Goal: Task Accomplishment & Management: Manage account settings

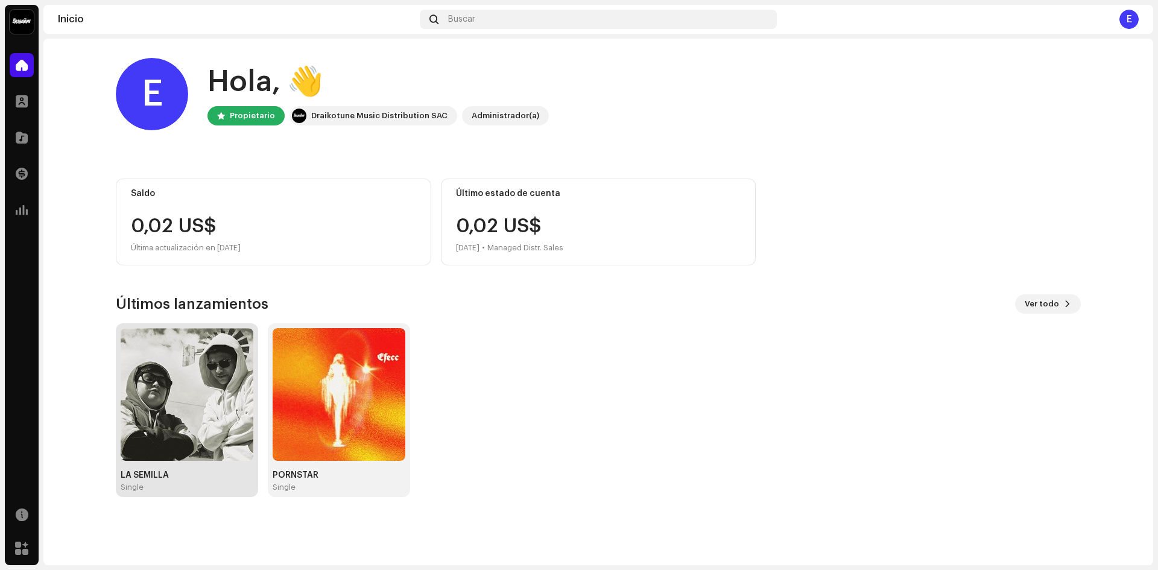
click at [218, 391] on img at bounding box center [187, 394] width 133 height 133
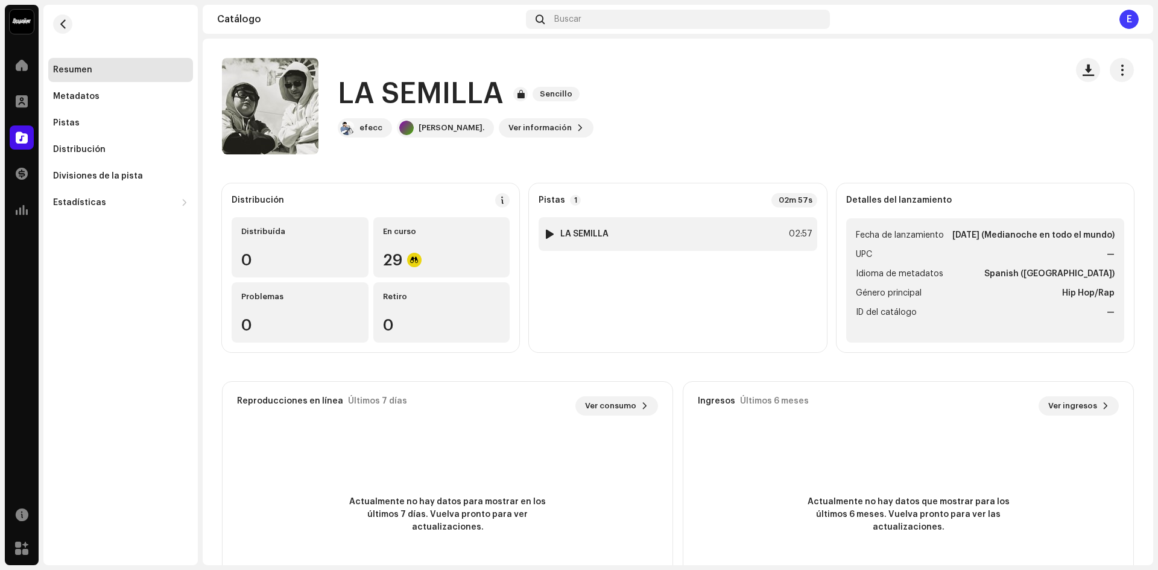
click at [607, 239] on div "1 LA SEMILLA 02:57" at bounding box center [677, 234] width 278 height 34
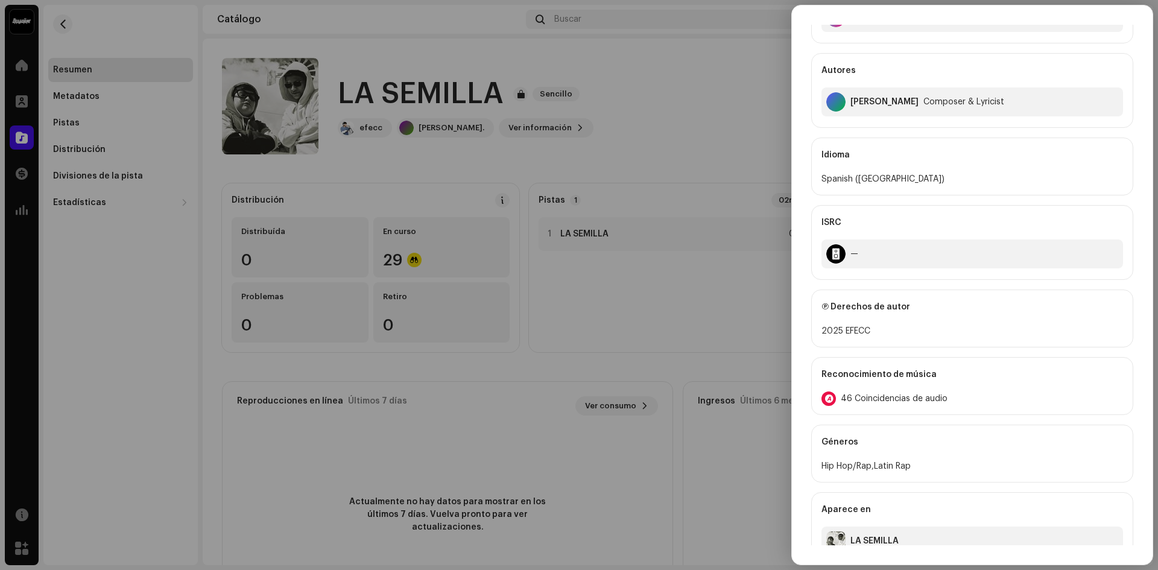
scroll to position [210, 0]
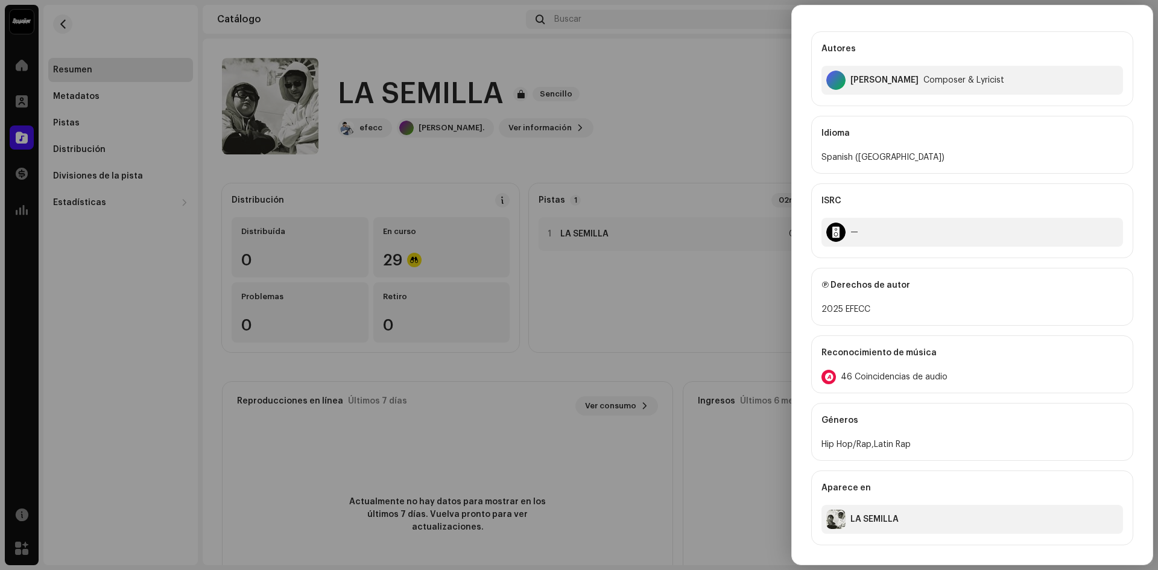
click at [860, 379] on span "46 Coincidencias de audio" at bounding box center [893, 377] width 107 height 10
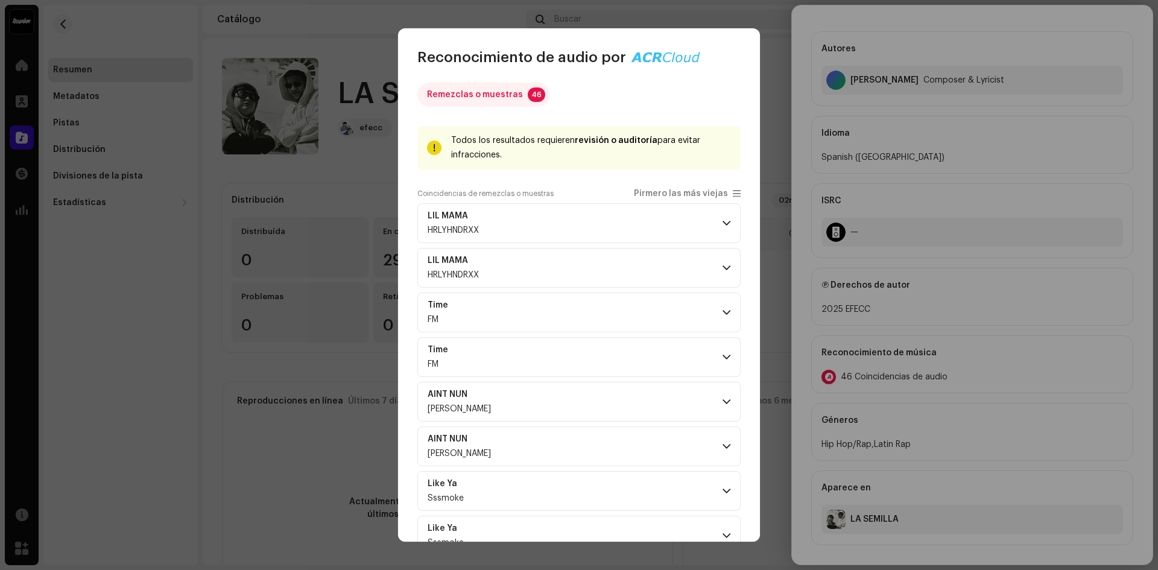
scroll to position [0, 0]
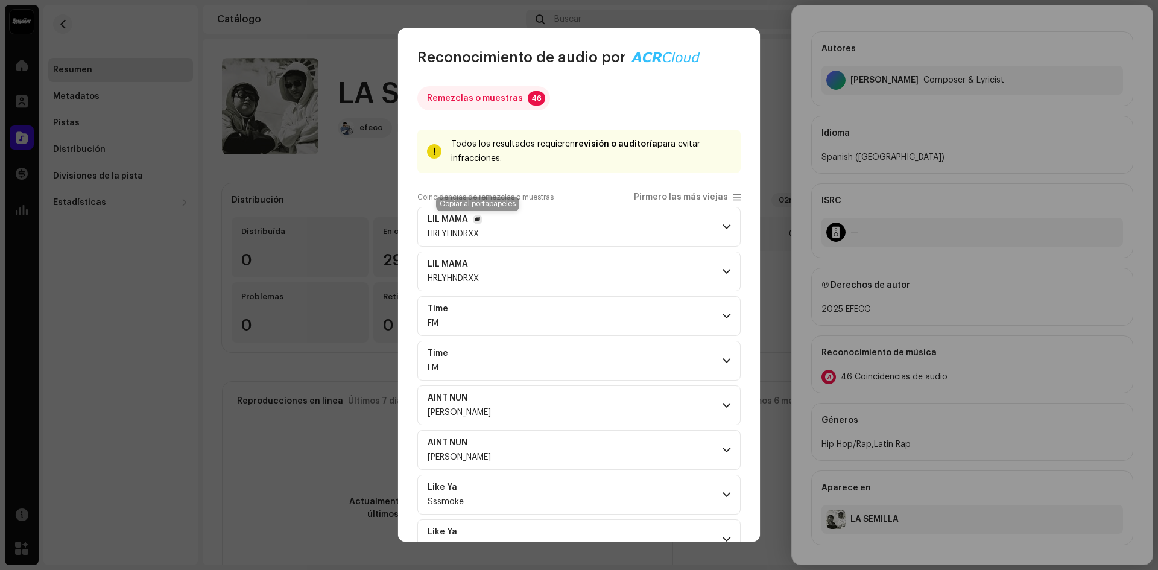
click at [482, 219] on button "button" at bounding box center [478, 220] width 10 height 10
click at [479, 221] on span "button" at bounding box center [477, 220] width 5 height 10
click at [493, 222] on p-accordion-header "LIL MAMA [PERSON_NAME]" at bounding box center [578, 227] width 323 height 40
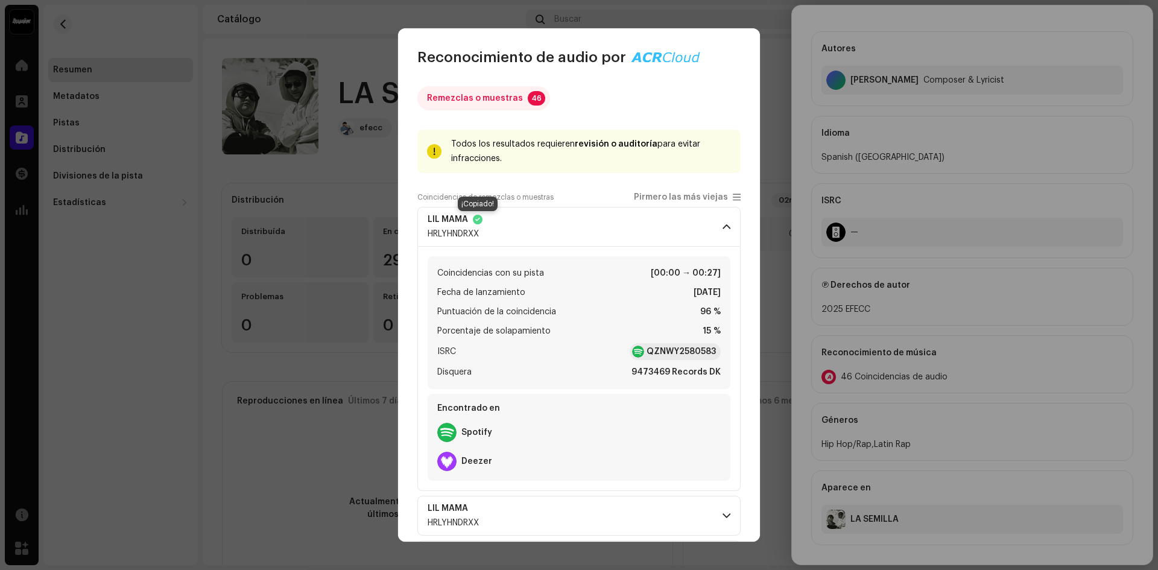
click at [479, 219] on span "button" at bounding box center [477, 220] width 5 height 10
click at [654, 355] on strong "QZNWY2580583" at bounding box center [680, 351] width 69 height 12
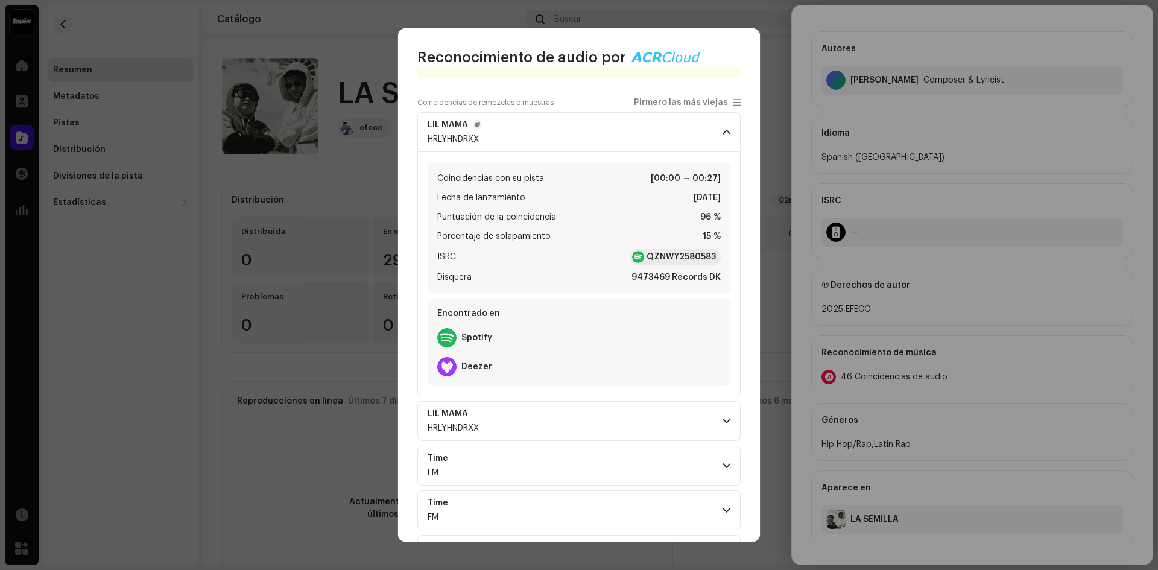
scroll to position [121, 0]
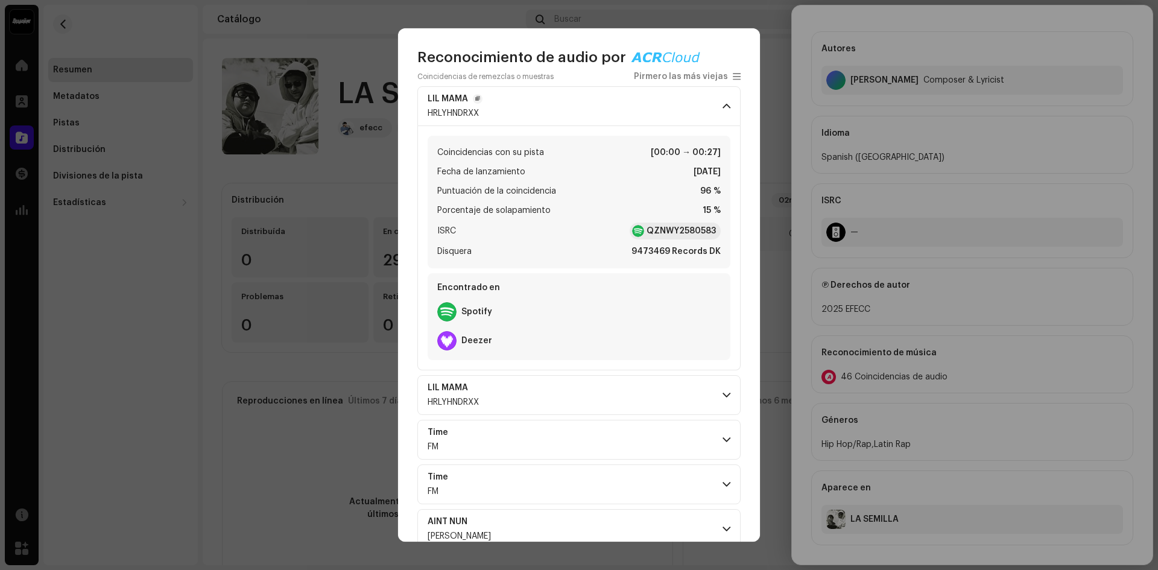
click at [588, 388] on p-accordion-header "LIL MAMA [PERSON_NAME]" at bounding box center [578, 395] width 323 height 40
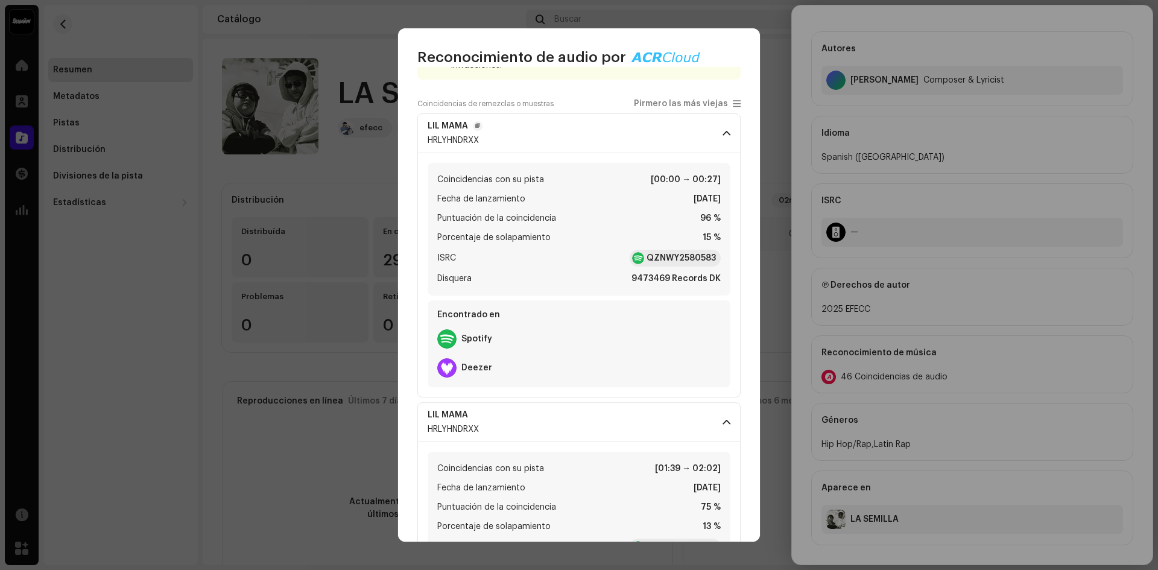
scroll to position [60, 0]
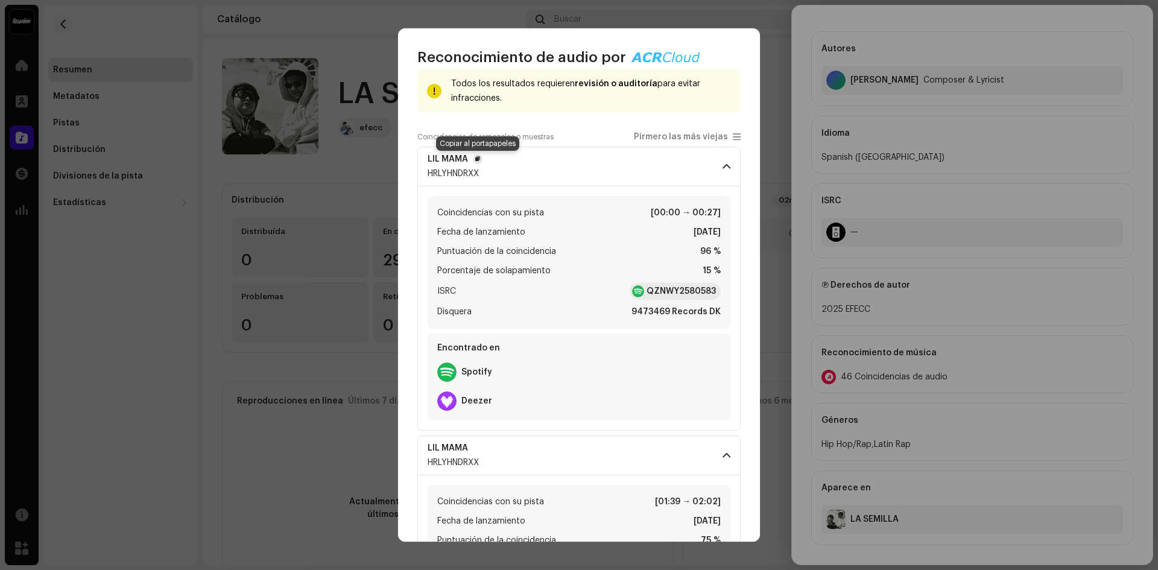
click at [474, 160] on button "button" at bounding box center [478, 159] width 10 height 10
drag, startPoint x: 670, startPoint y: 294, endPoint x: 546, endPoint y: 350, distance: 136.8
click at [546, 350] on div "Encontrado en" at bounding box center [578, 347] width 293 height 19
click at [528, 371] on div "Spotify" at bounding box center [578, 372] width 293 height 29
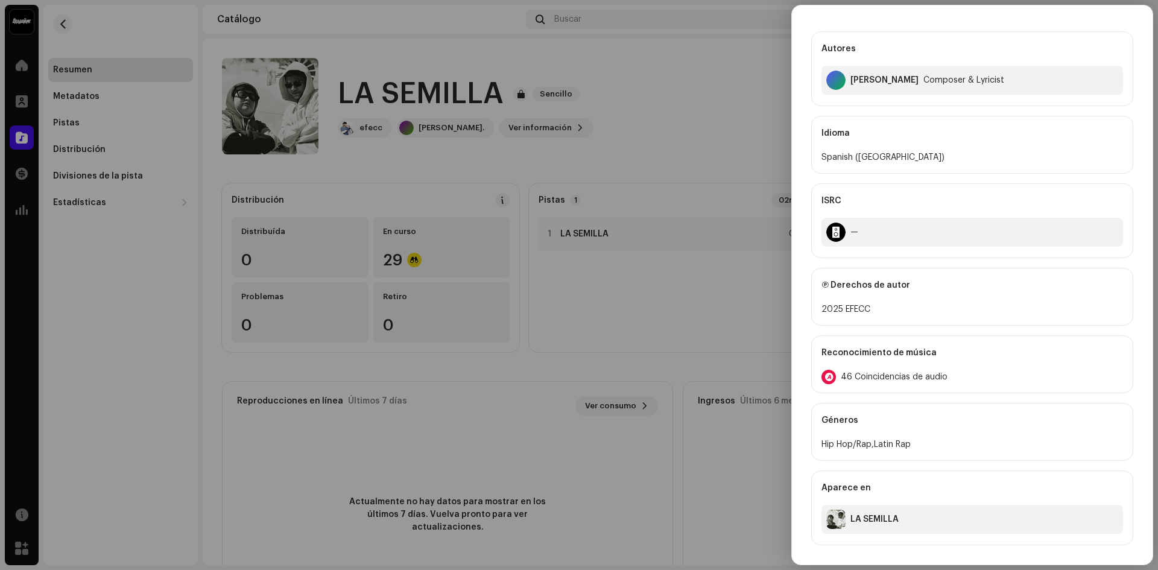
drag, startPoint x: 476, startPoint y: 169, endPoint x: 227, endPoint y: 310, distance: 285.9
click at [227, 310] on div "Reconocimiento de audio por Remezclas o muestras 46 Todos los resultados requie…" at bounding box center [579, 285] width 1158 height 570
click at [865, 379] on span "46 Coincidencias de audio" at bounding box center [893, 377] width 107 height 10
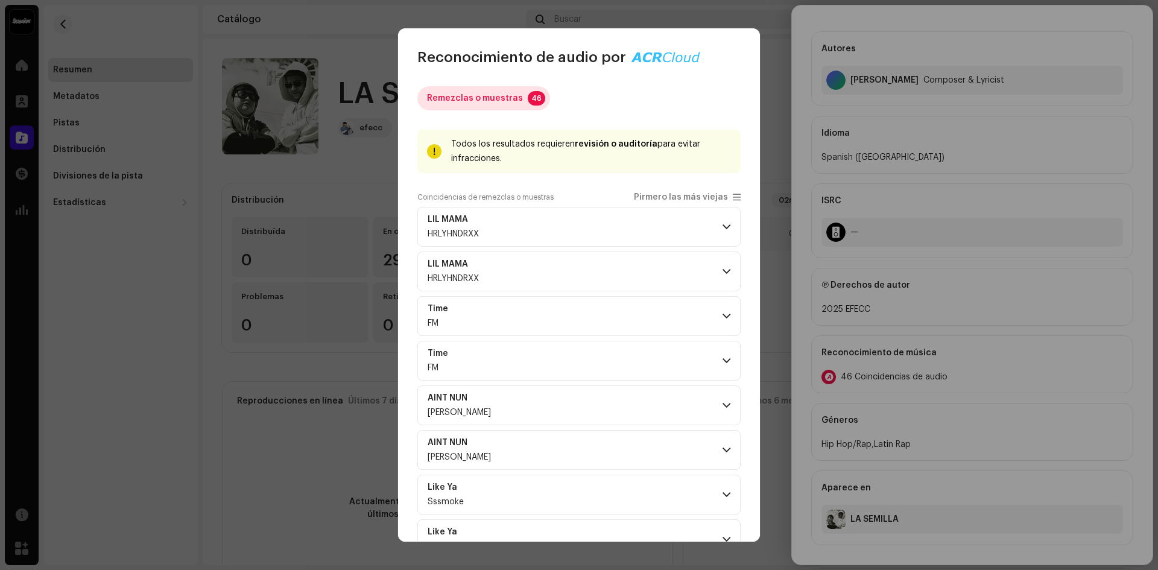
click at [497, 101] on div "Remezclas o muestras" at bounding box center [475, 98] width 96 height 24
click at [726, 195] on span "Pirmero las más viejas" at bounding box center [687, 197] width 107 height 10
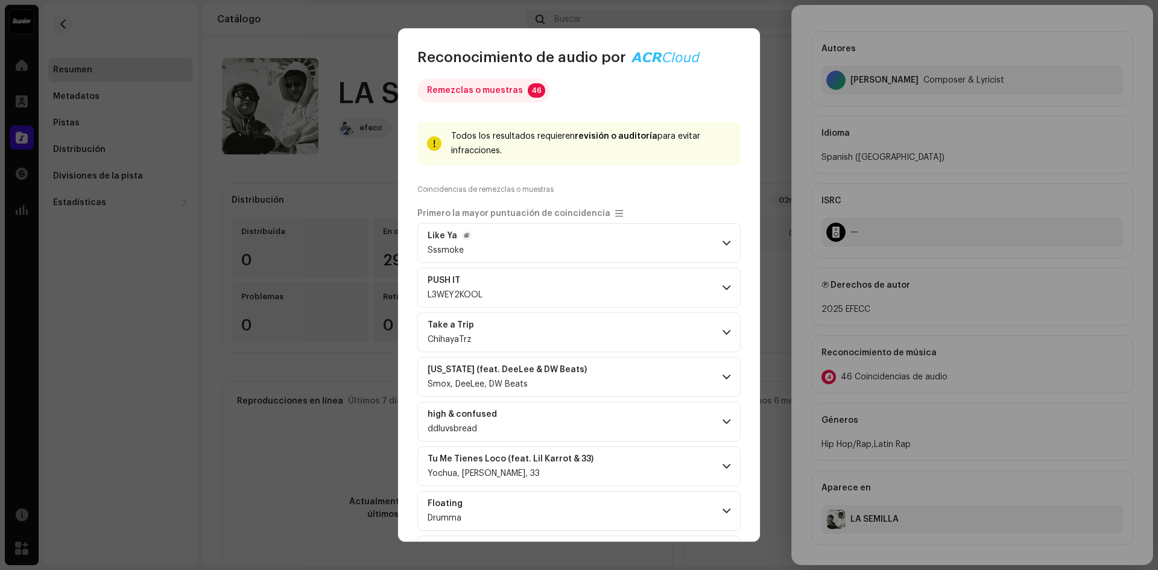
scroll to position [0, 0]
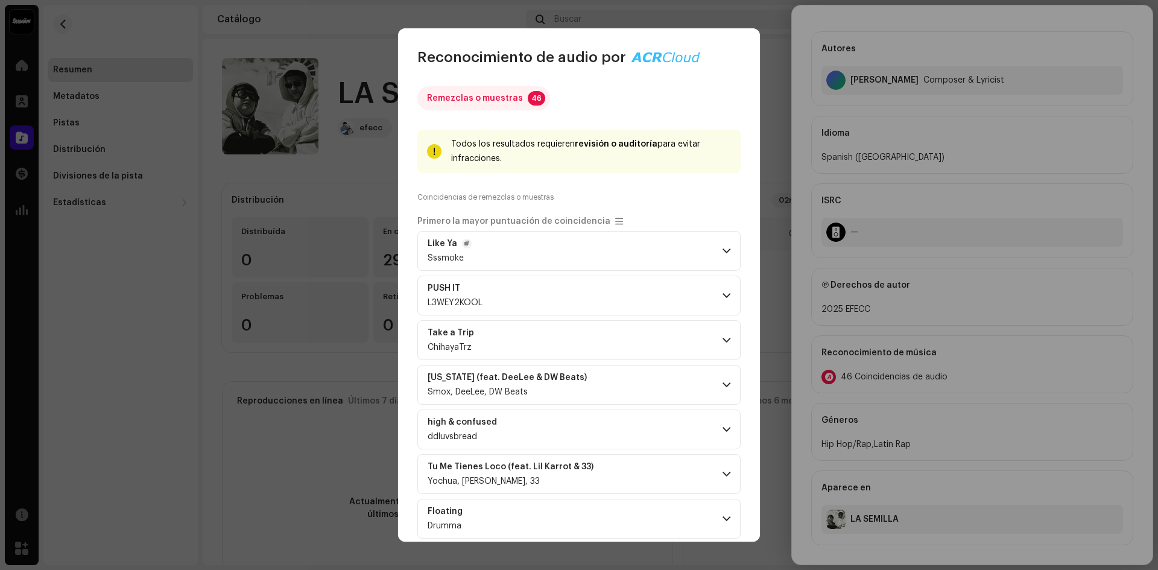
click at [542, 257] on p-accordion-header "Like Ya Sssmoke" at bounding box center [578, 251] width 323 height 40
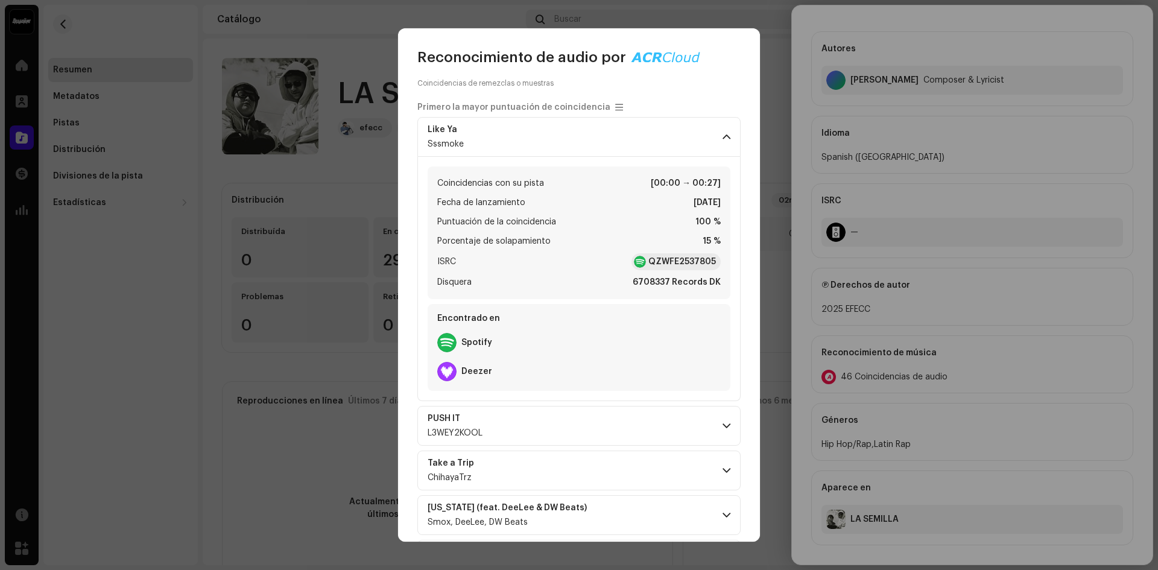
scroll to position [121, 0]
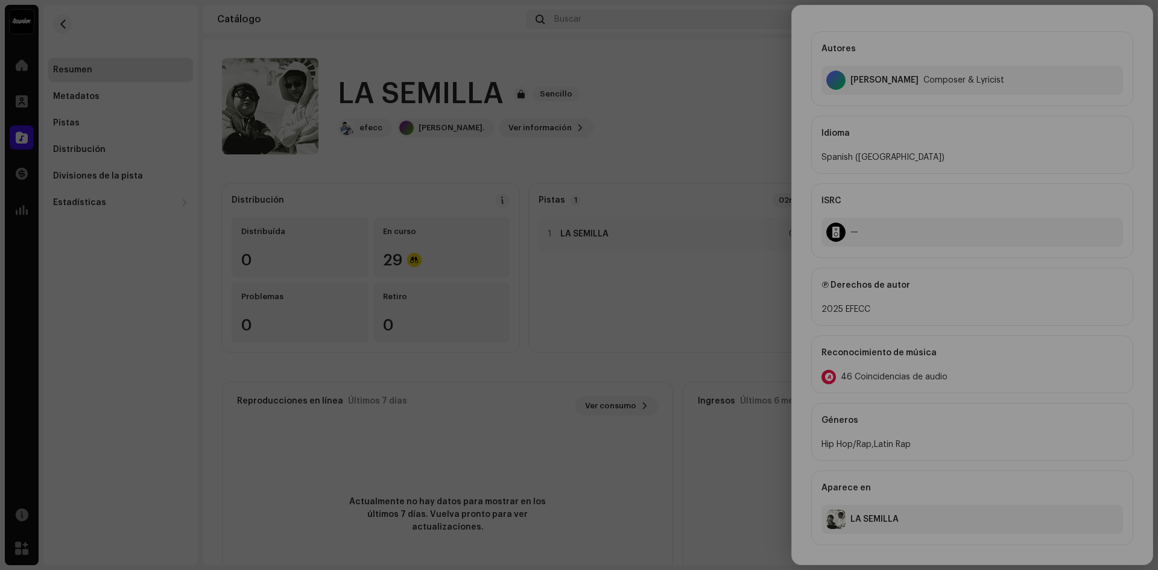
click at [674, 550] on div "Reconocimiento de audio por Remezclas o muestras 46 Todos los resultados requie…" at bounding box center [579, 285] width 1158 height 570
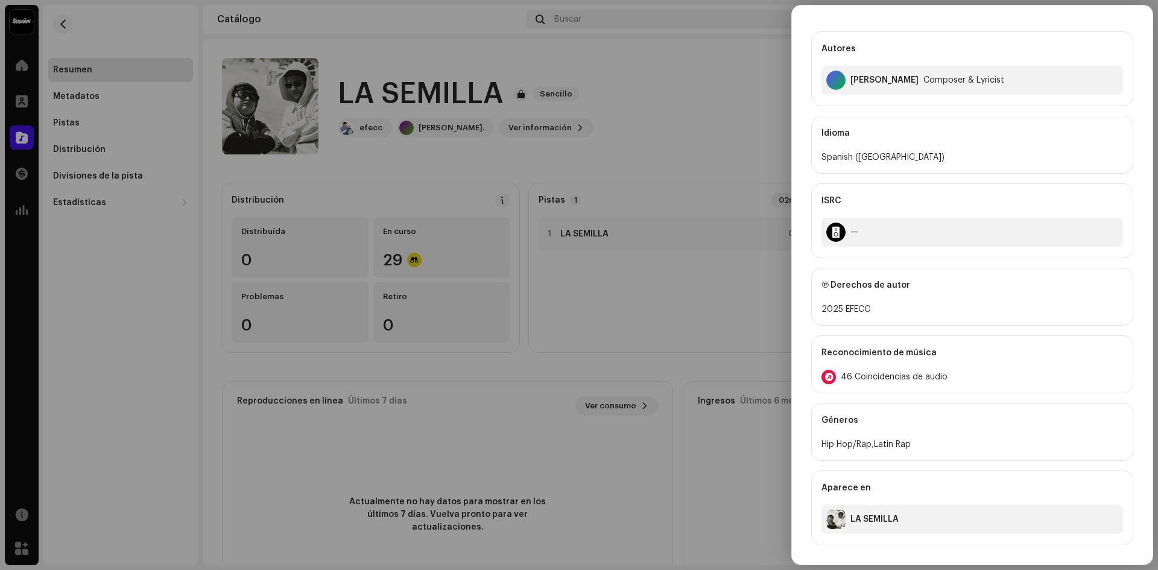
click at [855, 368] on div "Reconocimiento de música" at bounding box center [971, 353] width 301 height 34
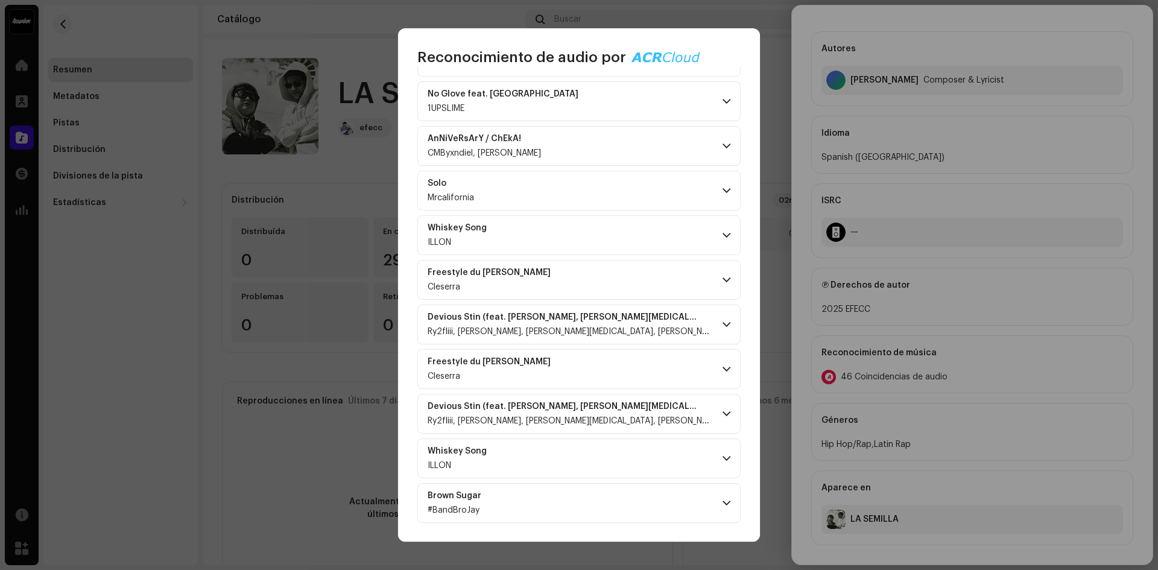
scroll to position [1732, 0]
click at [717, 512] on p-accordion-header "Brown Sugar #BandBroJay" at bounding box center [578, 502] width 323 height 40
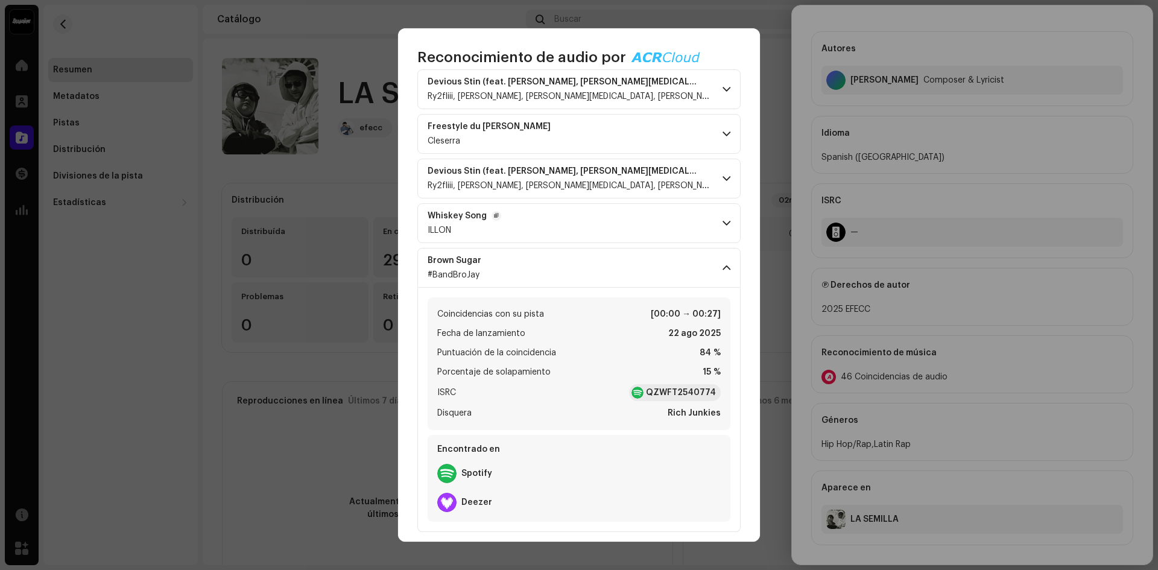
scroll to position [1976, 0]
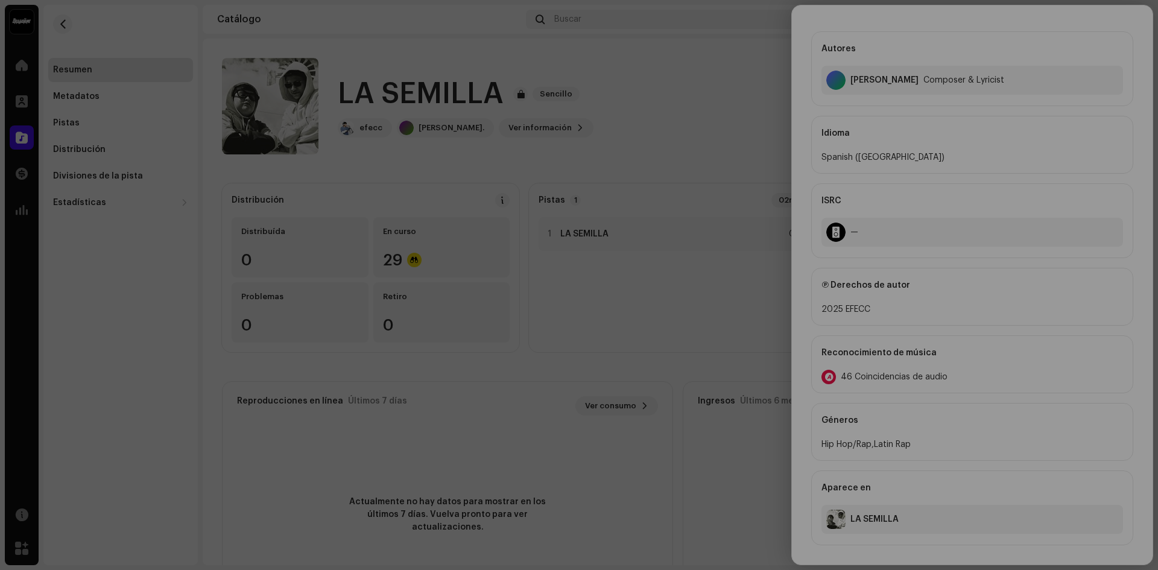
click at [771, 418] on div "Reconocimiento de audio por Remezclas o muestras 46 Todos los resultados requie…" at bounding box center [579, 285] width 1158 height 570
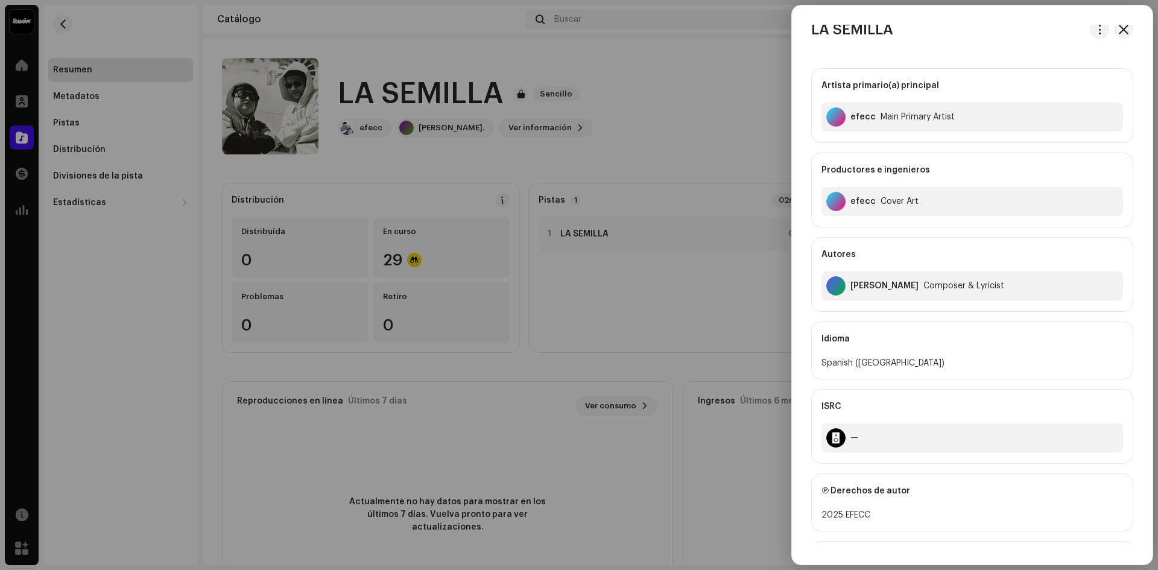
scroll to position [0, 0]
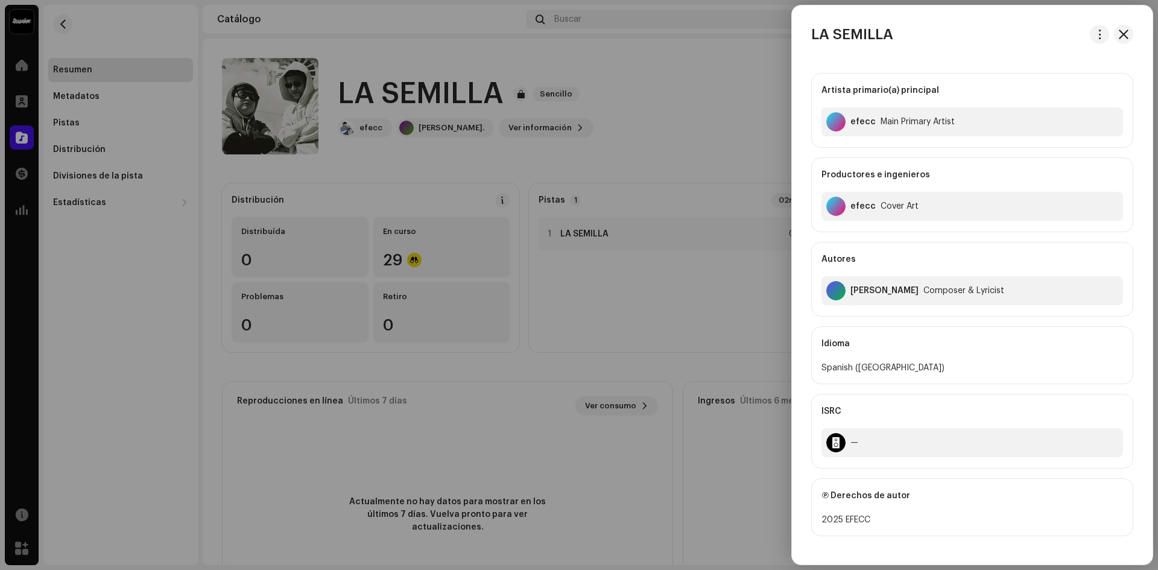
click at [706, 375] on div at bounding box center [579, 285] width 1158 height 570
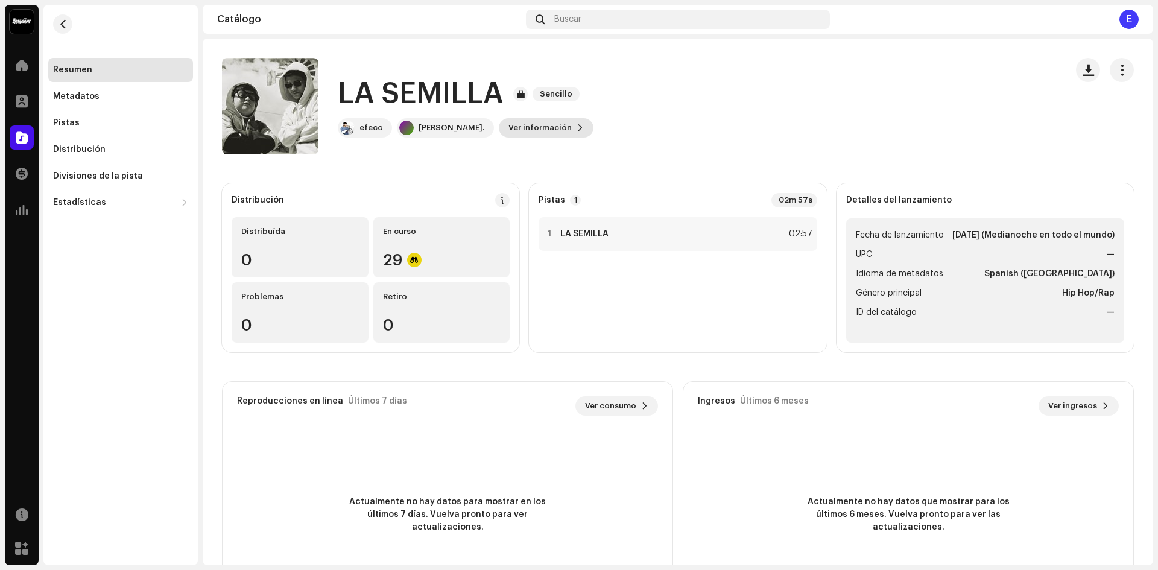
click at [515, 131] on span "Ver información" at bounding box center [539, 128] width 63 height 24
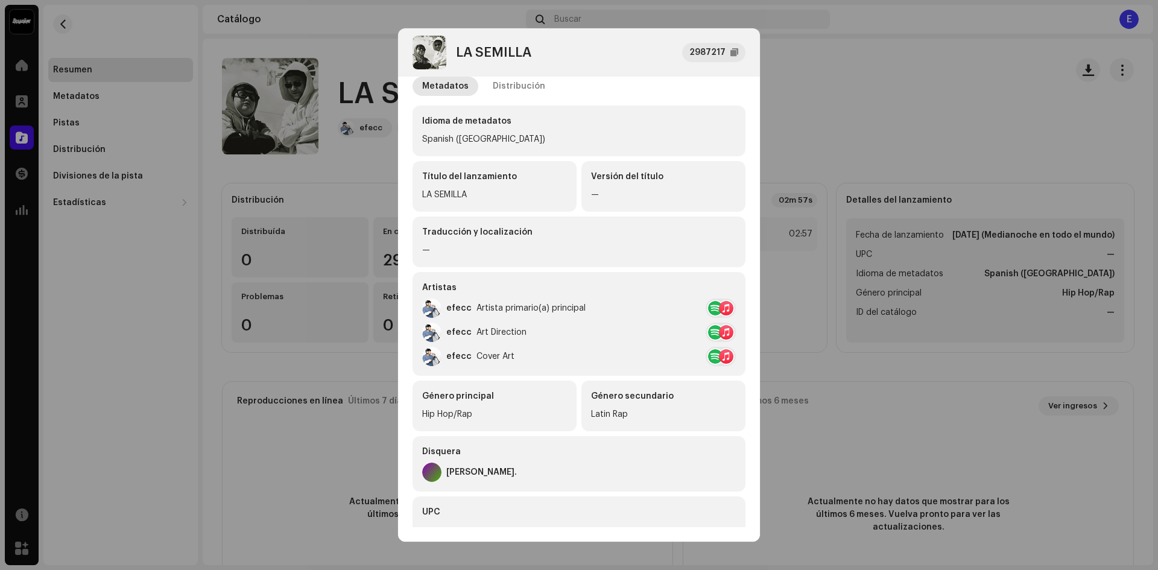
scroll to position [121, 0]
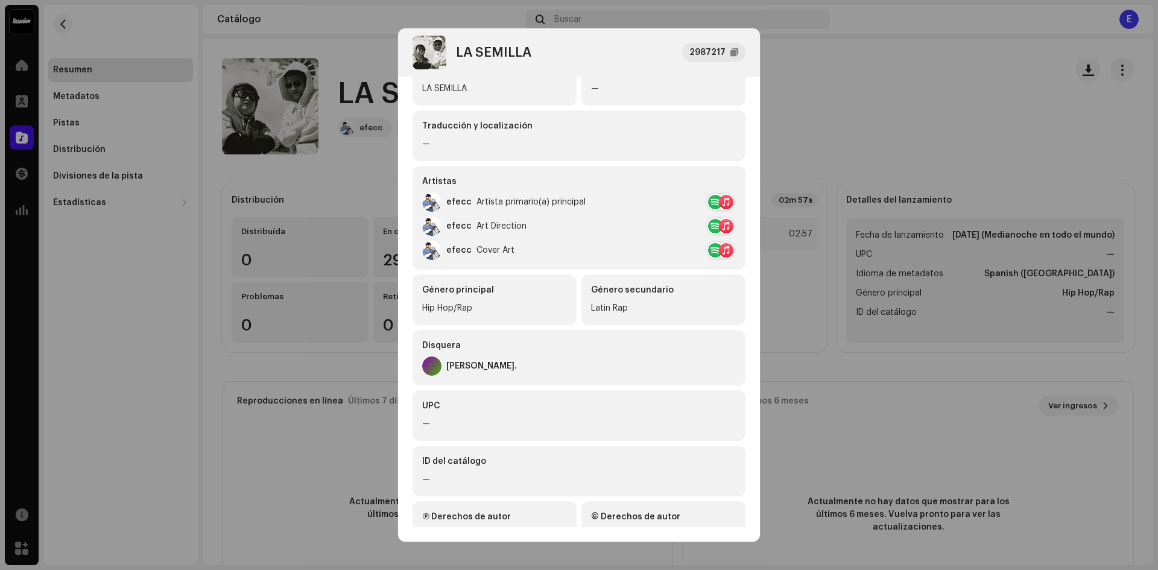
click at [708, 199] on div at bounding box center [715, 202] width 14 height 14
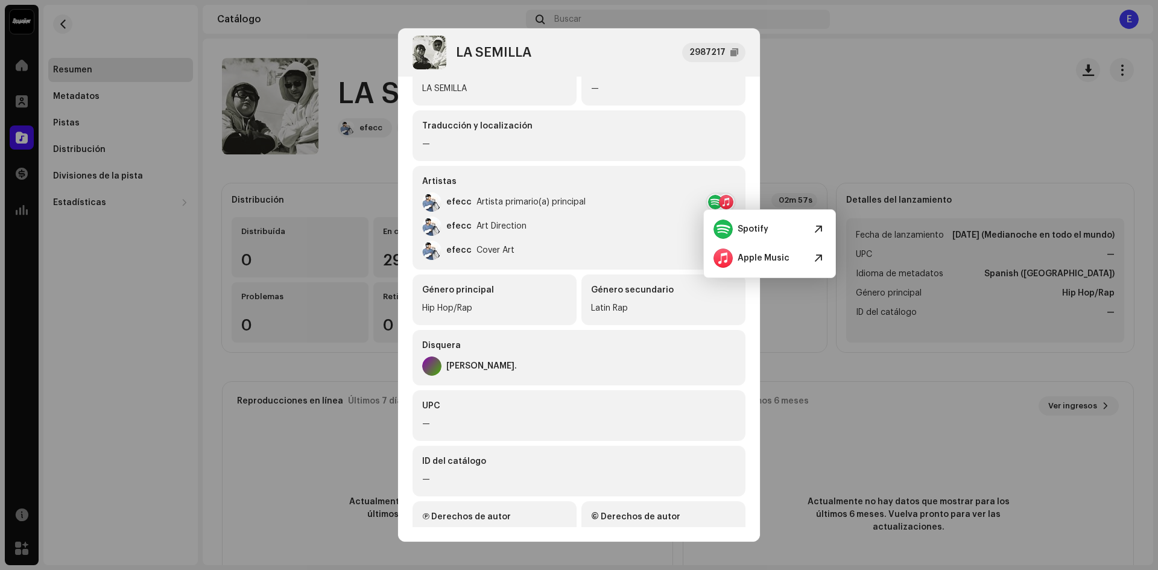
click at [620, 238] on div "Artistas efecc Artista primario(a) principal efecc Art Direction efecc Cover Art" at bounding box center [578, 218] width 333 height 104
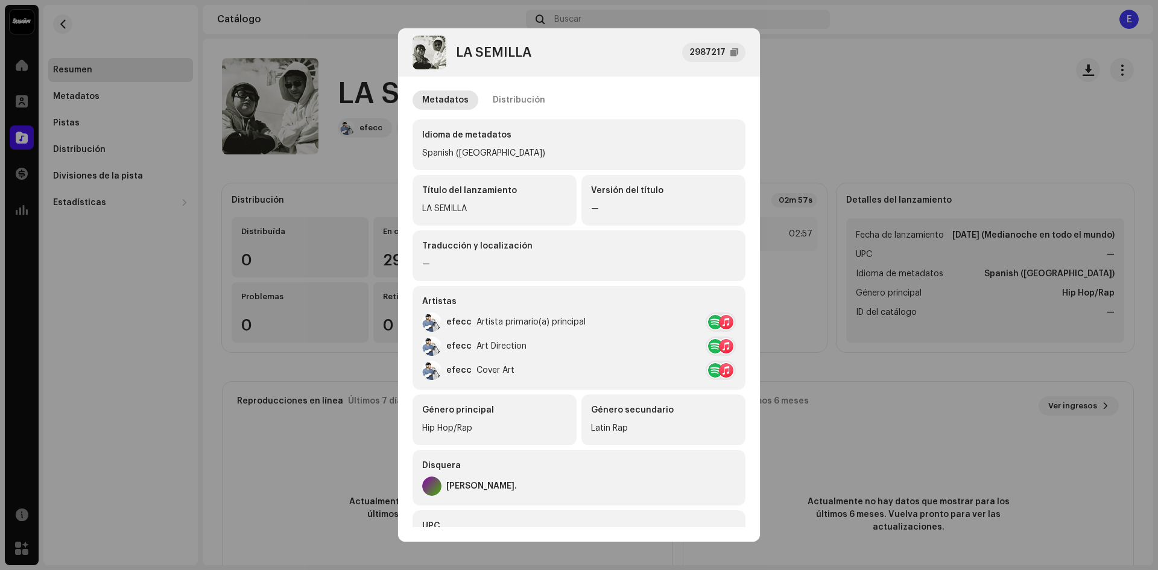
scroll to position [0, 0]
click at [502, 99] on div "Distribución" at bounding box center [519, 100] width 52 height 19
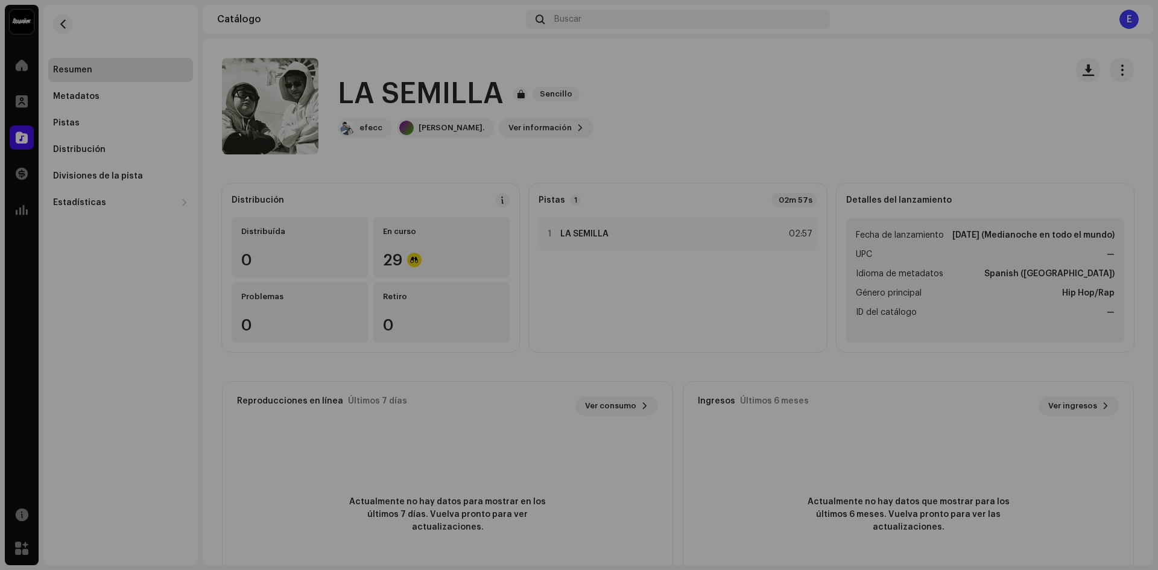
click at [798, 54] on div "LA SEMILLA 2987217 Metadatos Distribución Fecha de lanzamiento [DATE] (Medianoc…" at bounding box center [579, 285] width 1158 height 570
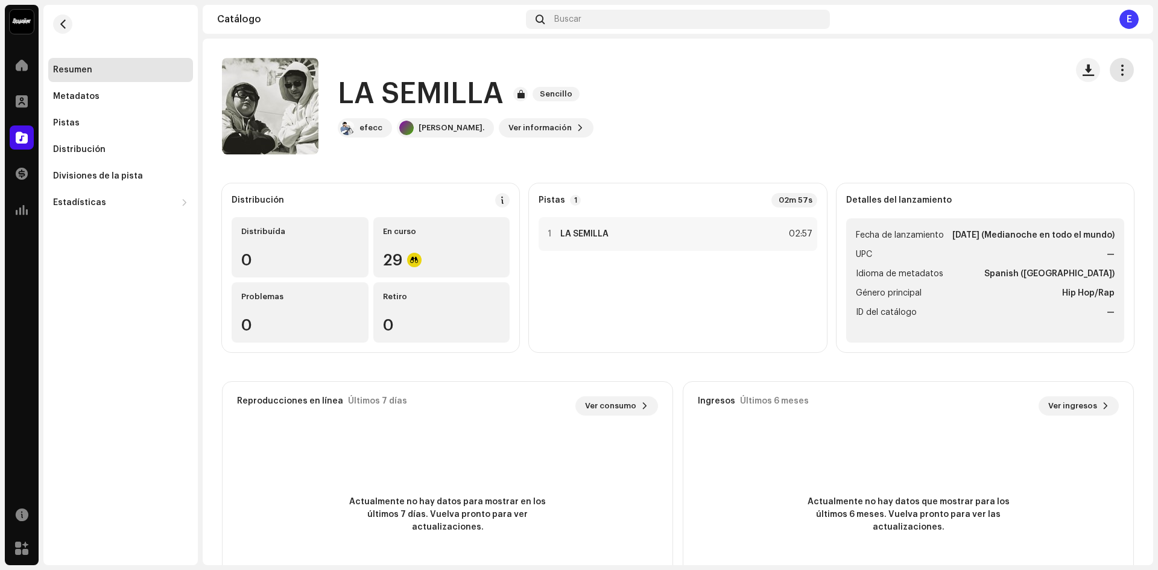
click at [1124, 72] on button "button" at bounding box center [1121, 70] width 24 height 24
click at [875, 135] on div "LA SEMILLA Sencillo efecc [PERSON_NAME]. Ver información" at bounding box center [639, 106] width 834 height 96
click at [125, 106] on div "Metadatos" at bounding box center [120, 96] width 145 height 24
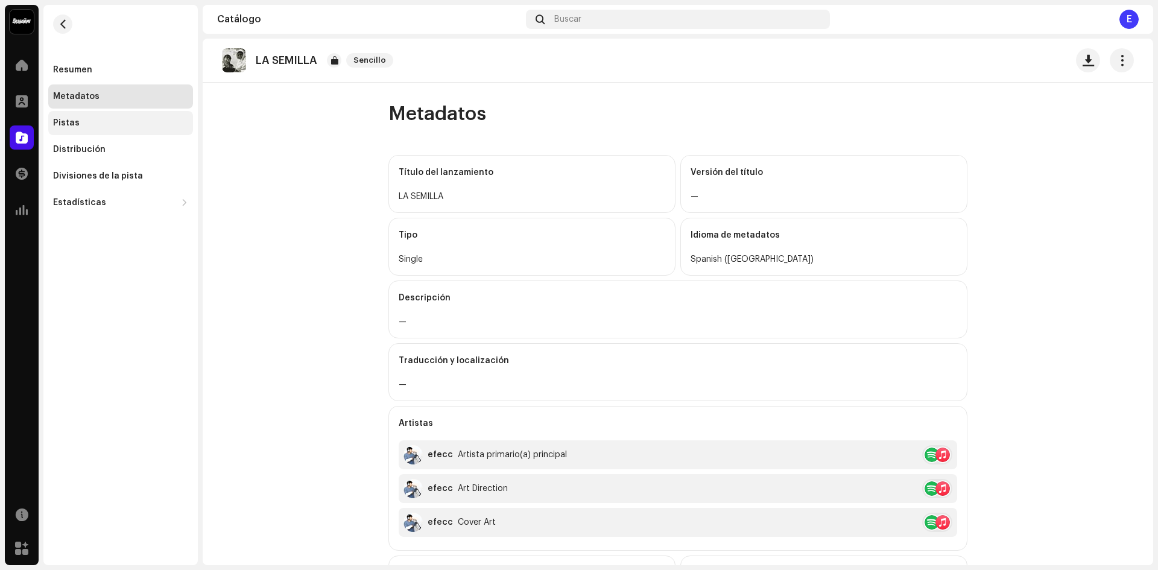
click at [122, 130] on div "Pistas" at bounding box center [120, 123] width 145 height 24
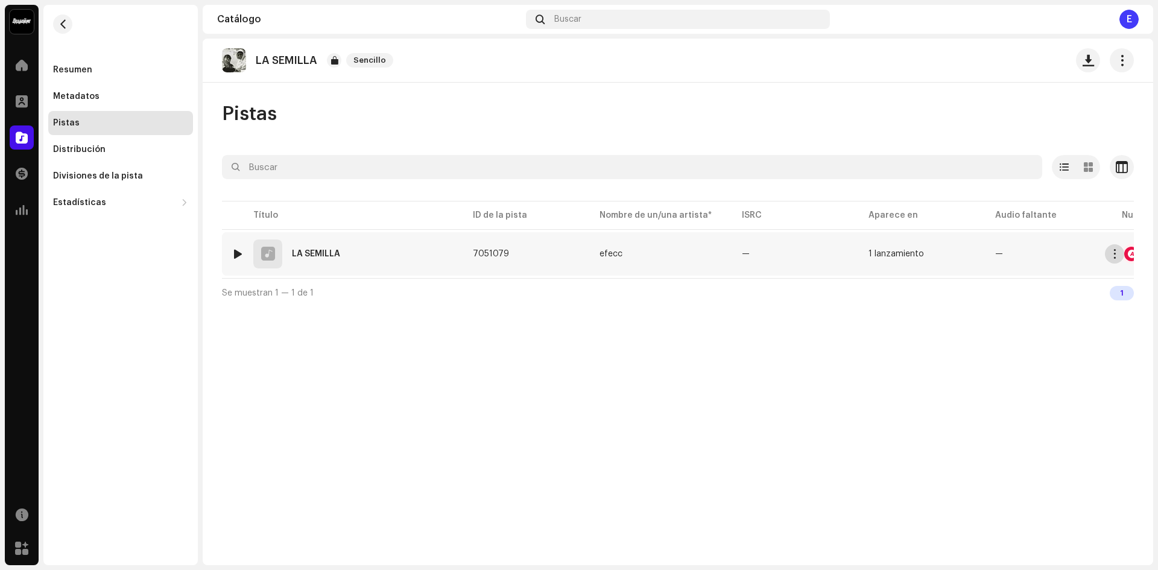
click at [1109, 248] on button "button" at bounding box center [1113, 253] width 19 height 19
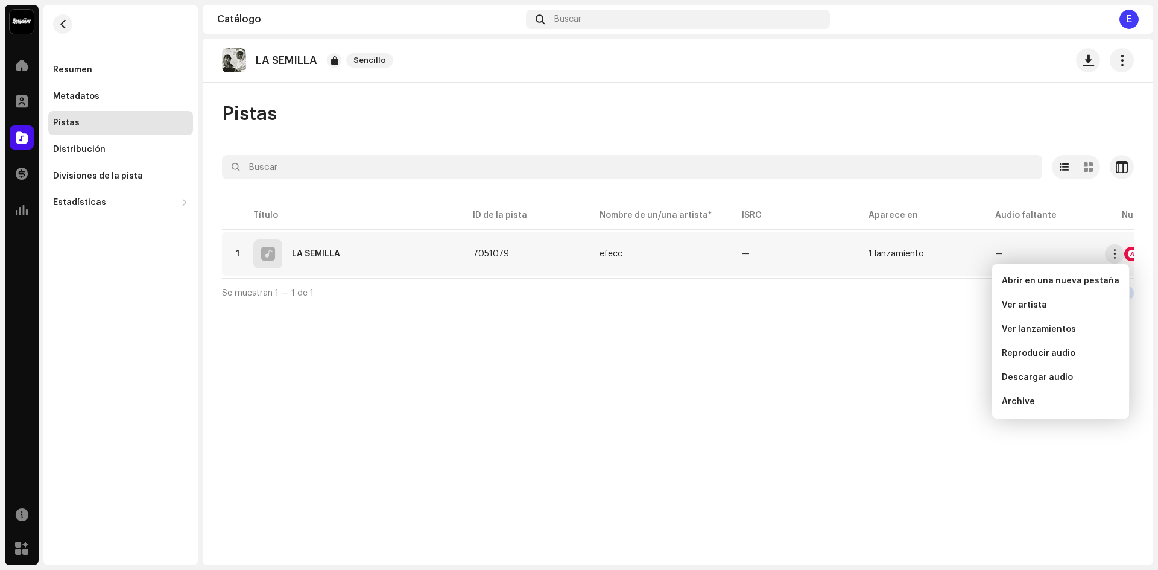
click at [871, 373] on div "LA SEMILLA Sencillo Pistas Seleccionado 0 Opciones Filtros Estado de distribuci…" at bounding box center [678, 302] width 950 height 526
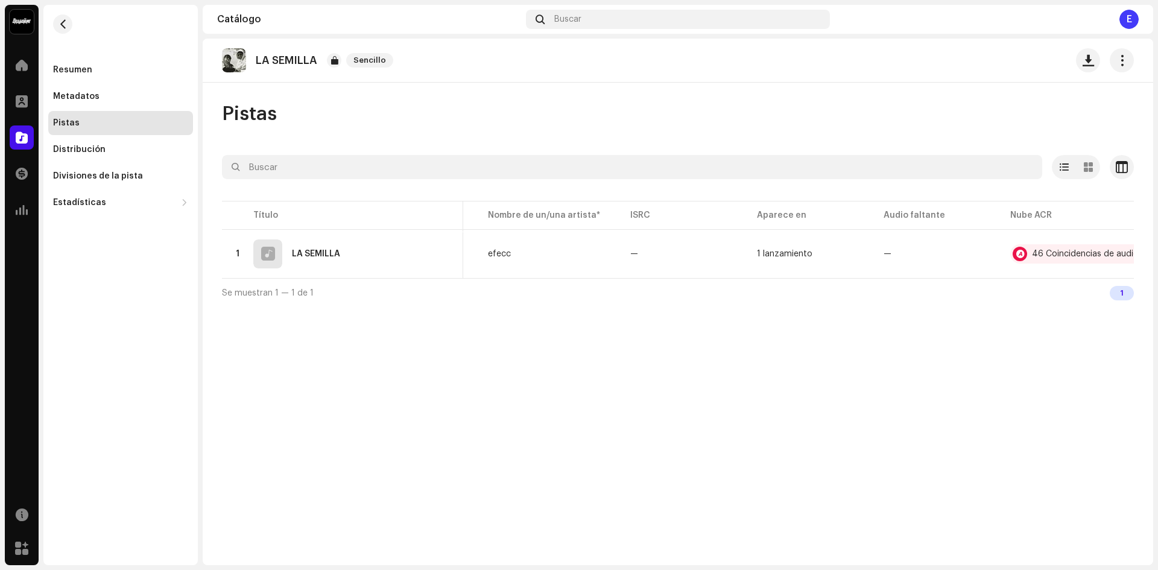
scroll to position [0, 126]
click at [1115, 253] on span "button" at bounding box center [1114, 254] width 9 height 10
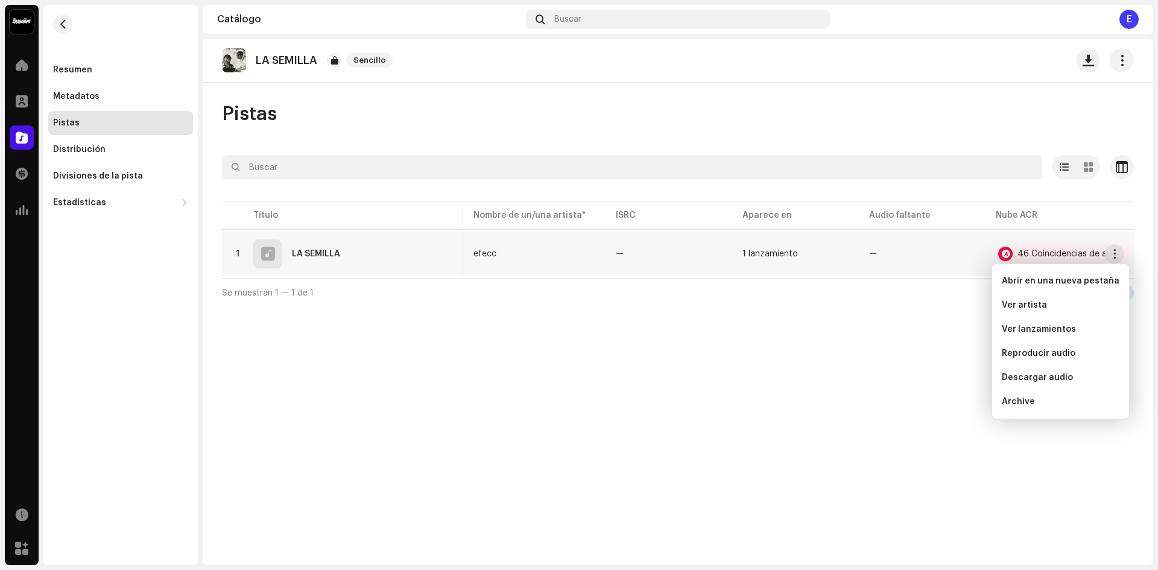
click at [473, 313] on div "LA SEMILLA Sencillo Pistas Seleccionado 0 Opciones Filtros Estado de distribuci…" at bounding box center [678, 302] width 950 height 526
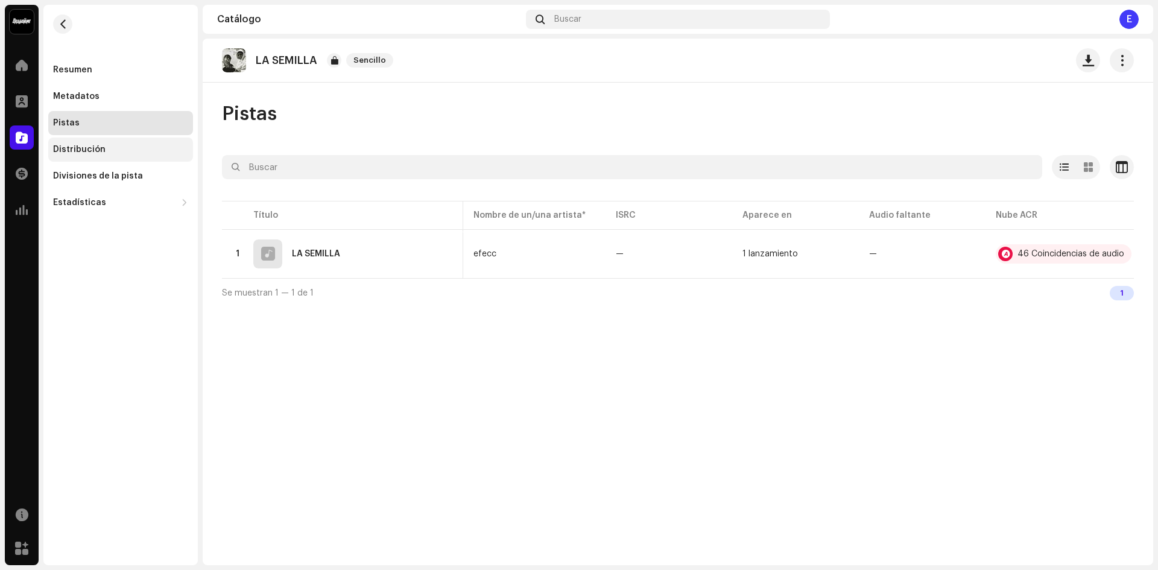
click at [90, 142] on div "Distribución" at bounding box center [120, 149] width 145 height 24
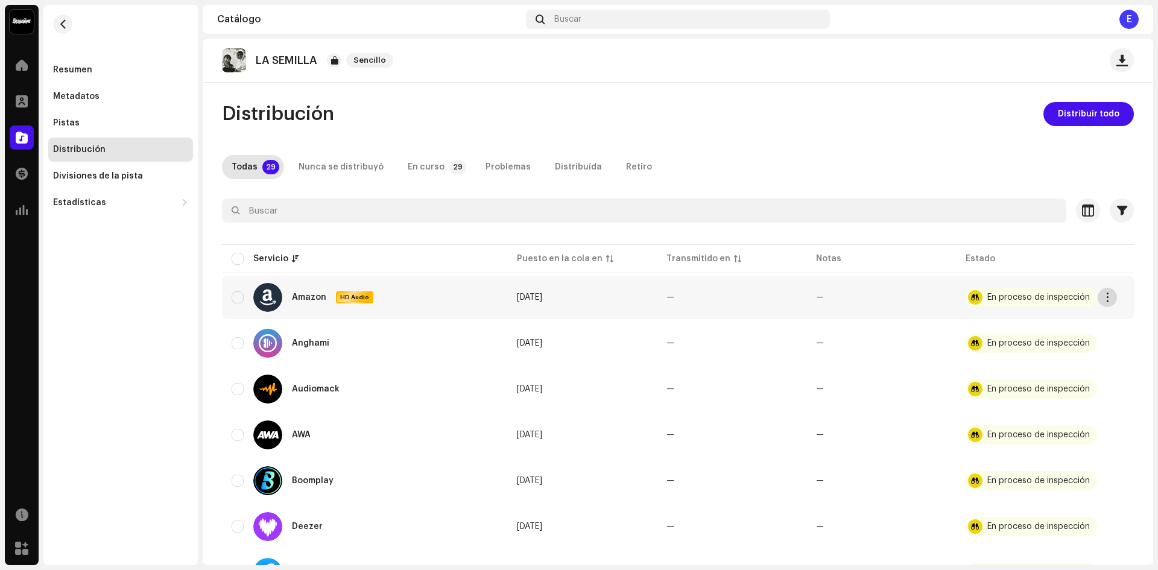
click at [1103, 295] on span "button" at bounding box center [1107, 297] width 9 height 10
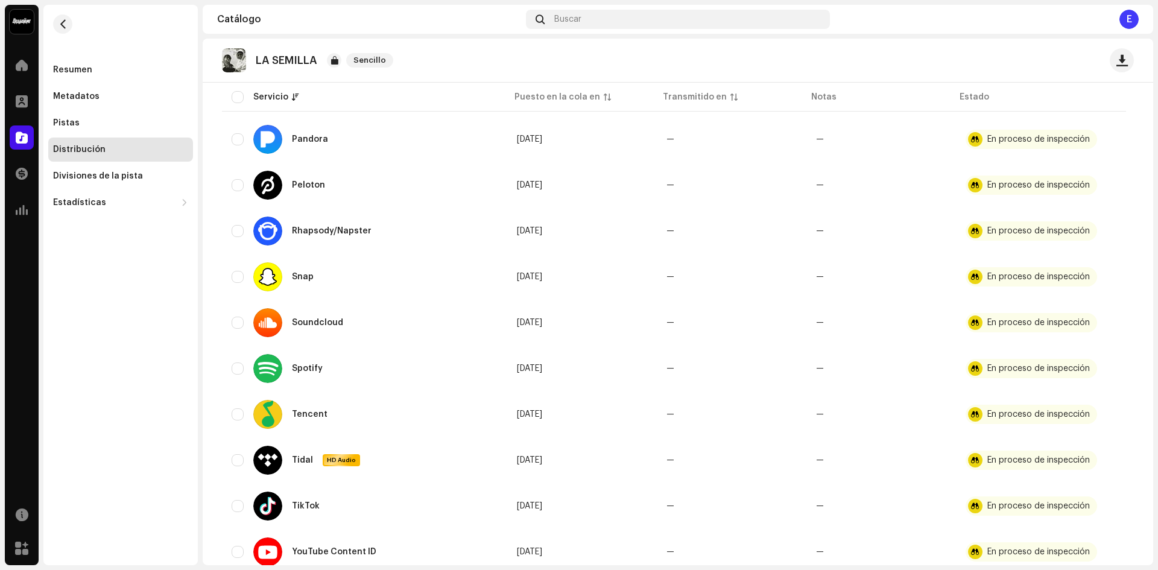
scroll to position [1071, 0]
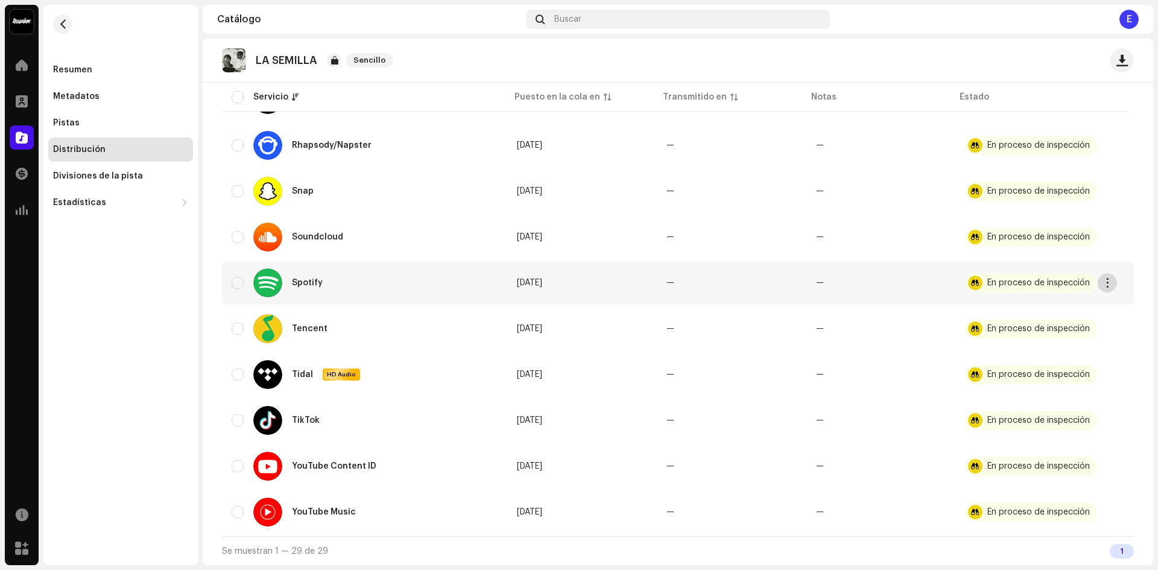
click at [1106, 288] on button "button" at bounding box center [1106, 282] width 19 height 19
click at [1057, 314] on div "Distribuir" at bounding box center [1050, 310] width 112 height 10
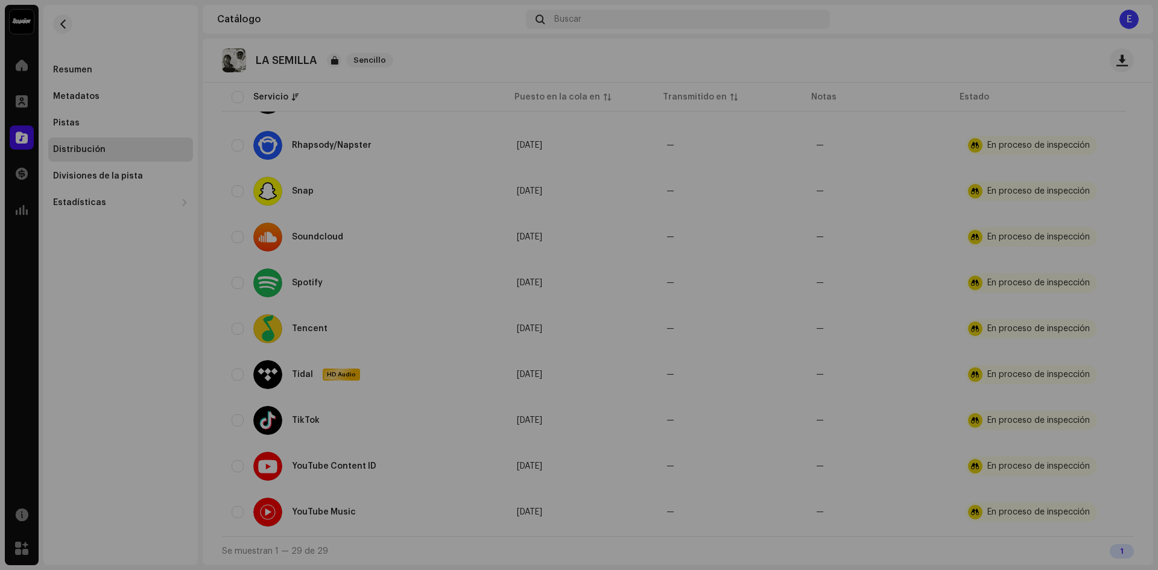
click at [537, 190] on div "No elegible para distribución Un lanzamiento que tiene el estado En proceso de …" at bounding box center [579, 285] width 1158 height 570
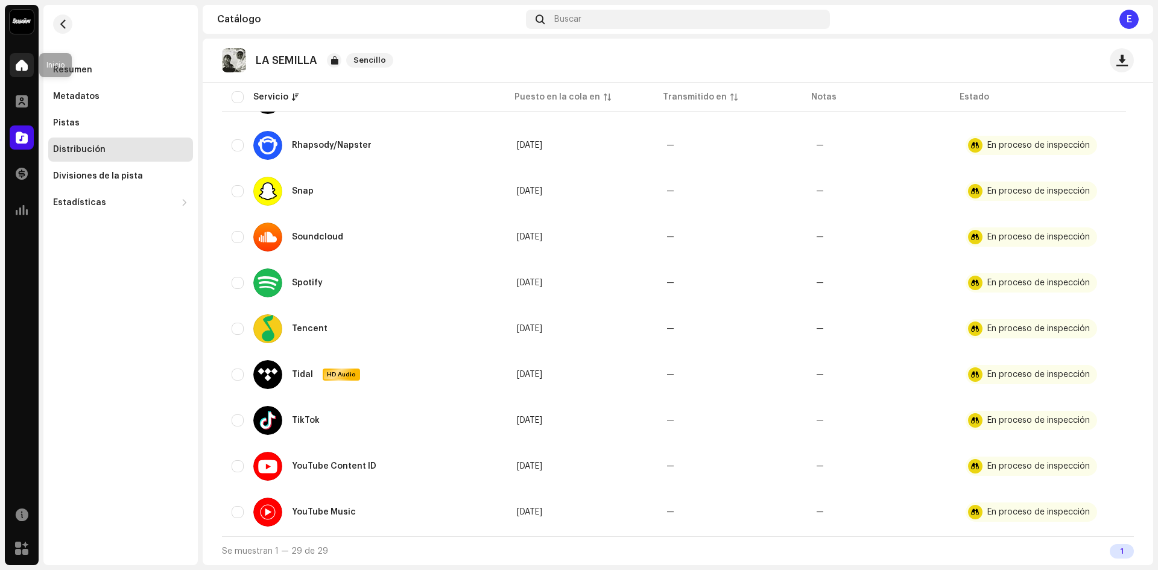
click at [20, 68] on span at bounding box center [22, 65] width 12 height 10
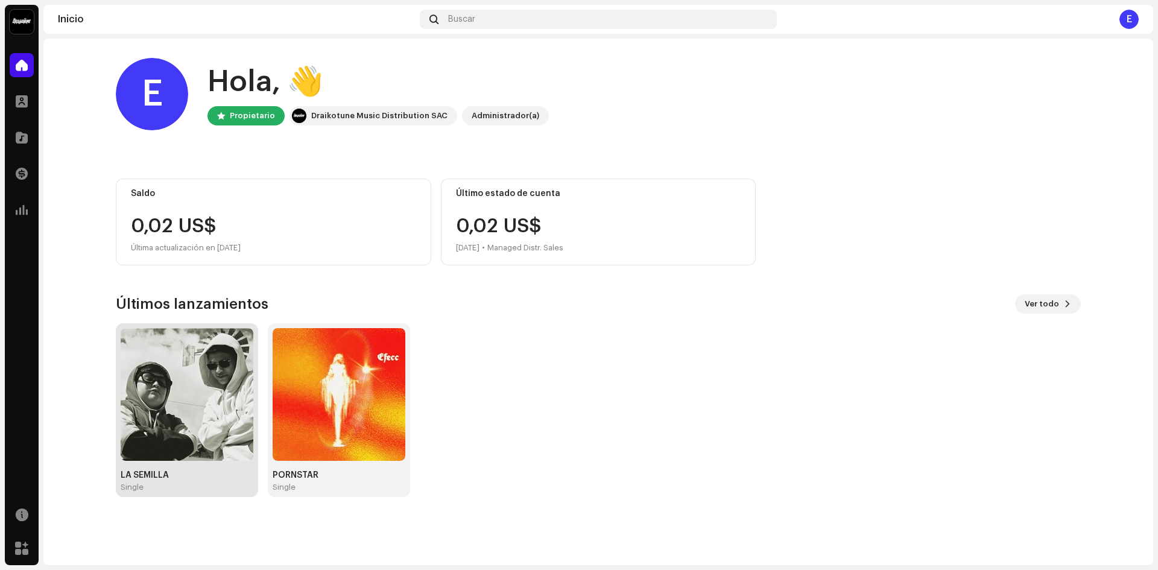
click at [228, 445] on img at bounding box center [187, 394] width 133 height 133
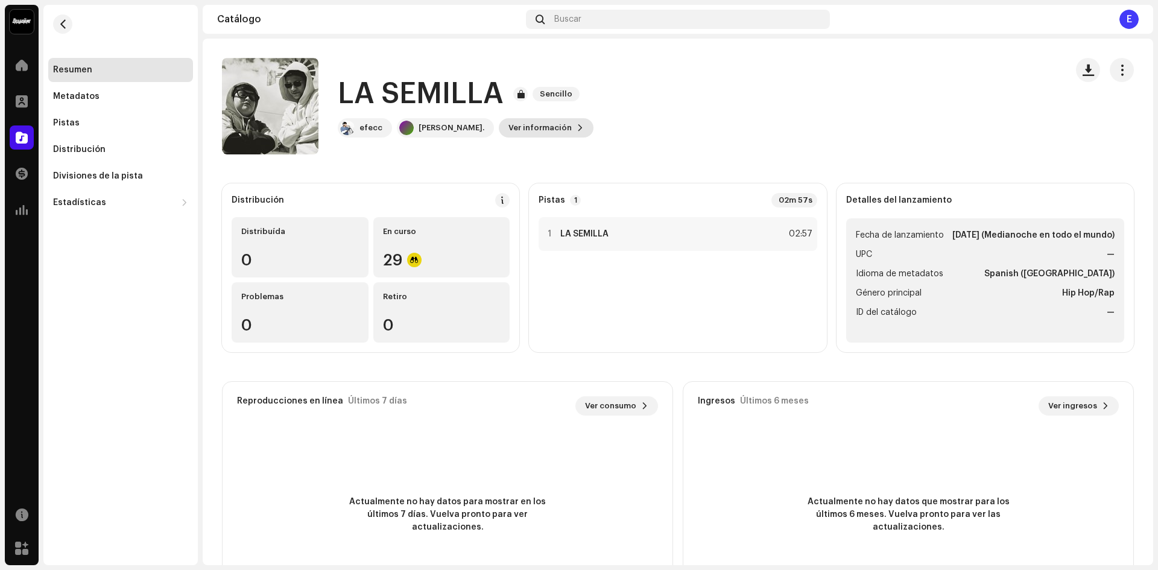
click at [576, 125] on span at bounding box center [579, 128] width 7 height 10
click at [872, 201] on div "LA SEMILLA 2987217 Metadatos Distribución Idioma de metadatos Spanish ([GEOGRAP…" at bounding box center [579, 285] width 1158 height 570
click at [1123, 77] on button "button" at bounding box center [1121, 70] width 24 height 24
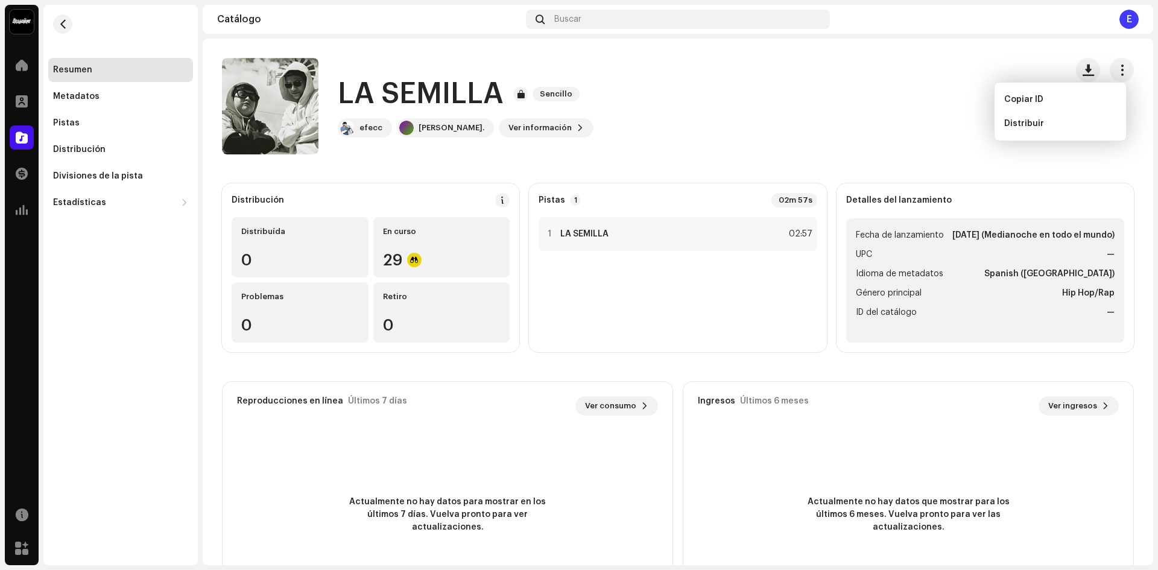
click at [894, 132] on div "LA SEMILLA Sencillo efecc [PERSON_NAME]. Ver información" at bounding box center [639, 106] width 834 height 96
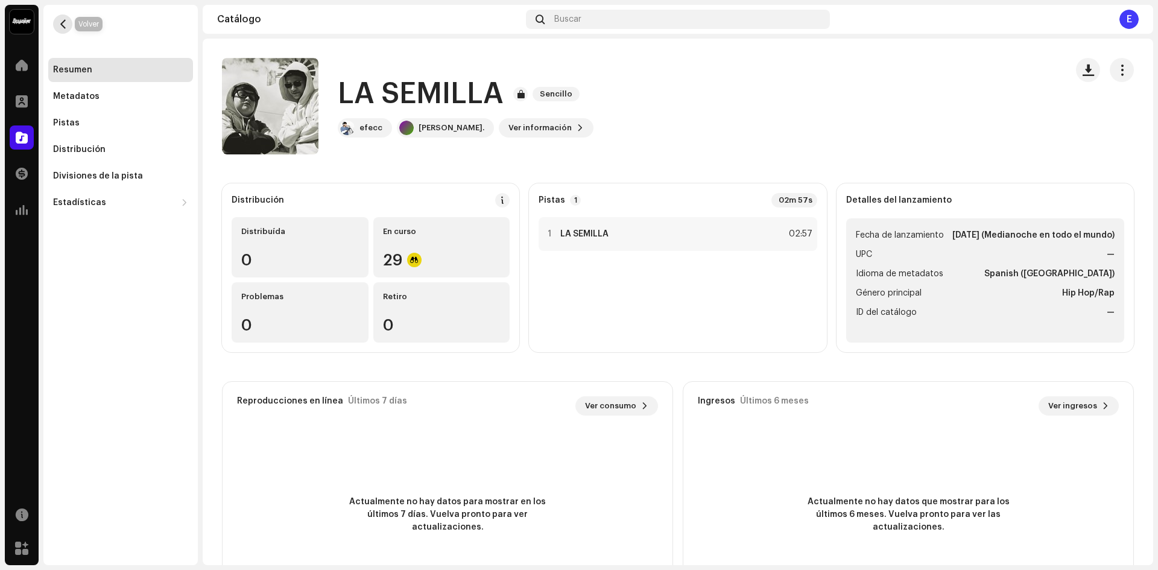
click at [58, 27] on span "button" at bounding box center [62, 24] width 9 height 10
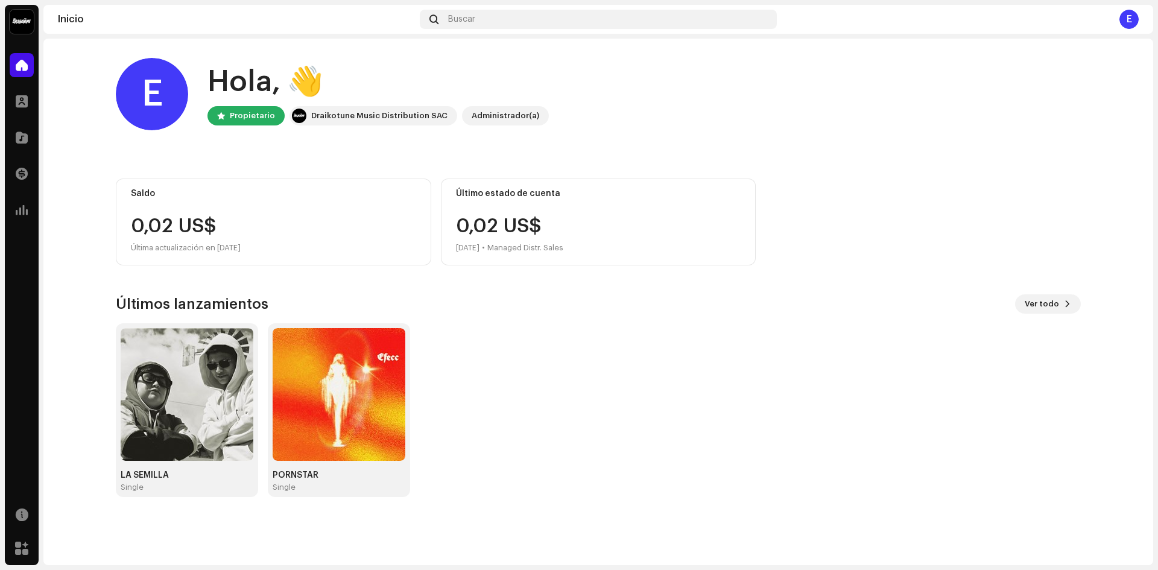
drag, startPoint x: 209, startPoint y: 472, endPoint x: 105, endPoint y: 292, distance: 208.3
click at [105, 292] on div "E Hola, 👋 Propietario Draikotune Music Distribution SAC Administrador(a) Saldo …" at bounding box center [597, 277] width 1003 height 477
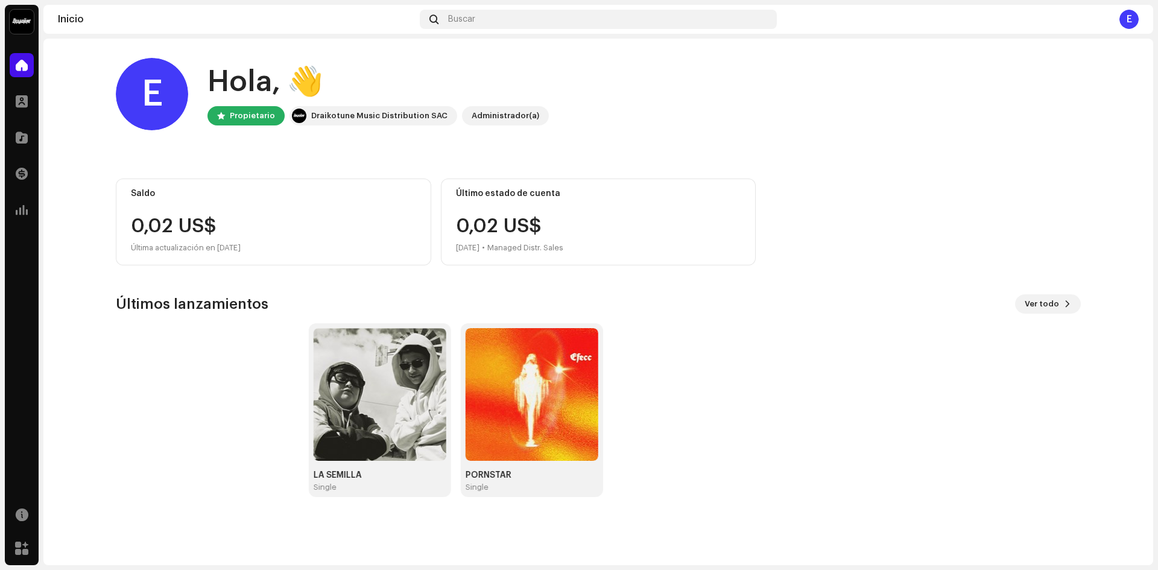
drag, startPoint x: 146, startPoint y: 369, endPoint x: 746, endPoint y: 369, distance: 600.5
click at [695, 380] on div "LA SEMILLA Single PORNSTAR Single" at bounding box center [786, 410] width 965 height 174
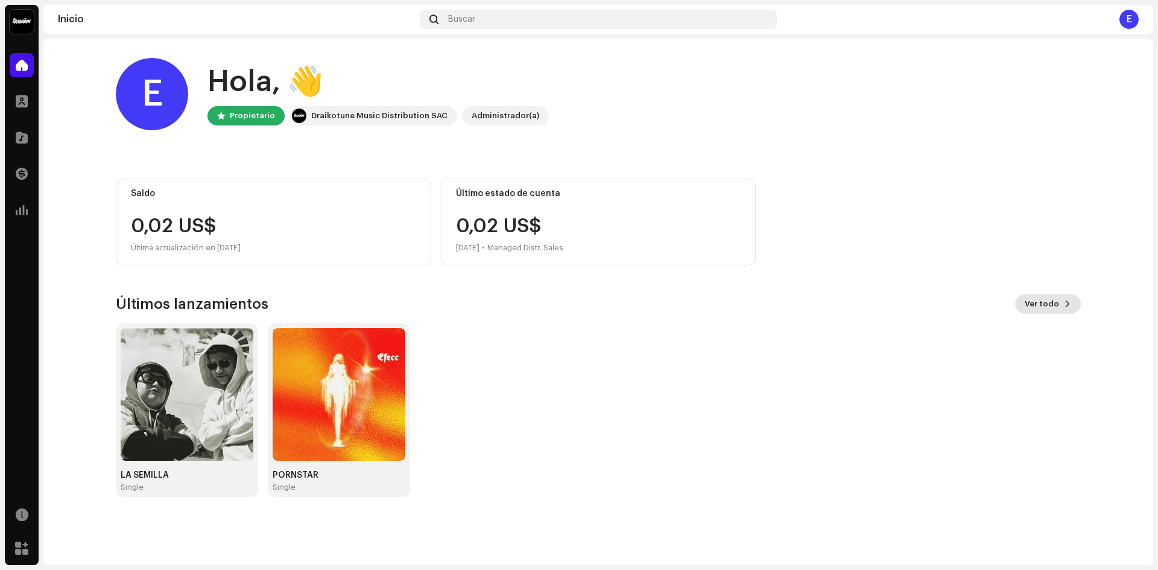
click at [1042, 302] on span "Ver todo" at bounding box center [1041, 304] width 34 height 24
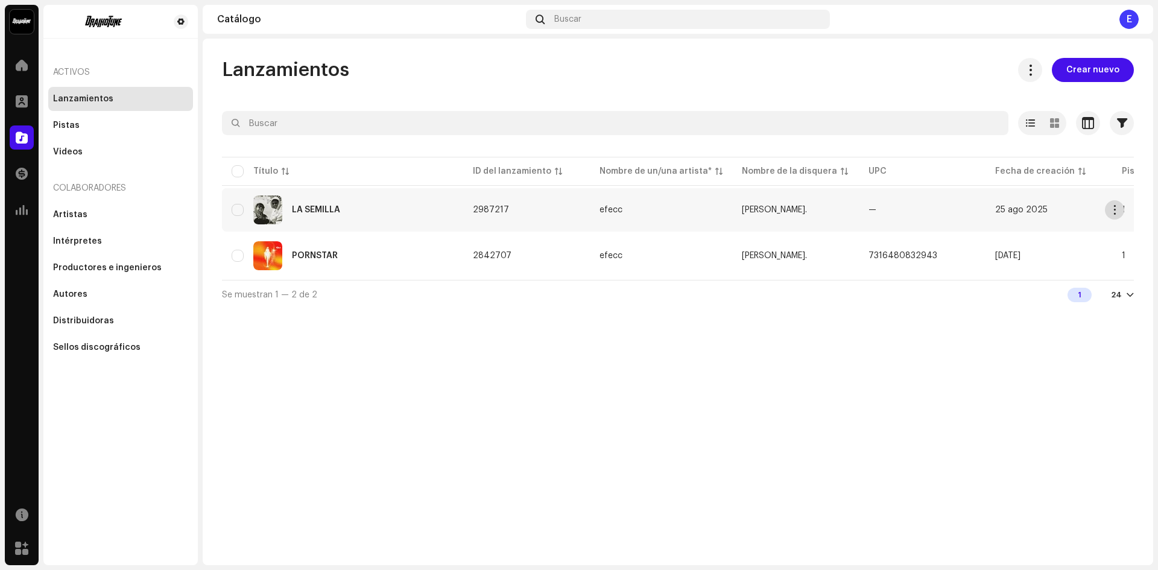
click at [1112, 211] on span "button" at bounding box center [1114, 210] width 9 height 10
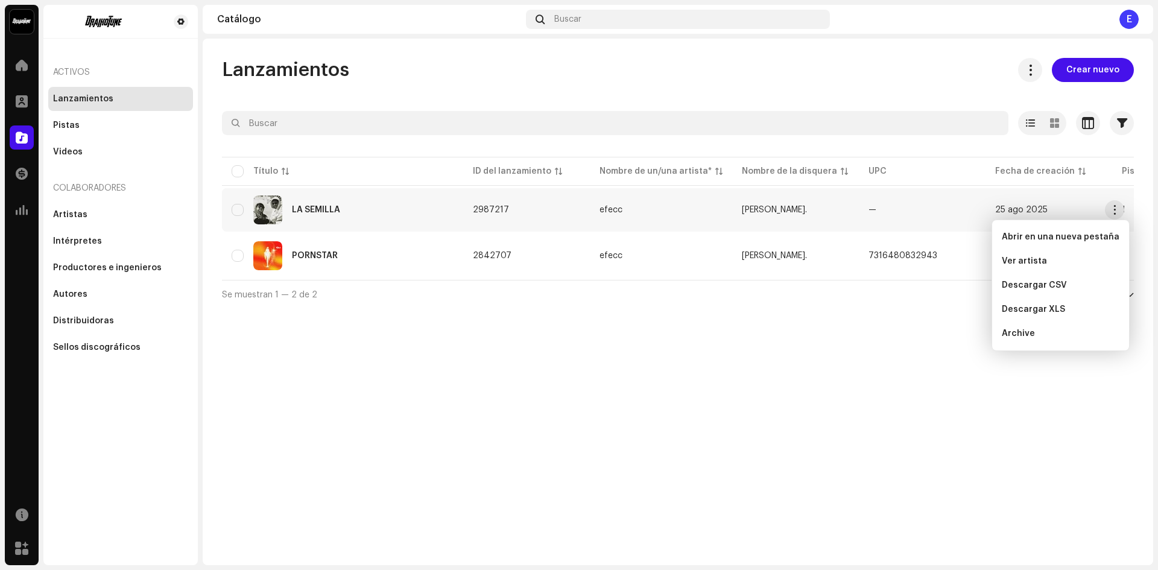
click at [834, 340] on div "Lanzamientos Crear nuevo Seleccionado 0 Opciones Filtros Estado de distribución…" at bounding box center [678, 302] width 950 height 526
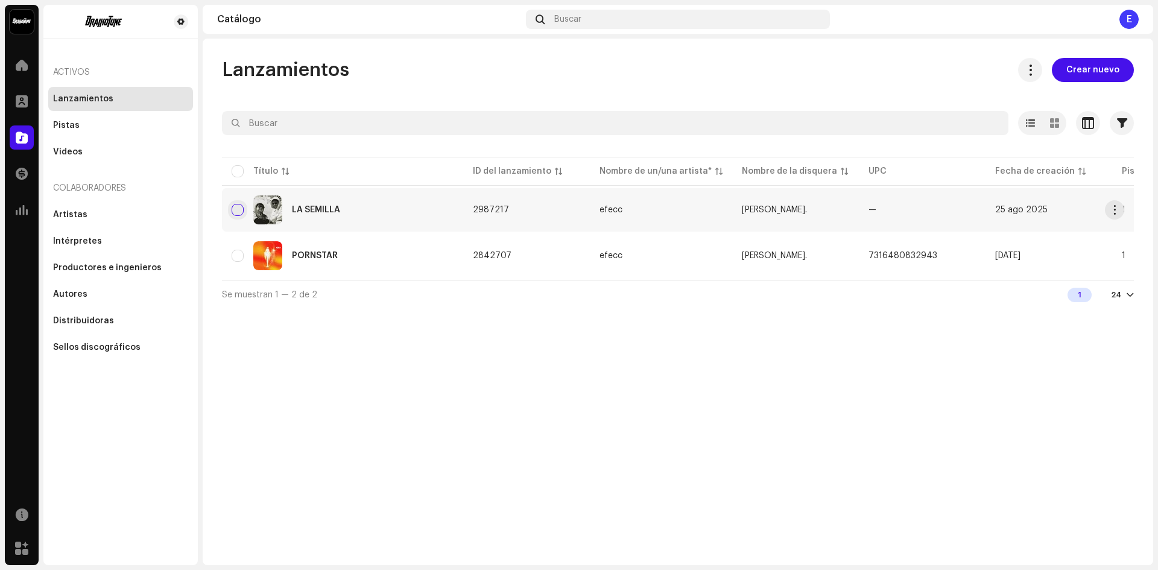
click at [238, 210] on input "checkbox" at bounding box center [238, 210] width 12 height 12
checkbox input "true"
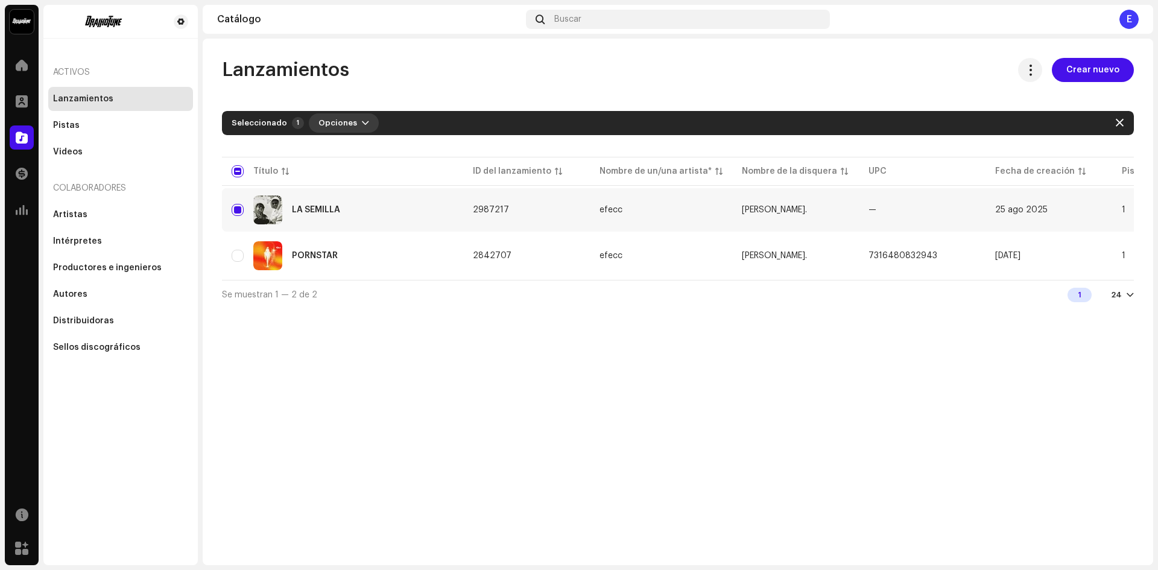
click at [323, 128] on span "Opciones" at bounding box center [337, 123] width 39 height 24
click at [272, 148] on div at bounding box center [678, 144] width 912 height 19
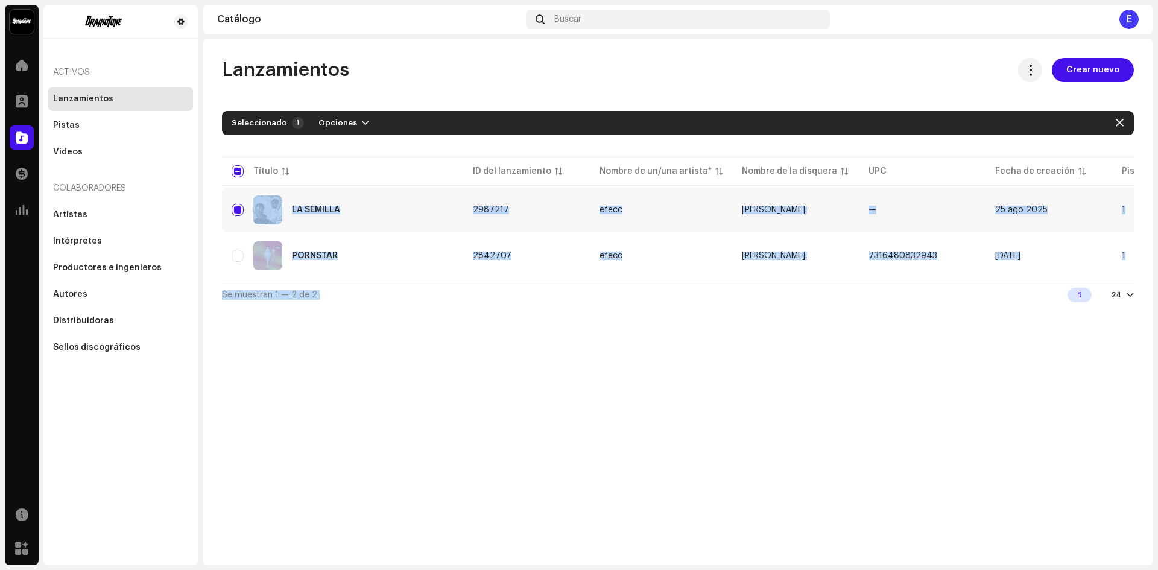
drag, startPoint x: 868, startPoint y: 285, endPoint x: 976, endPoint y: 290, distance: 108.1
click at [1072, 283] on div "Seleccionado 1 Opciones Filtros Estado de distribución Nunca se distribuyó En c…" at bounding box center [678, 210] width 912 height 198
click at [261, 213] on img at bounding box center [267, 209] width 29 height 29
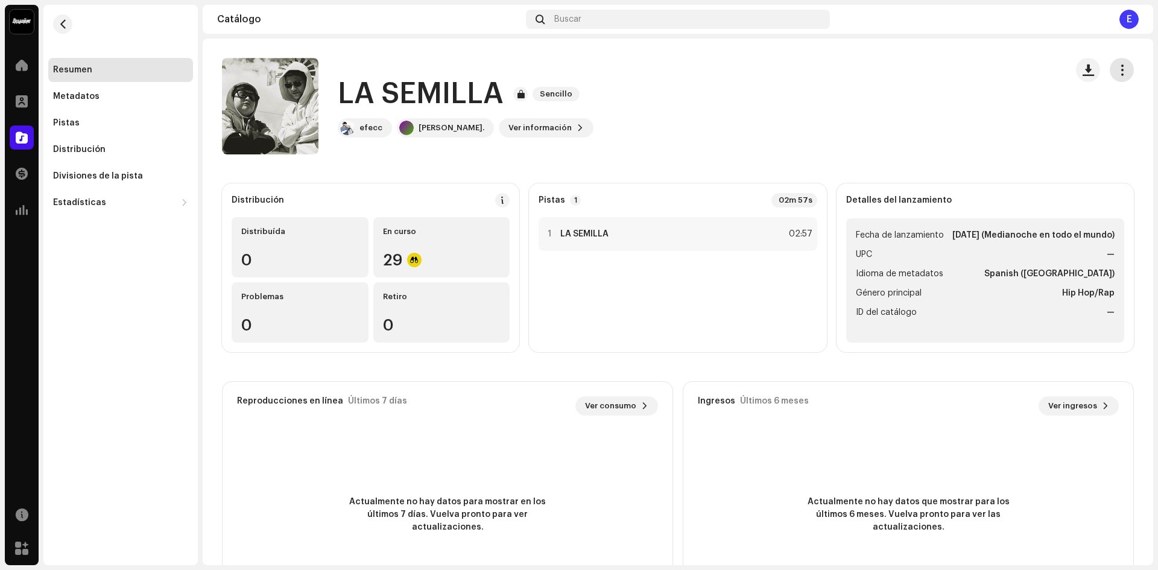
click at [1120, 73] on span "button" at bounding box center [1121, 70] width 11 height 10
click at [1109, 60] on re-m-actions-button at bounding box center [1121, 70] width 24 height 24
click at [549, 96] on span "Sencillo" at bounding box center [555, 94] width 47 height 14
click at [518, 96] on div at bounding box center [520, 94] width 14 height 14
click at [524, 130] on span "Ver información" at bounding box center [539, 128] width 63 height 24
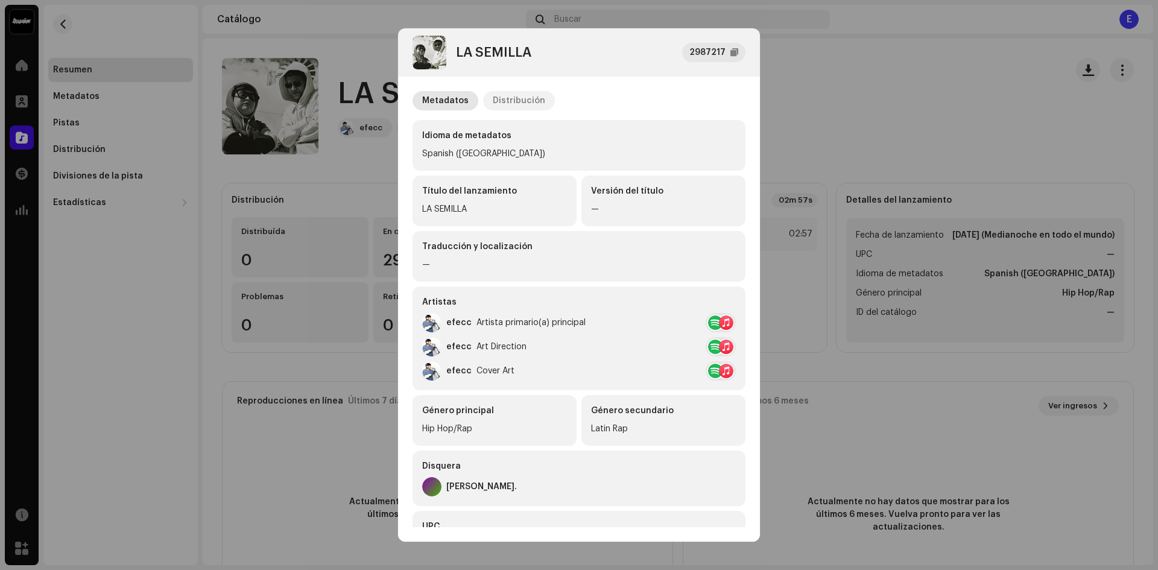
click at [528, 100] on div "Distribución" at bounding box center [519, 100] width 52 height 19
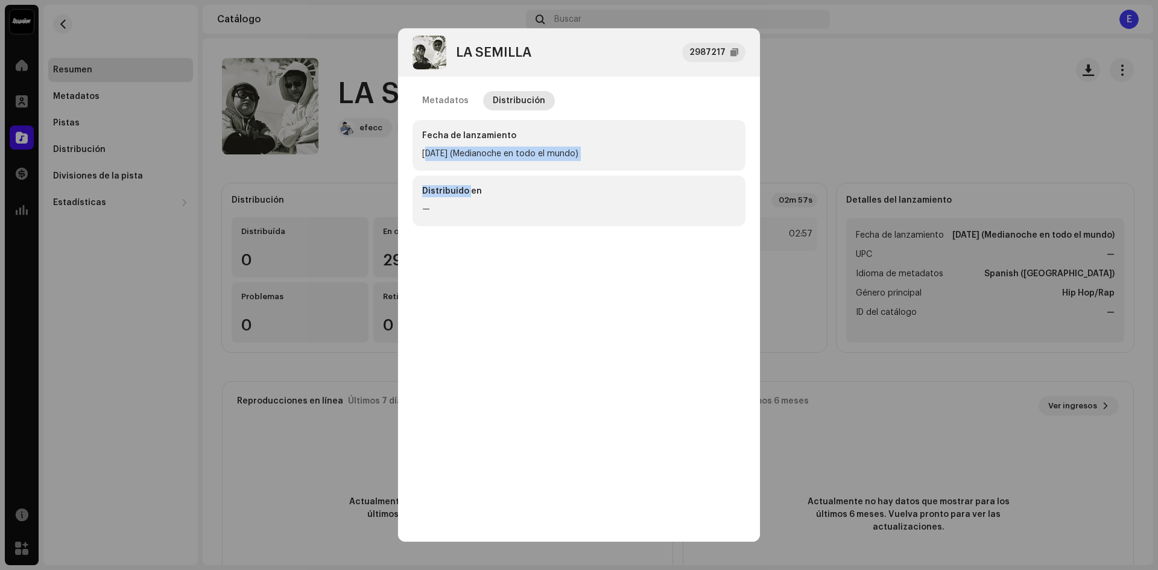
drag, startPoint x: 459, startPoint y: 196, endPoint x: 418, endPoint y: 157, distance: 56.7
click at [422, 163] on div "Fecha de lanzamiento [DATE] (Medianoche en todo el mundo) Distribuido en —" at bounding box center [578, 173] width 333 height 106
click at [418, 154] on div "Fecha de lanzamiento [DATE] (Medianoche en todo el mundo)" at bounding box center [578, 145] width 333 height 51
click at [426, 99] on div "Metadatos" at bounding box center [445, 100] width 46 height 19
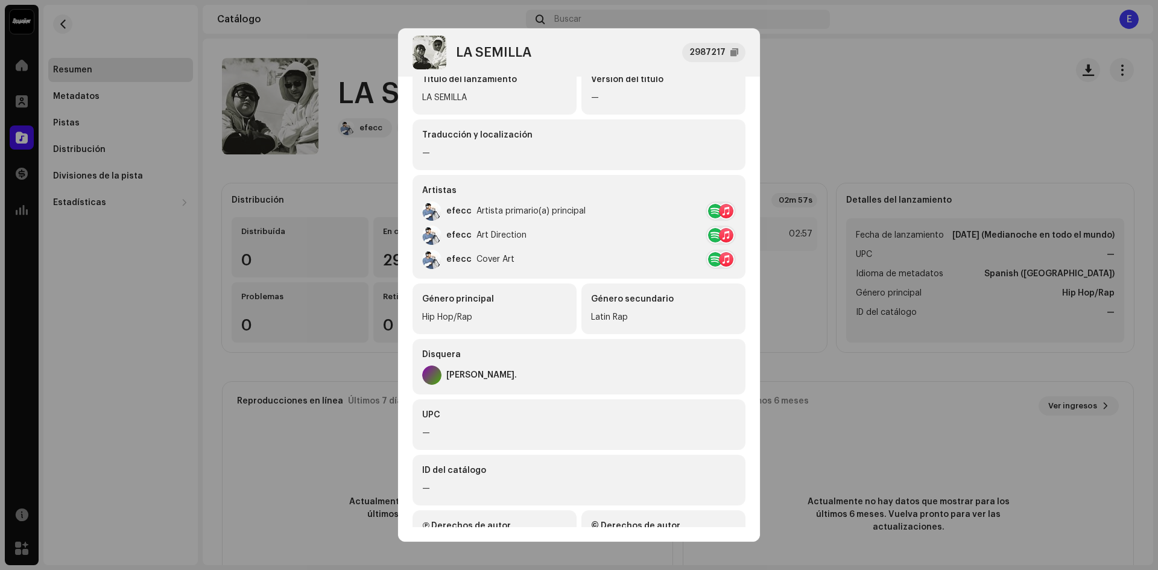
scroll to position [160, 0]
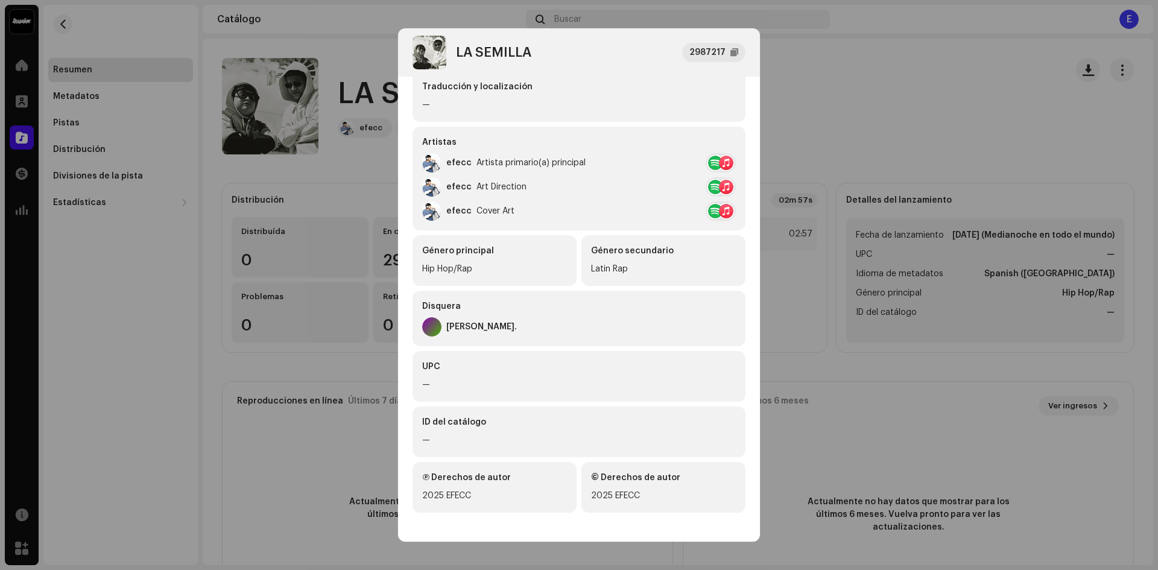
click at [458, 325] on div "[PERSON_NAME]." at bounding box center [481, 327] width 71 height 10
click at [419, 327] on div "Disquera [PERSON_NAME]." at bounding box center [578, 318] width 333 height 55
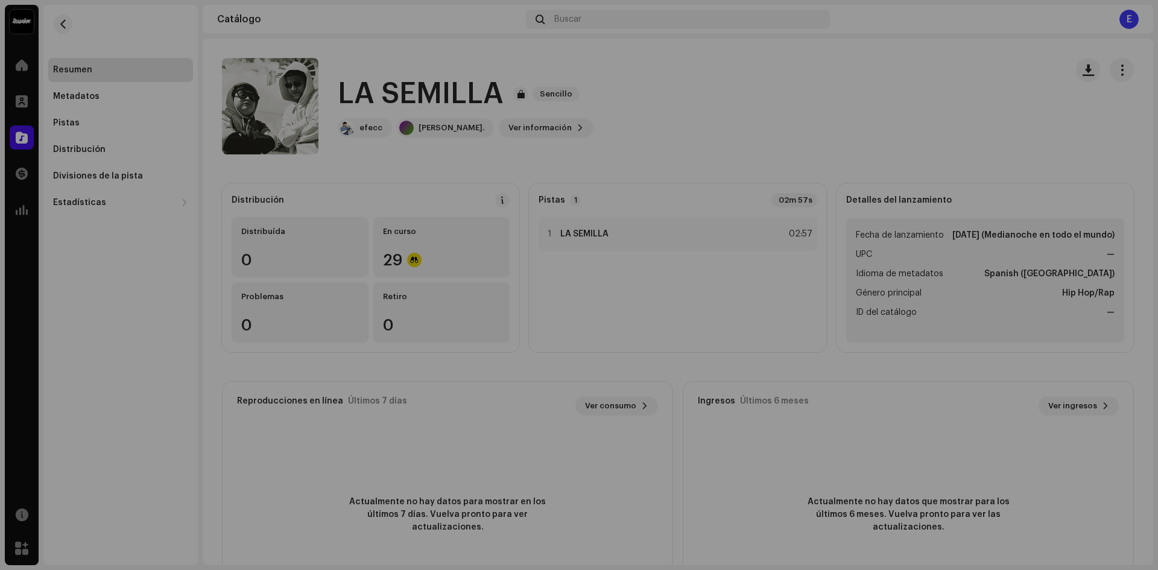
click at [820, 321] on div "LA SEMILLA 2987217 Metadatos Distribución Idioma de metadatos Spanish ([GEOGRAP…" at bounding box center [579, 285] width 1158 height 570
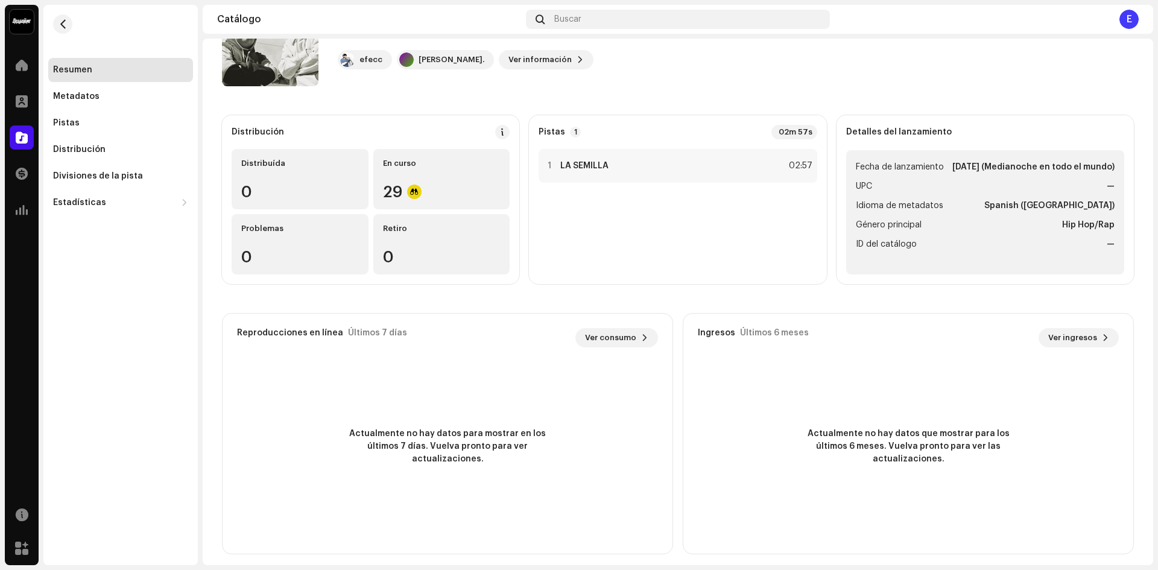
scroll to position [77, 0]
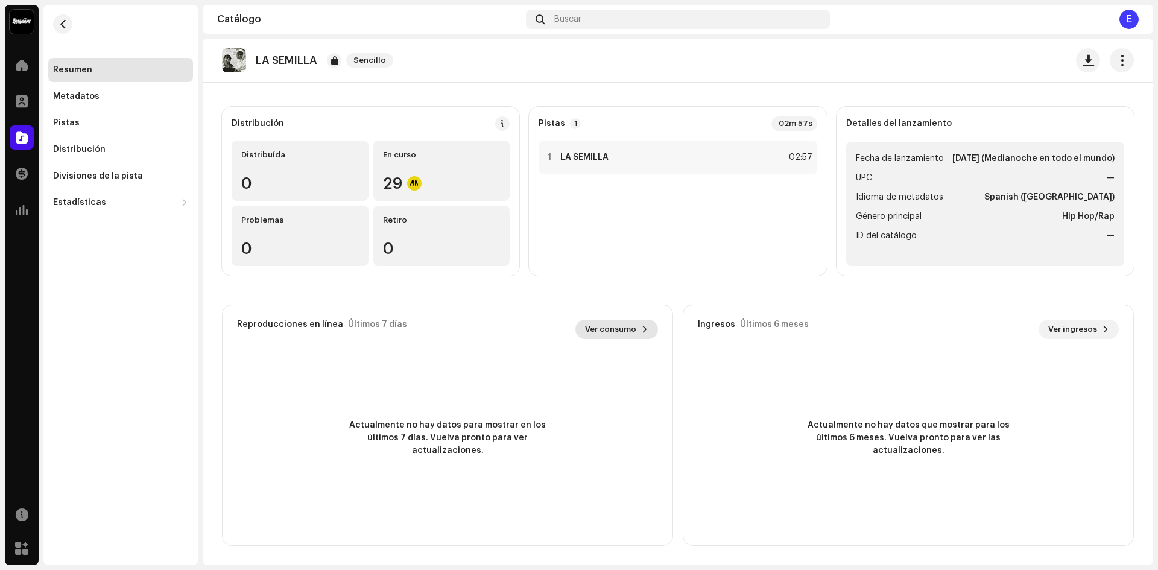
click at [582, 324] on button "Ver consumo" at bounding box center [616, 329] width 83 height 19
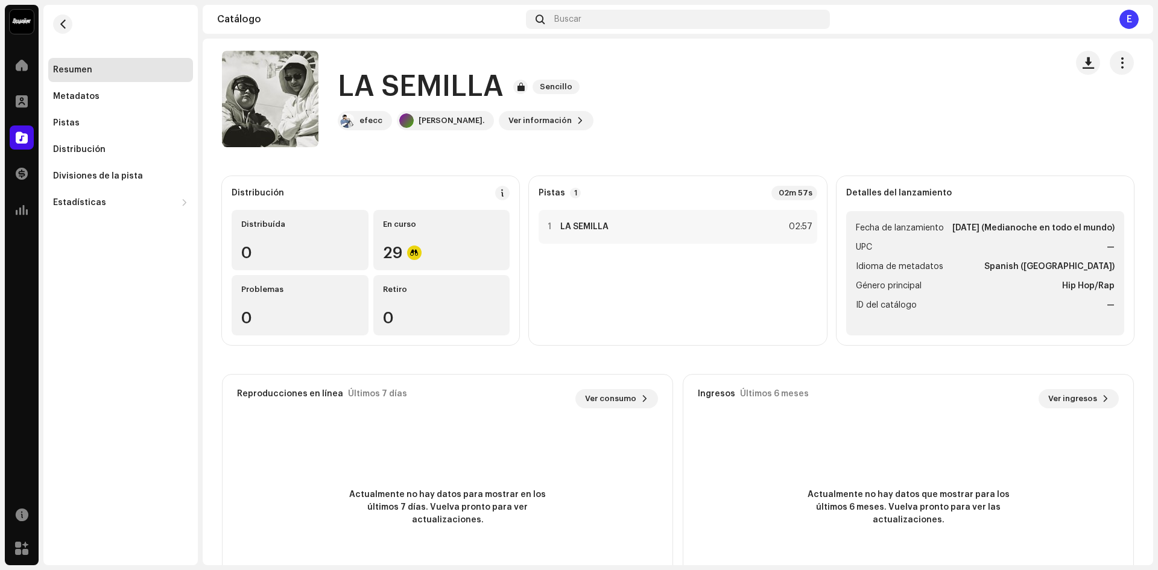
scroll to position [0, 0]
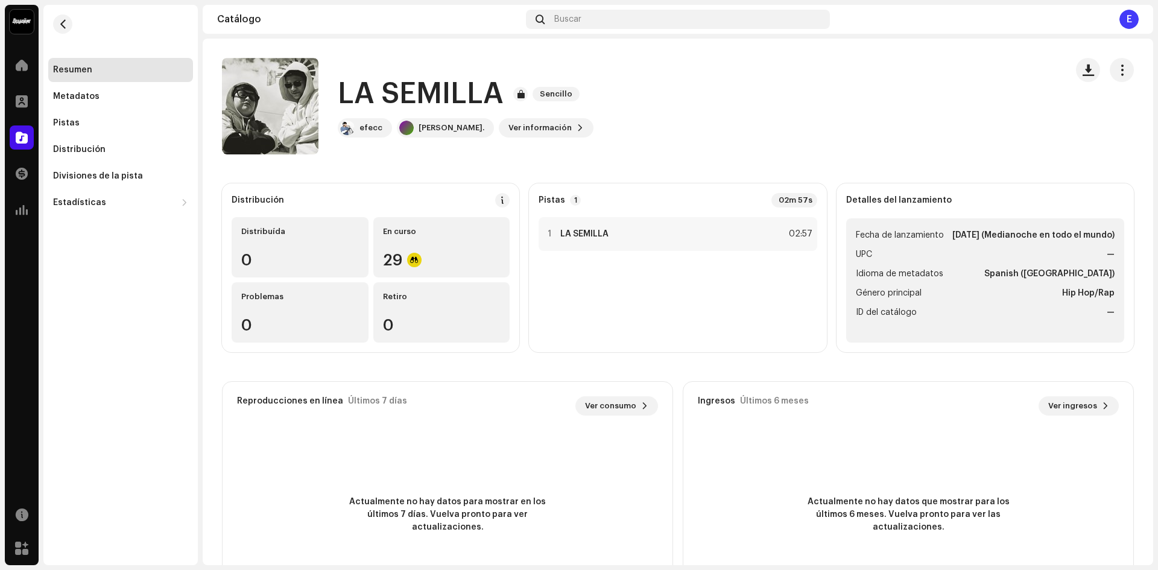
click at [1123, 19] on div "E" at bounding box center [1128, 19] width 19 height 19
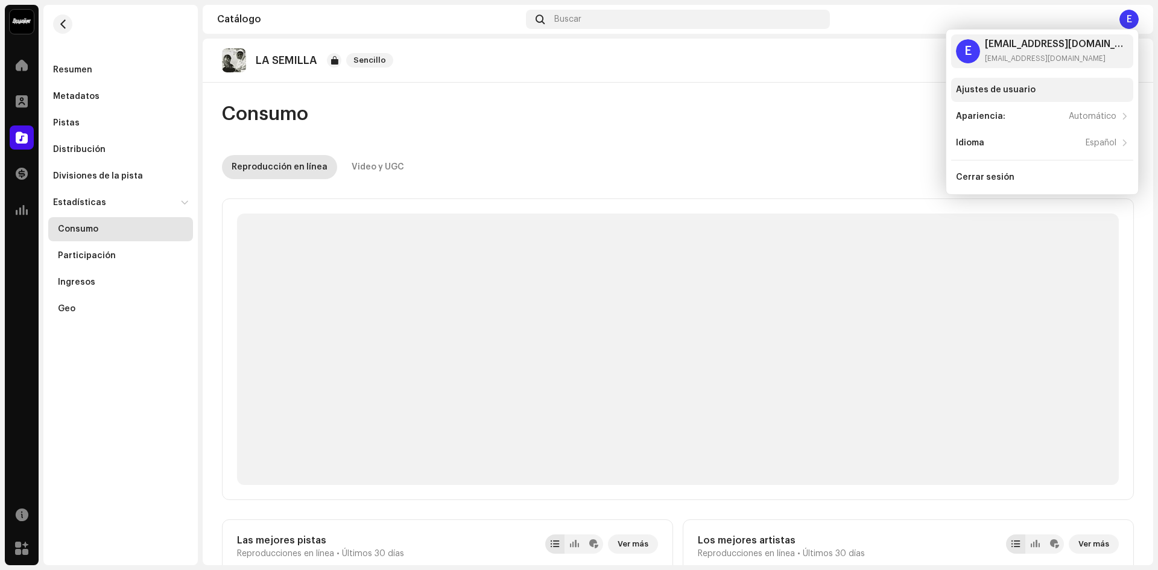
click at [981, 91] on div "Ajustes de usuario" at bounding box center [996, 90] width 80 height 10
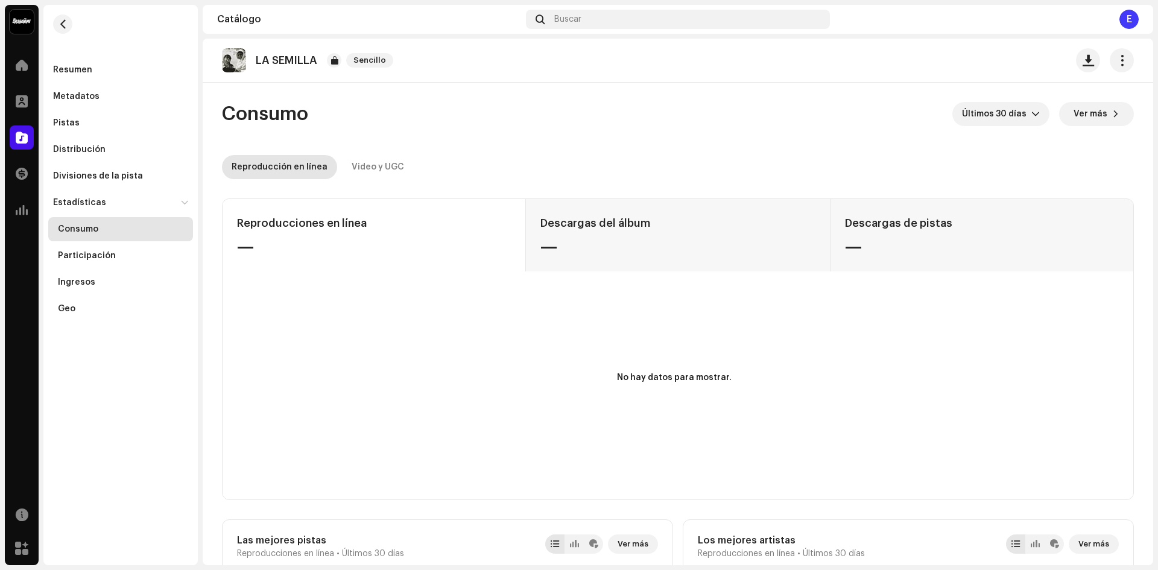
click at [647, 247] on div "Reproducciones en línea — Descargas del álbum — Descargas de pistas —" at bounding box center [677, 235] width 910 height 72
click at [610, 226] on div "Reproducciones en línea — Descargas del álbum — Descargas de pistas —" at bounding box center [677, 235] width 910 height 72
click at [374, 162] on div "Video y UGC" at bounding box center [377, 167] width 52 height 24
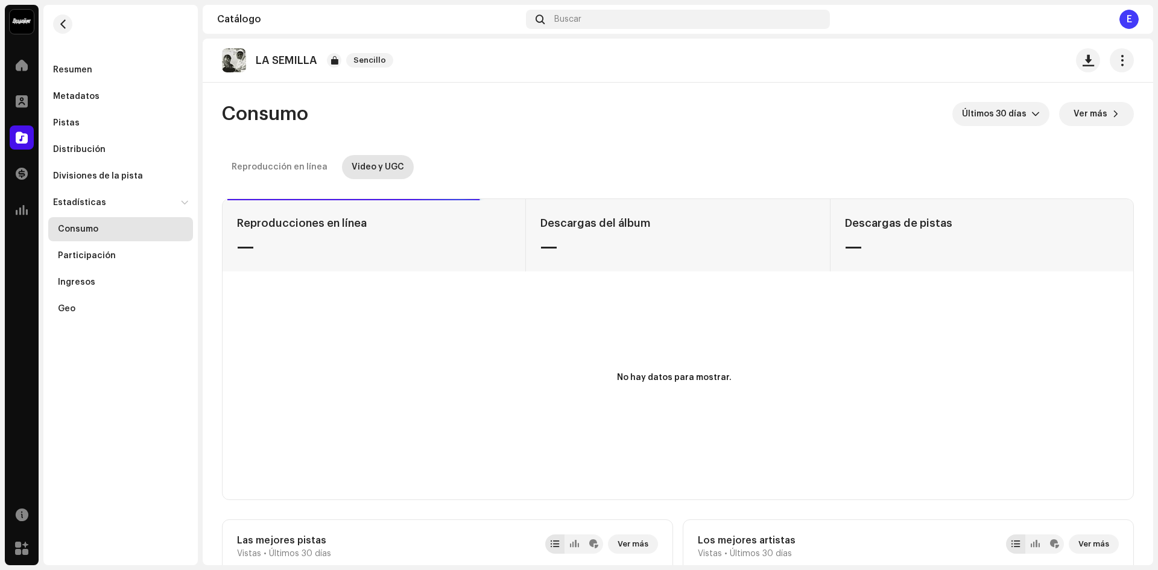
click at [283, 61] on p "LA SEMILLA" at bounding box center [286, 60] width 61 height 13
click at [365, 58] on span "Sencillo" at bounding box center [369, 60] width 47 height 14
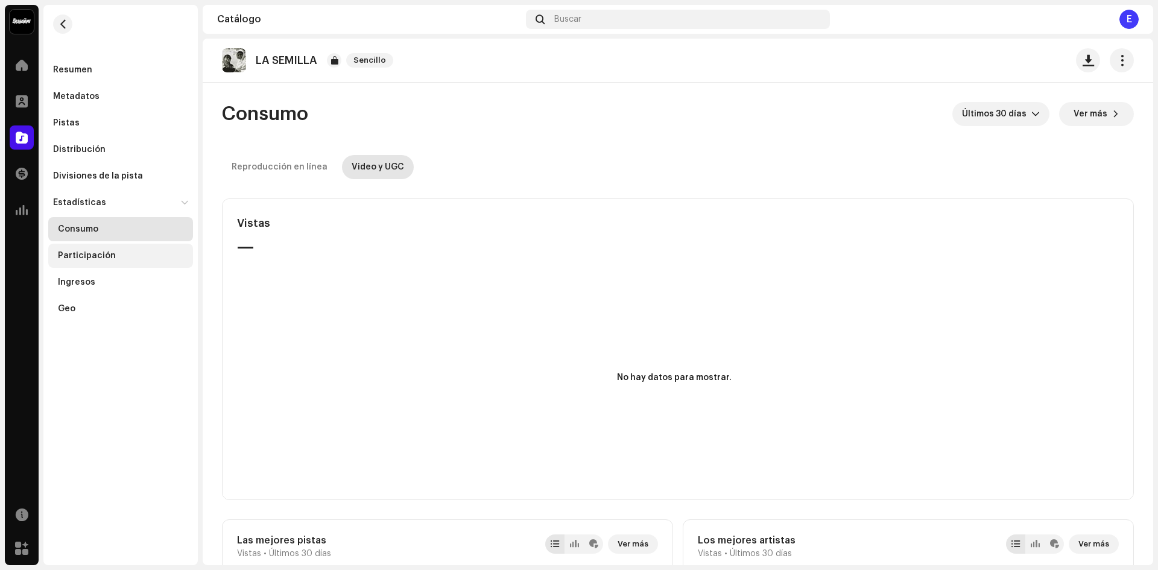
click at [93, 257] on div "Participación" at bounding box center [87, 256] width 58 height 10
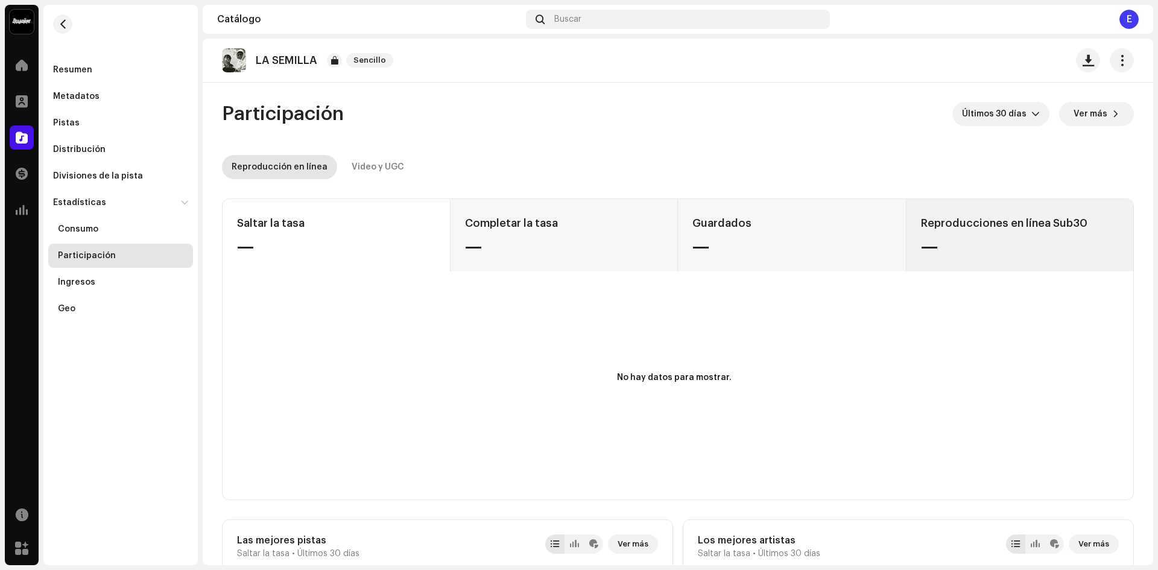
click at [956, 234] on div "Reproducciones en línea Sub30 —" at bounding box center [1020, 235] width 228 height 72
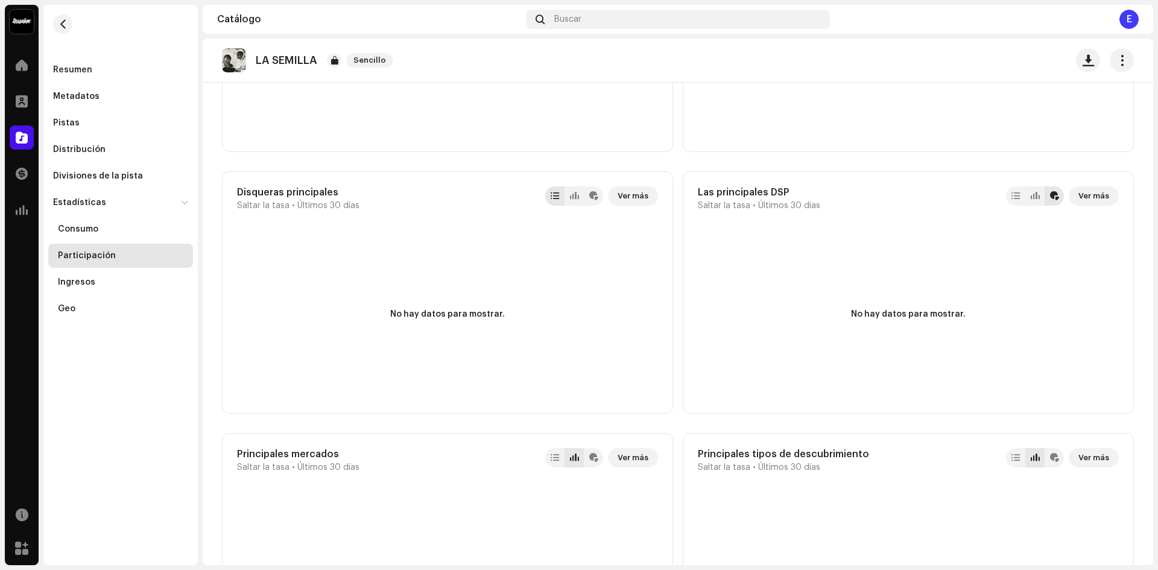
scroll to position [603, 0]
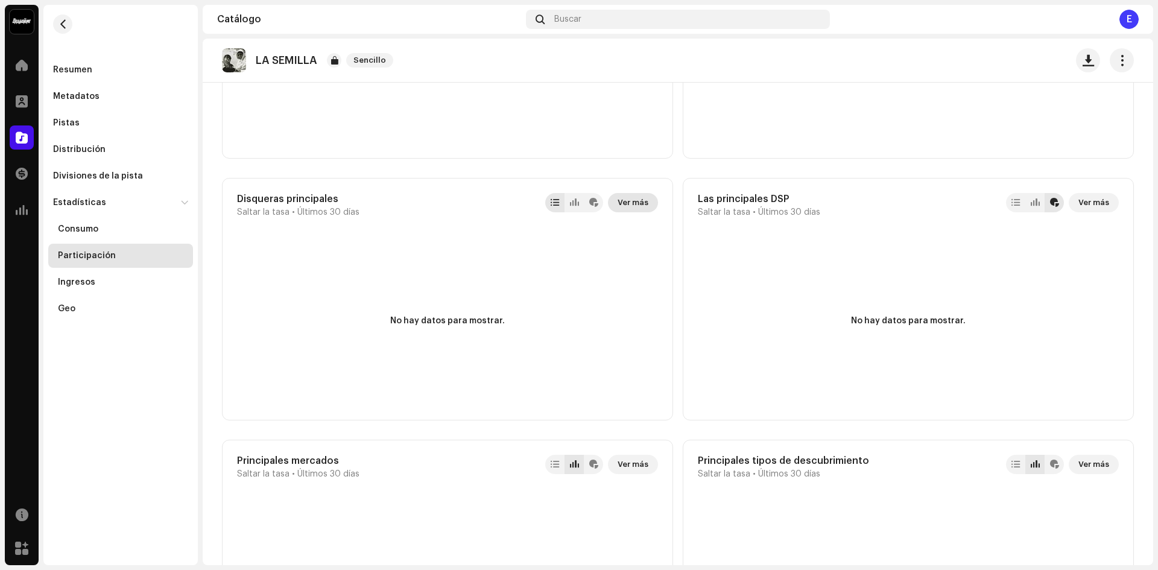
click at [625, 204] on span "Ver más" at bounding box center [632, 203] width 31 height 24
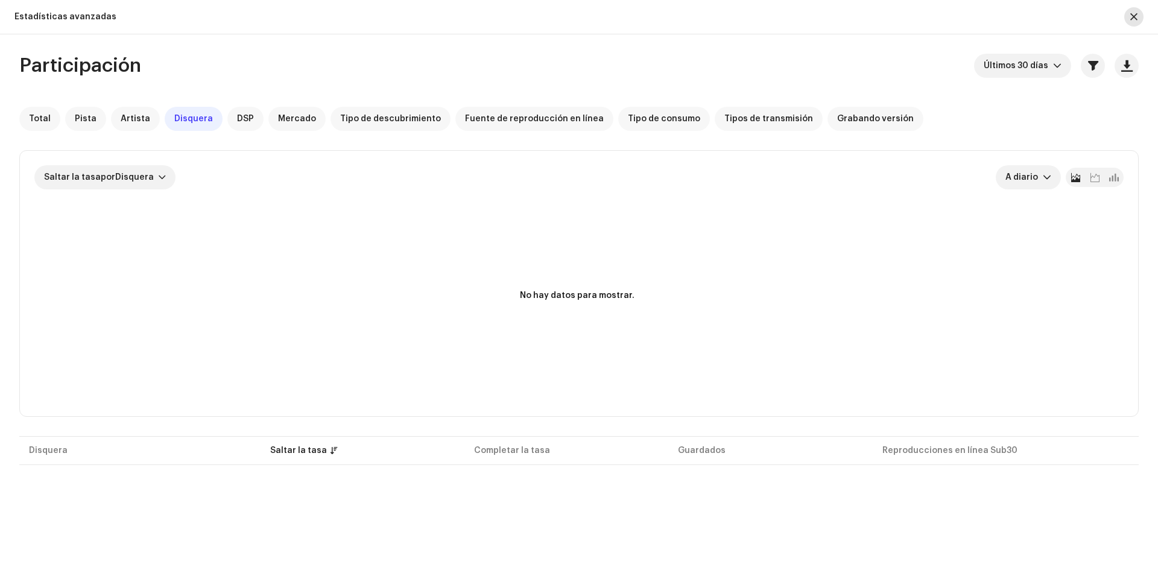
click at [1139, 15] on button "button" at bounding box center [1133, 16] width 19 height 19
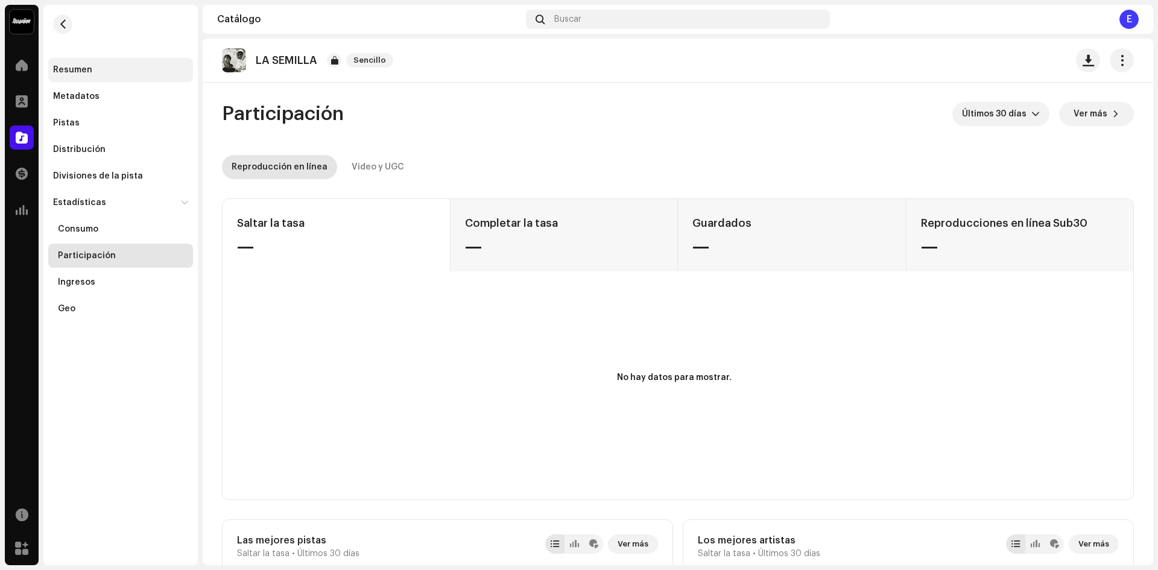
click at [90, 79] on div "Resumen" at bounding box center [120, 70] width 145 height 24
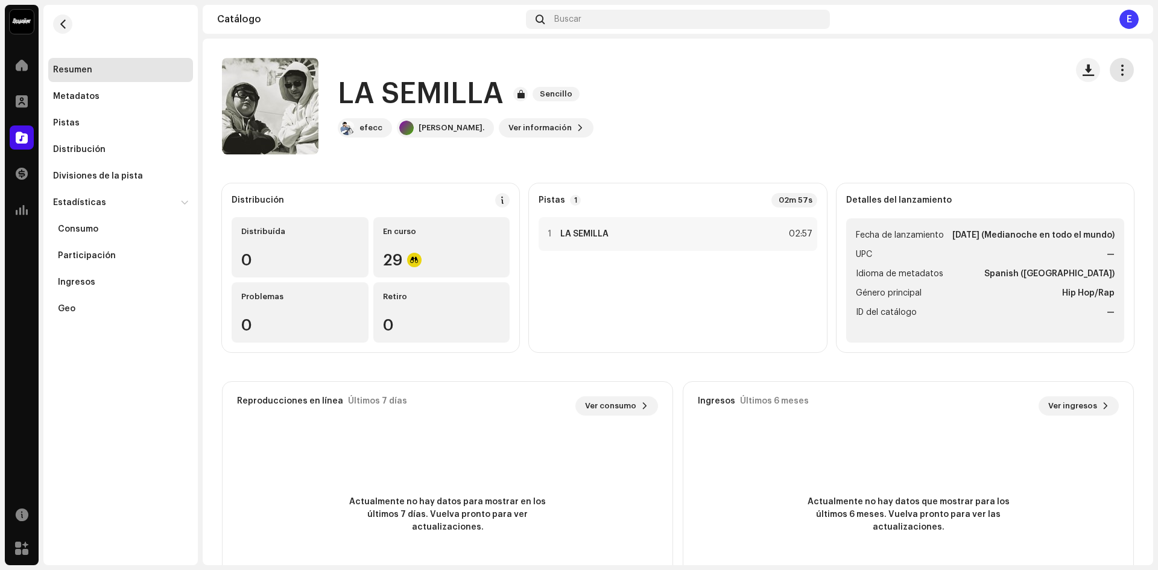
click at [1114, 79] on button "button" at bounding box center [1121, 70] width 24 height 24
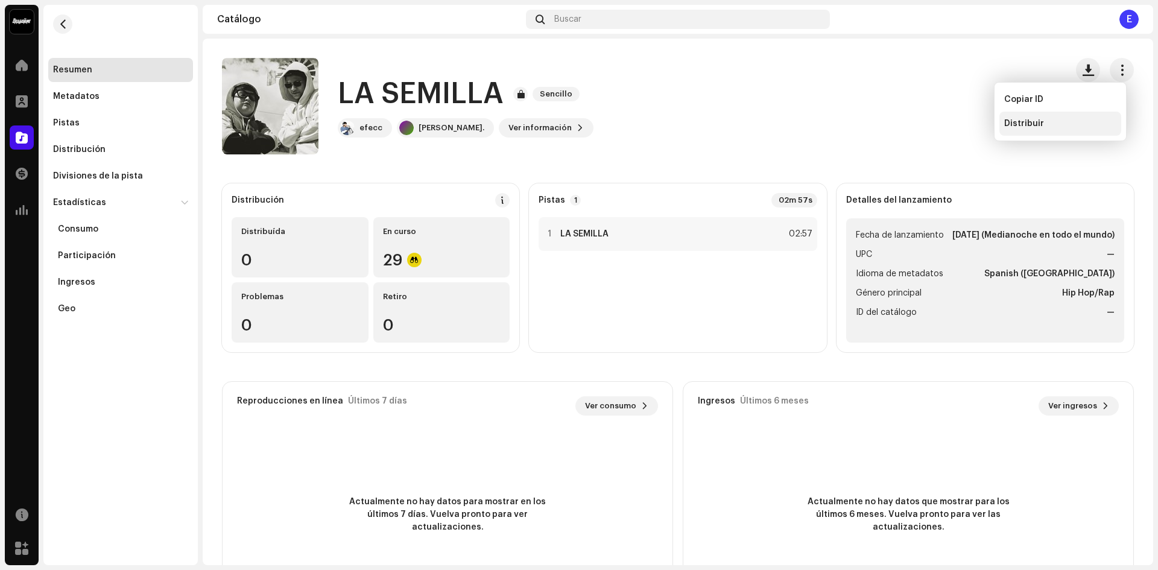
click at [1054, 119] on div "Distribuir" at bounding box center [1060, 124] width 112 height 10
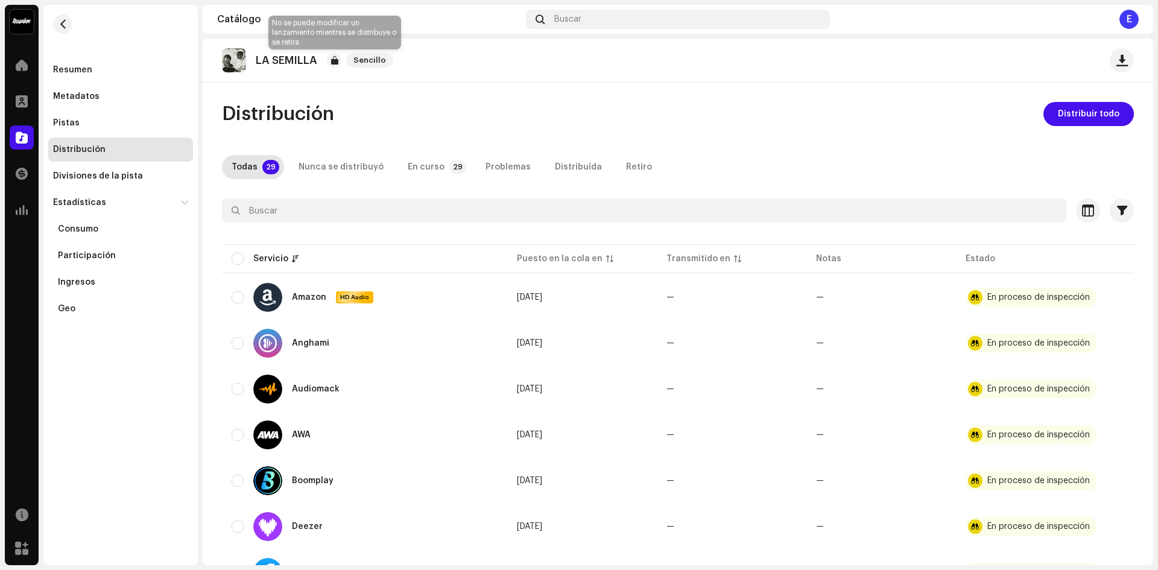
click at [334, 59] on div at bounding box center [334, 60] width 14 height 14
drag, startPoint x: 334, startPoint y: 59, endPoint x: 299, endPoint y: 59, distance: 35.0
drag, startPoint x: 299, startPoint y: 59, endPoint x: 238, endPoint y: 57, distance: 60.9
click at [238, 57] on img at bounding box center [234, 60] width 24 height 24
click at [358, 58] on span "Sencillo" at bounding box center [369, 60] width 47 height 14
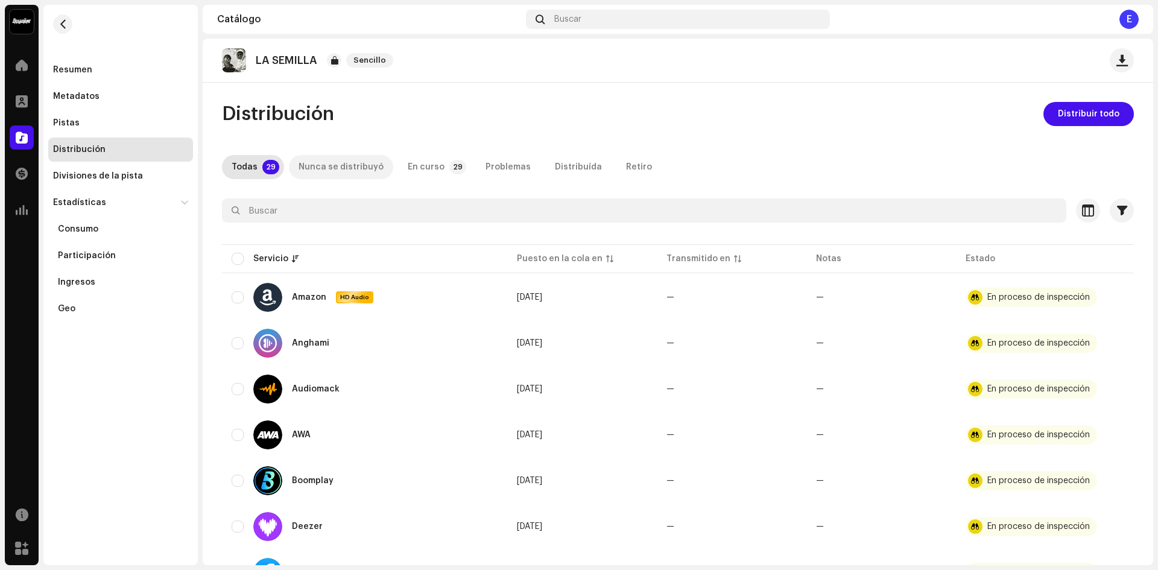
click at [348, 175] on div "Nunca se distribuyó" at bounding box center [340, 167] width 85 height 24
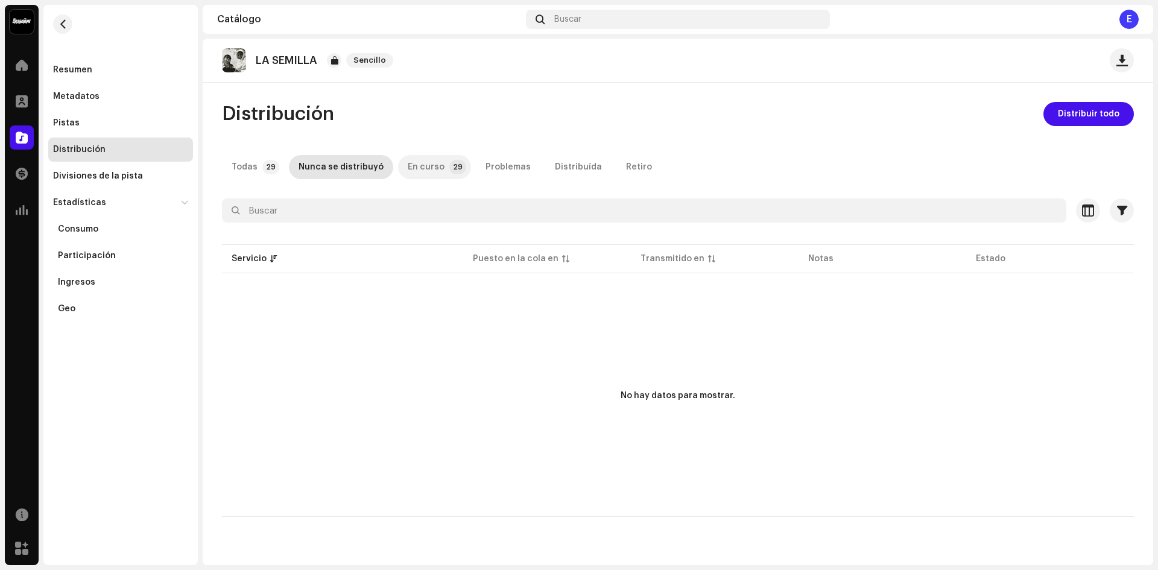
click at [424, 162] on div "En curso" at bounding box center [426, 167] width 37 height 24
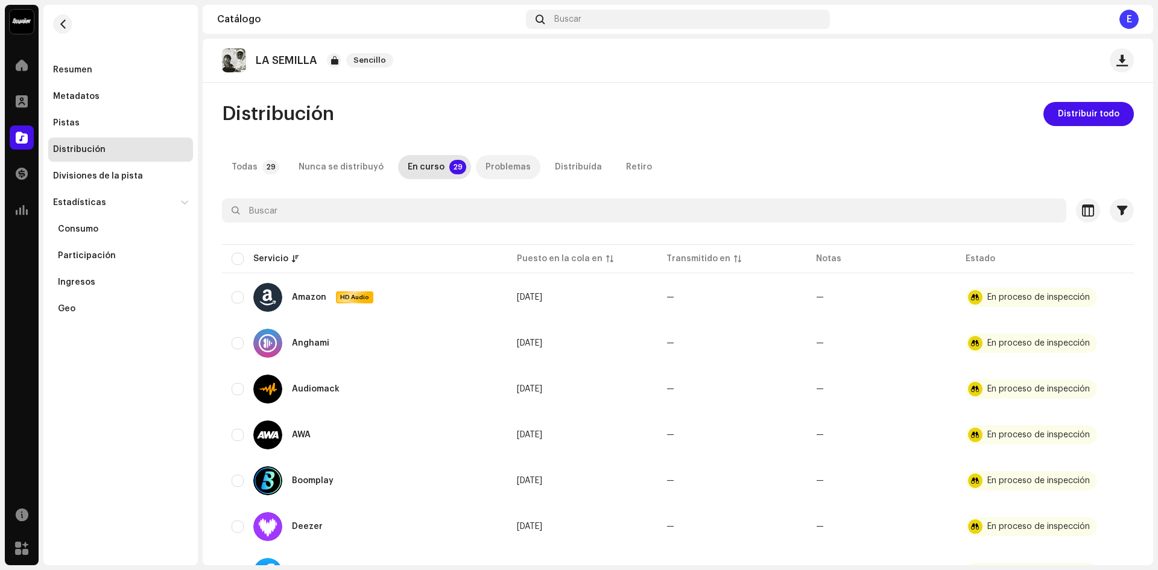
click at [494, 164] on div "Problemas" at bounding box center [507, 167] width 45 height 24
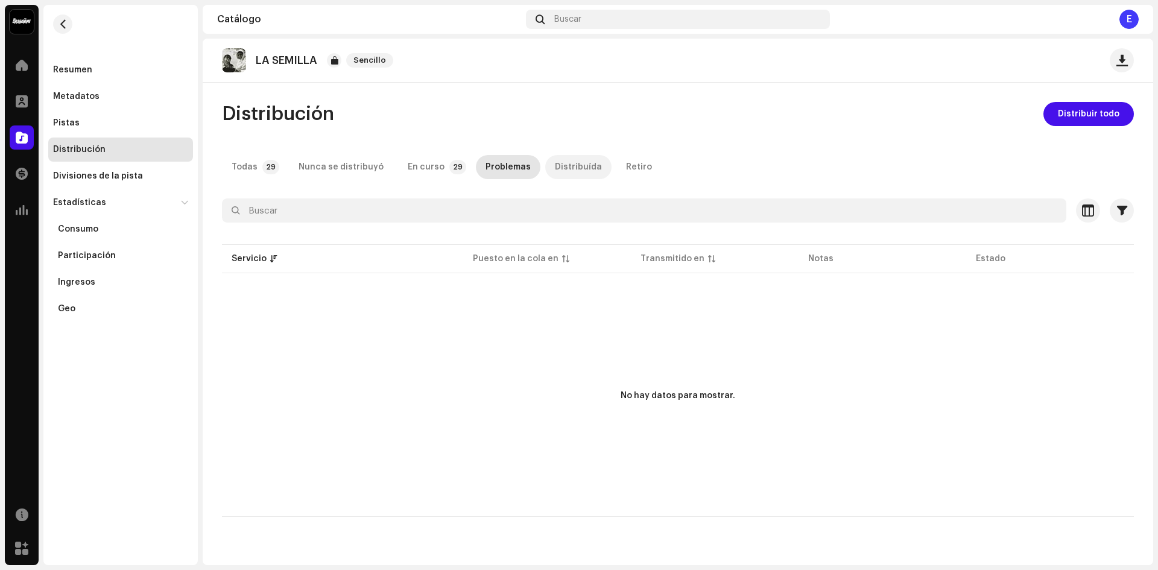
click at [587, 164] on p-tab "Distribuída" at bounding box center [578, 167] width 66 height 24
click at [626, 165] on div "Retiro" at bounding box center [639, 167] width 26 height 24
click at [259, 171] on p-tab "Todas 29" at bounding box center [253, 167] width 62 height 24
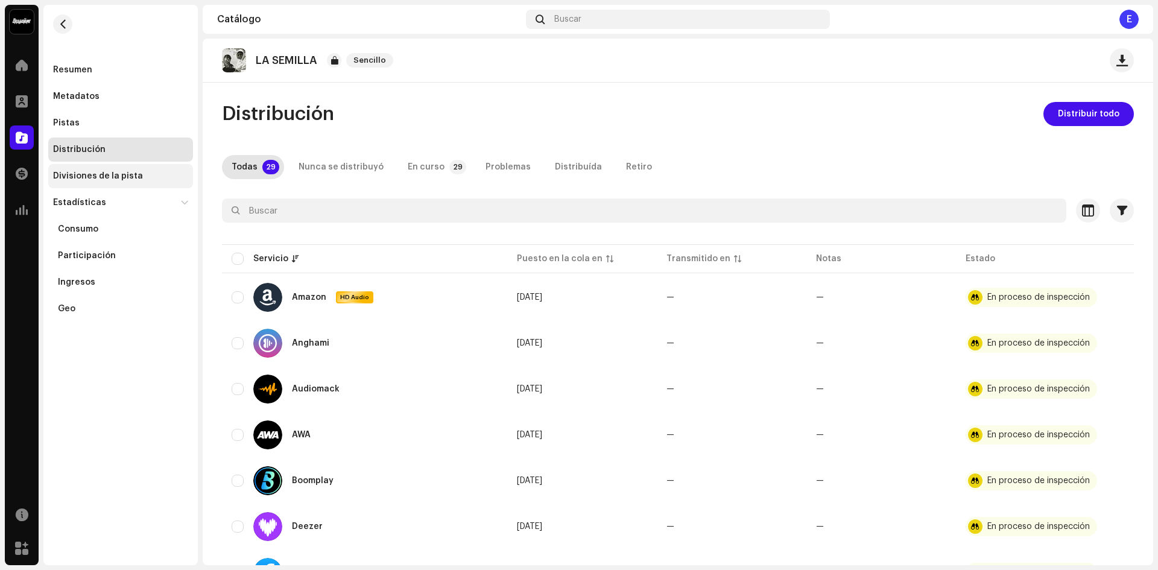
click at [156, 174] on div "Divisiones de la pista" at bounding box center [120, 176] width 135 height 10
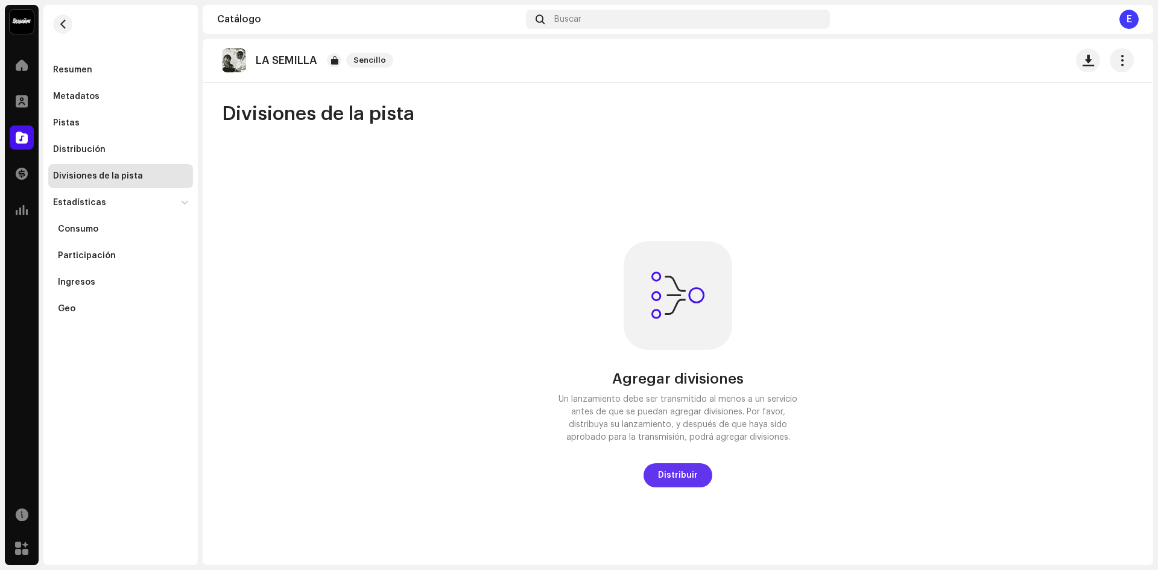
click at [679, 479] on span "Distribuir" at bounding box center [678, 475] width 40 height 24
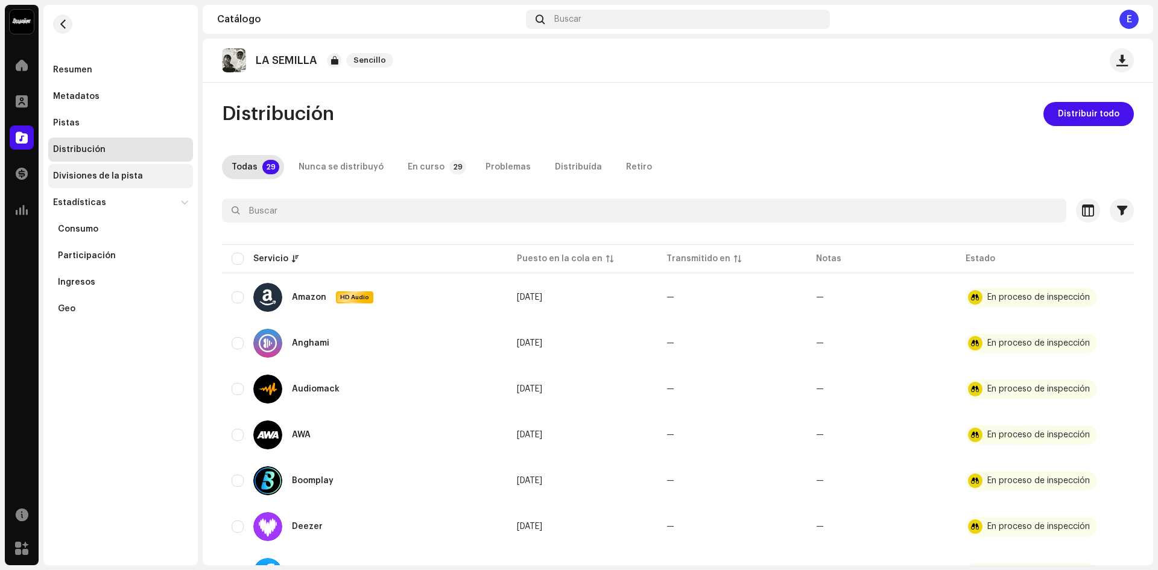
click at [148, 177] on div "Divisiones de la pista" at bounding box center [120, 176] width 135 height 10
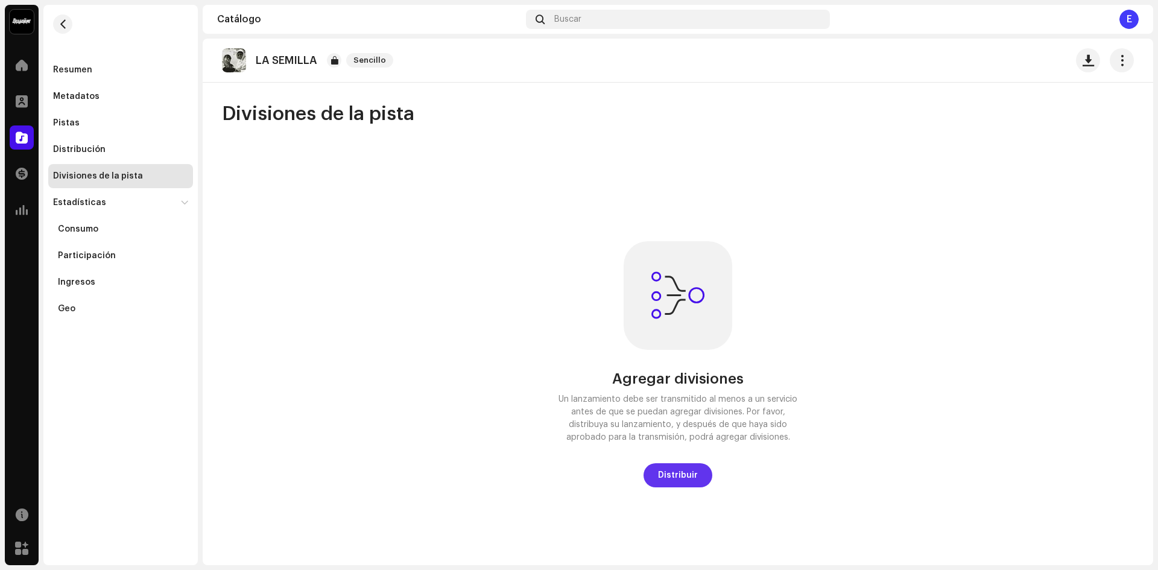
click at [693, 467] on button "Distribuir" at bounding box center [677, 475] width 69 height 24
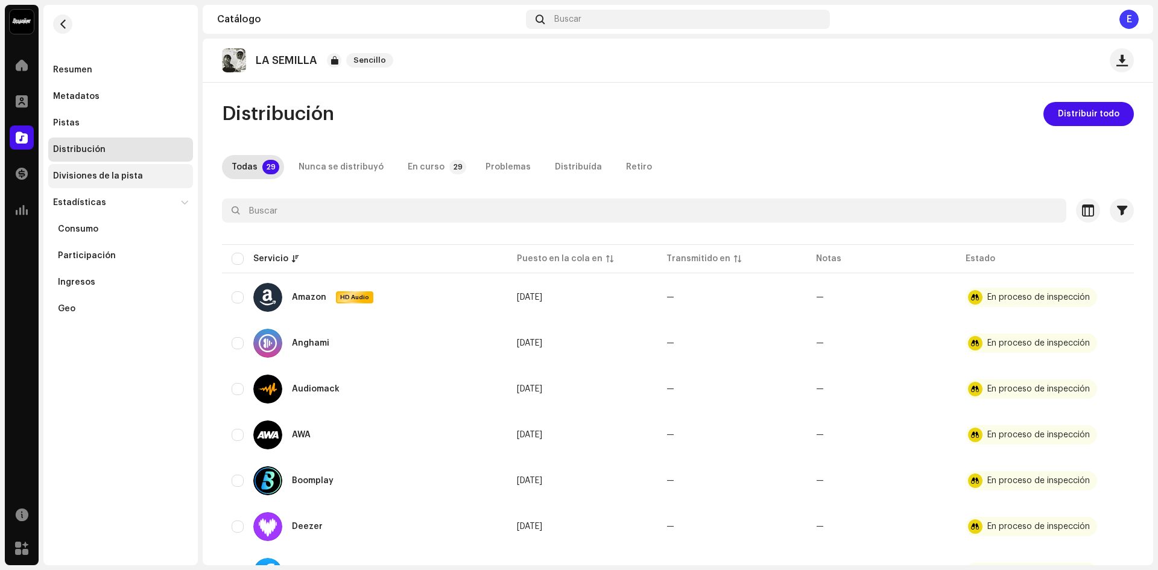
click at [126, 183] on div "Divisiones de la pista" at bounding box center [120, 176] width 145 height 24
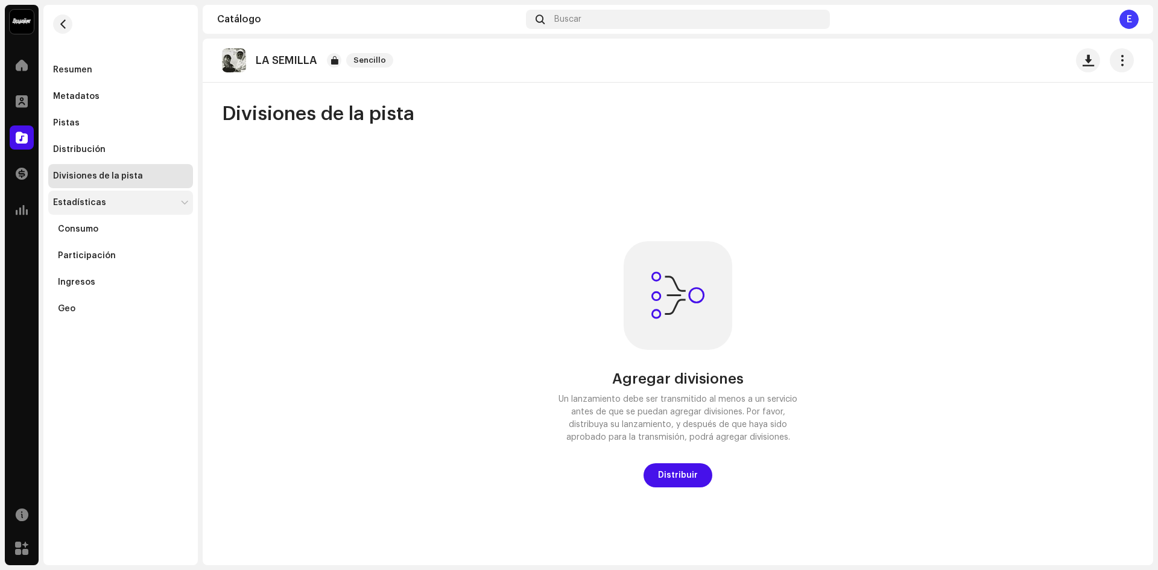
click at [119, 198] on div "Estadísticas" at bounding box center [114, 203] width 123 height 10
click at [109, 224] on div "Consumo" at bounding box center [120, 229] width 145 height 24
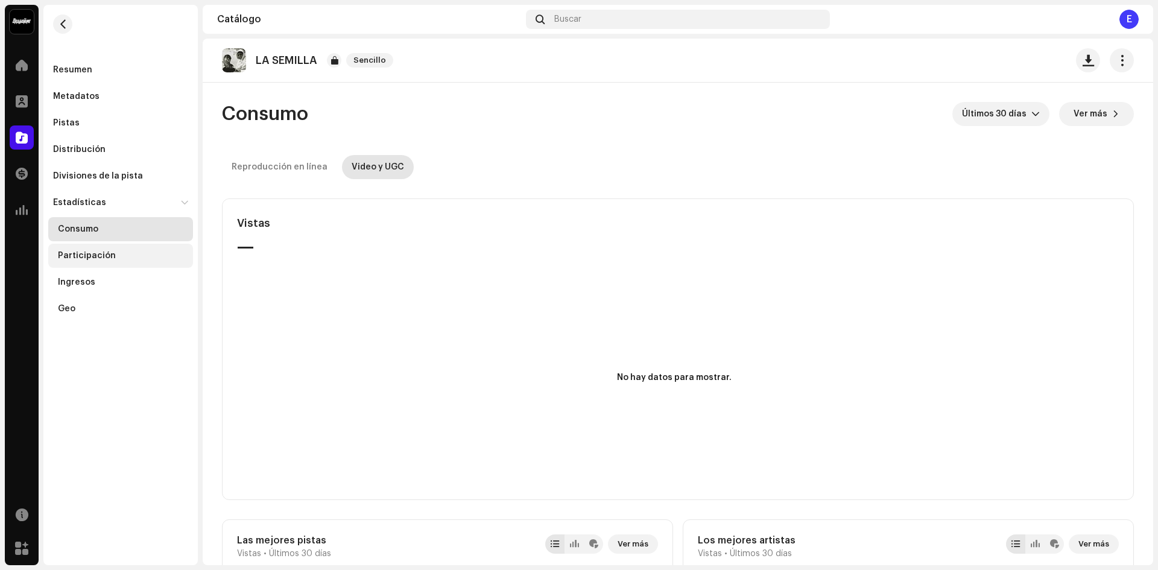
click at [97, 256] on div "Participación" at bounding box center [87, 256] width 58 height 10
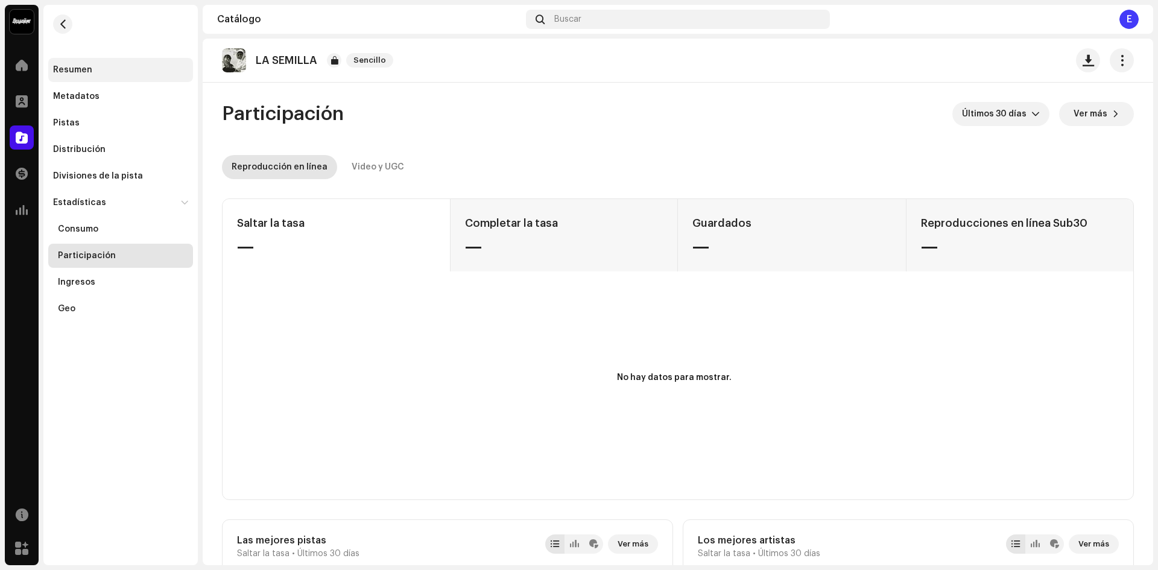
click at [112, 74] on div "Resumen" at bounding box center [120, 70] width 135 height 10
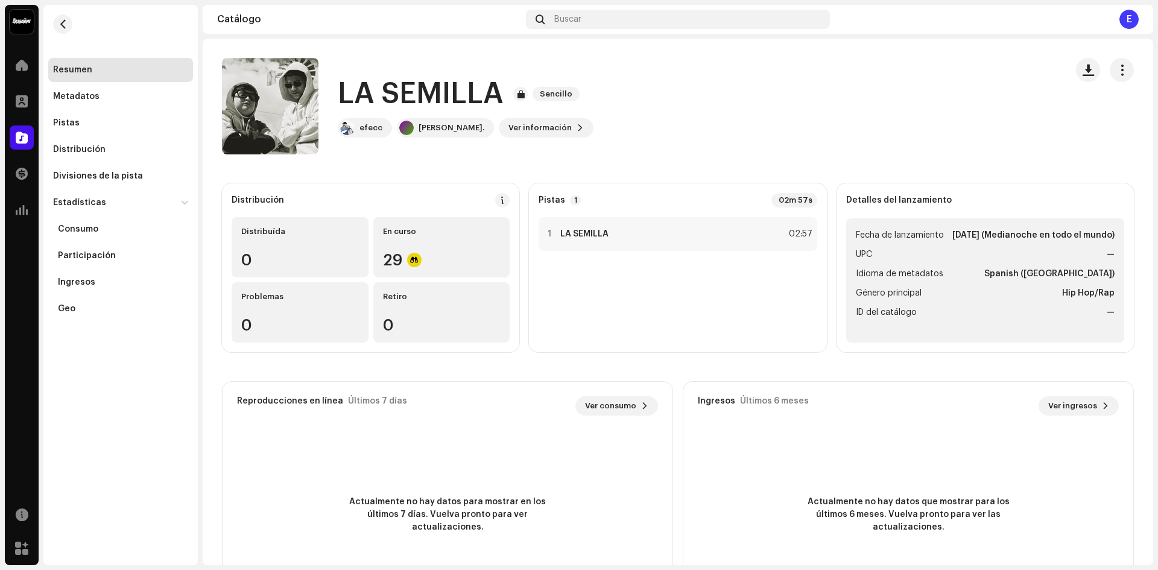
click at [939, 257] on ul "Fecha de lanzamiento [DATE] (Medianoche en todo el mundo) UPC — Idioma de metad…" at bounding box center [985, 280] width 278 height 124
click at [402, 253] on div "29" at bounding box center [442, 260] width 118 height 16
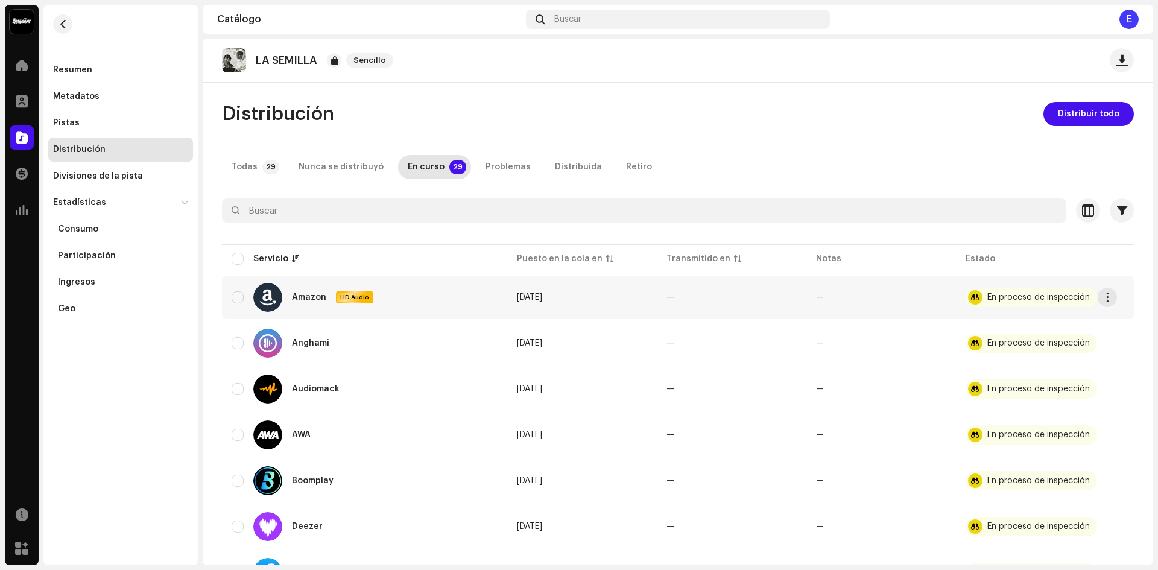
click at [1063, 298] on div "En proceso de inspección" at bounding box center [1038, 297] width 102 height 8
click at [1103, 299] on span "button" at bounding box center [1107, 297] width 9 height 10
click at [1122, 55] on button "button" at bounding box center [1121, 60] width 24 height 24
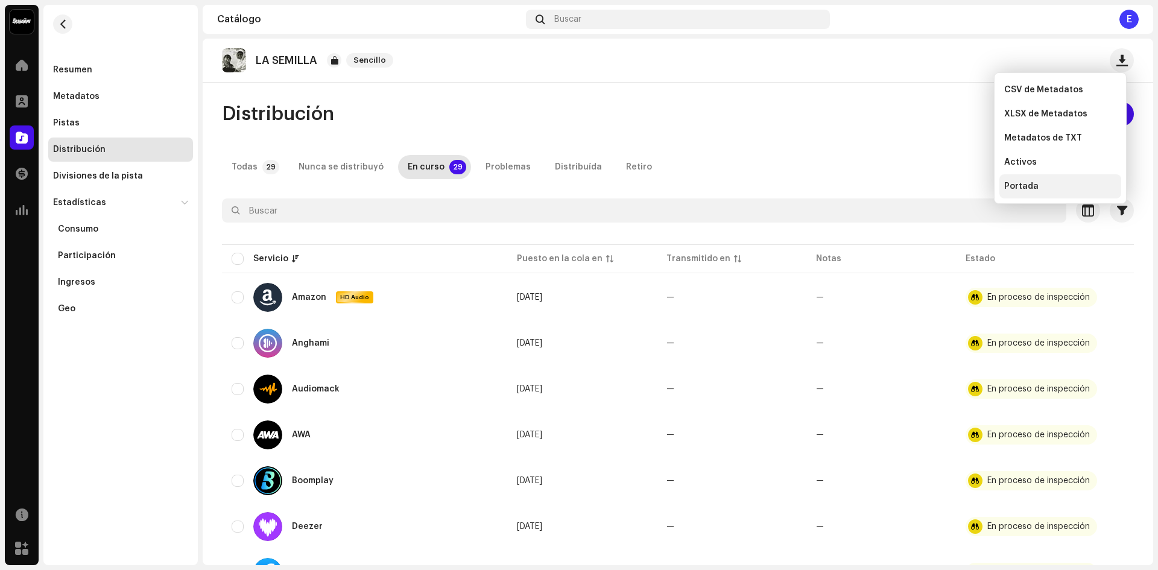
click at [1023, 190] on span "Portada" at bounding box center [1021, 186] width 34 height 10
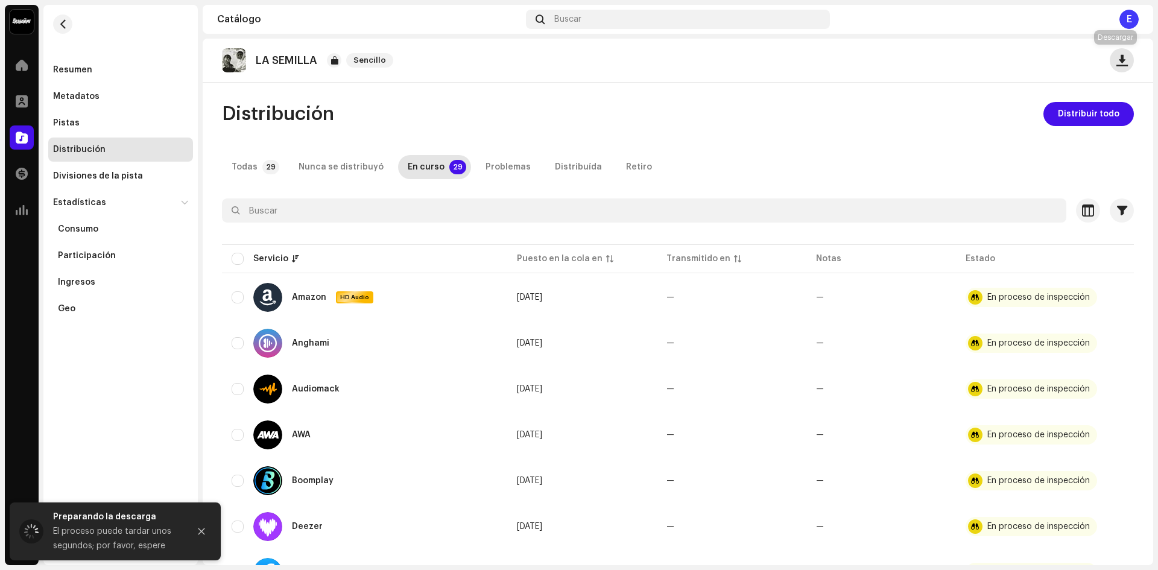
click at [1117, 60] on span "button" at bounding box center [1121, 60] width 11 height 10
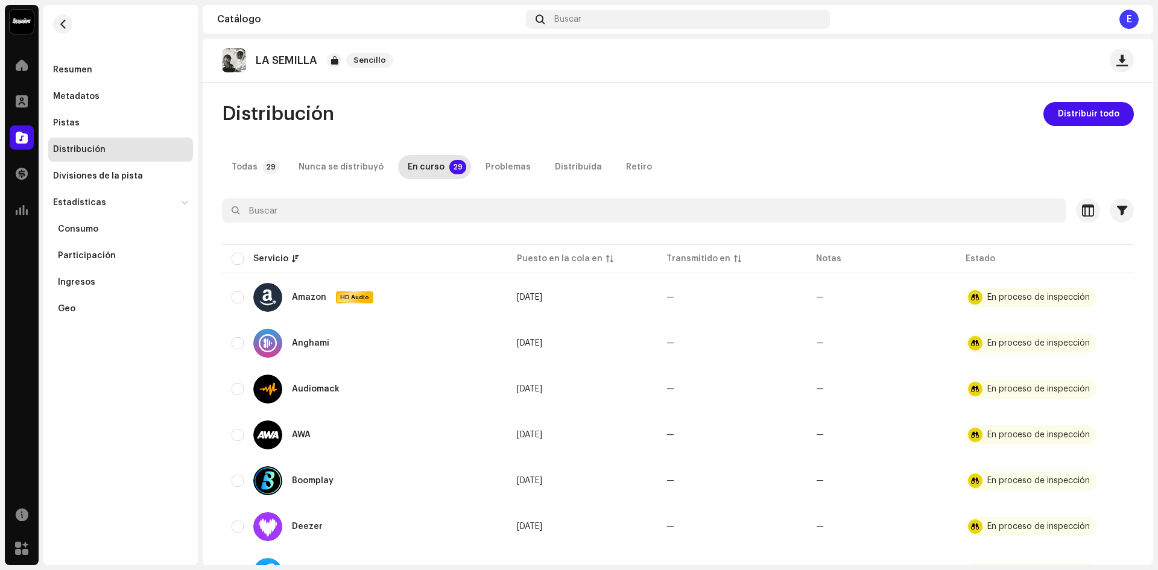
click at [19, 569] on img at bounding box center [15, 575] width 10 height 10
click at [1115, 69] on button "button" at bounding box center [1121, 60] width 24 height 24
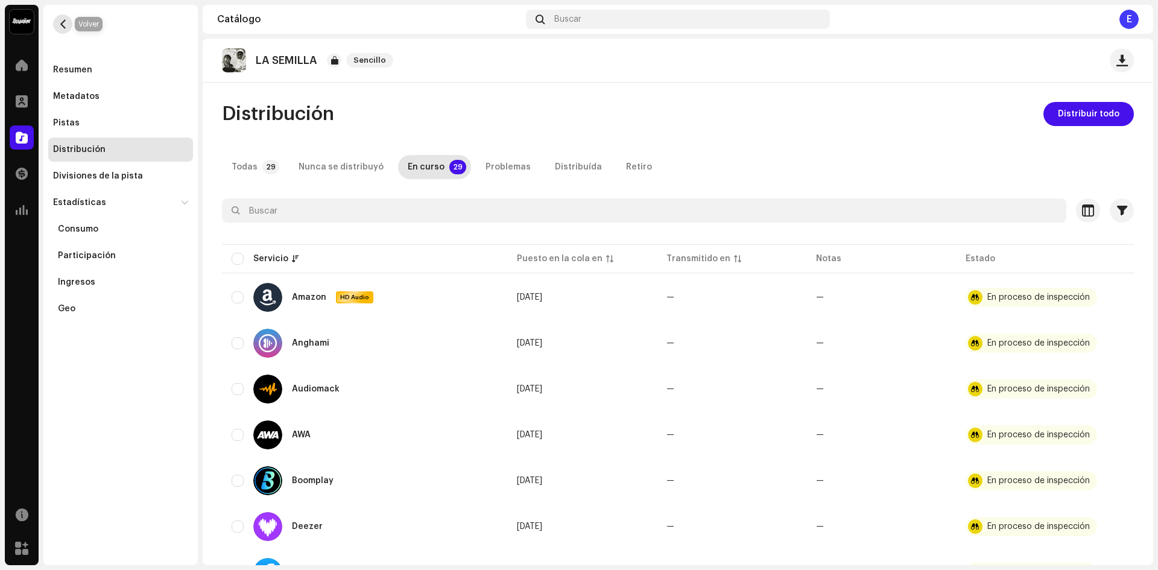
click at [64, 18] on button "button" at bounding box center [62, 23] width 19 height 19
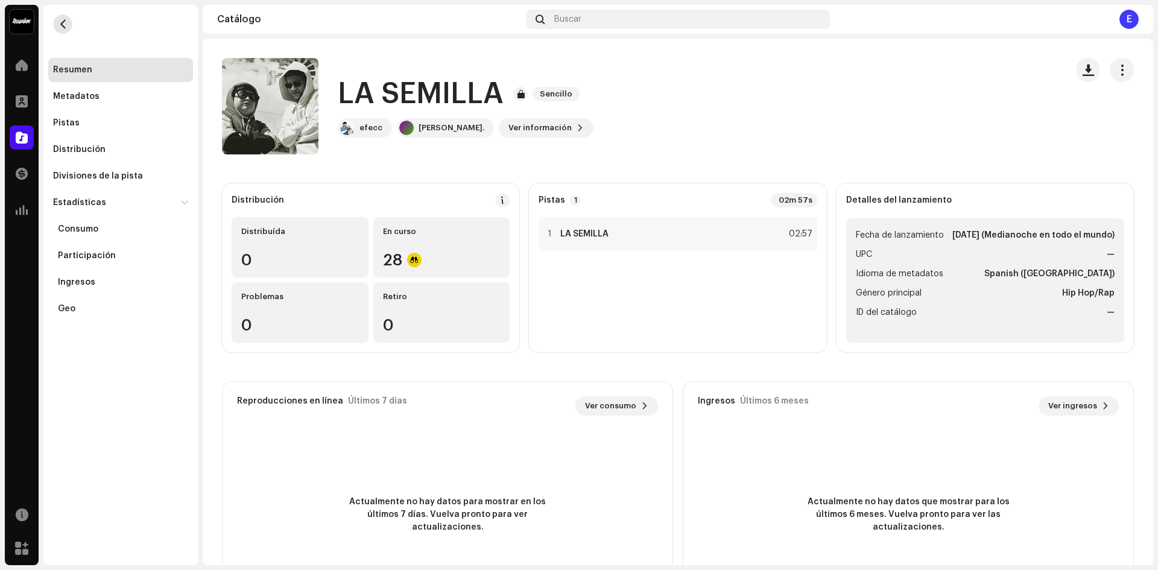
click at [57, 20] on button "button" at bounding box center [62, 23] width 19 height 19
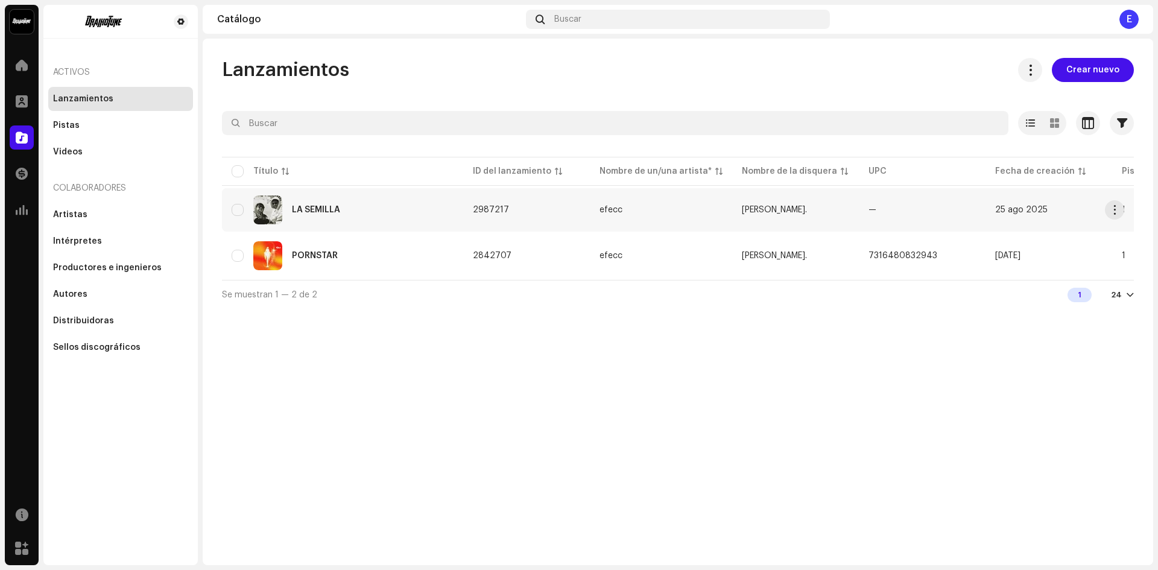
click at [321, 205] on div "LA SEMILLA" at bounding box center [343, 209] width 222 height 29
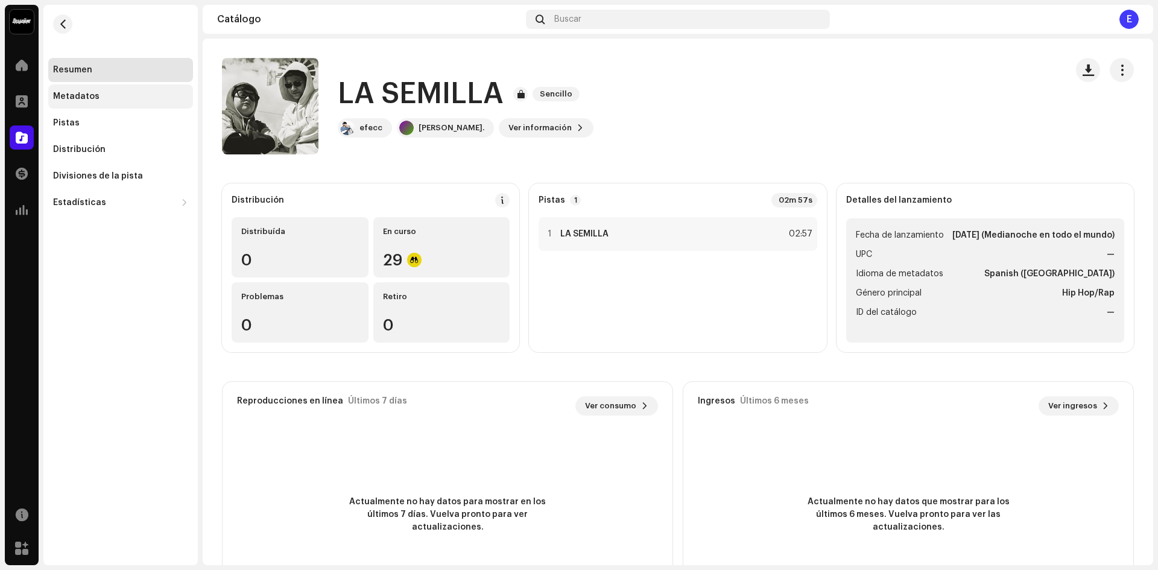
click at [59, 91] on div "Metadatos" at bounding box center [120, 96] width 145 height 24
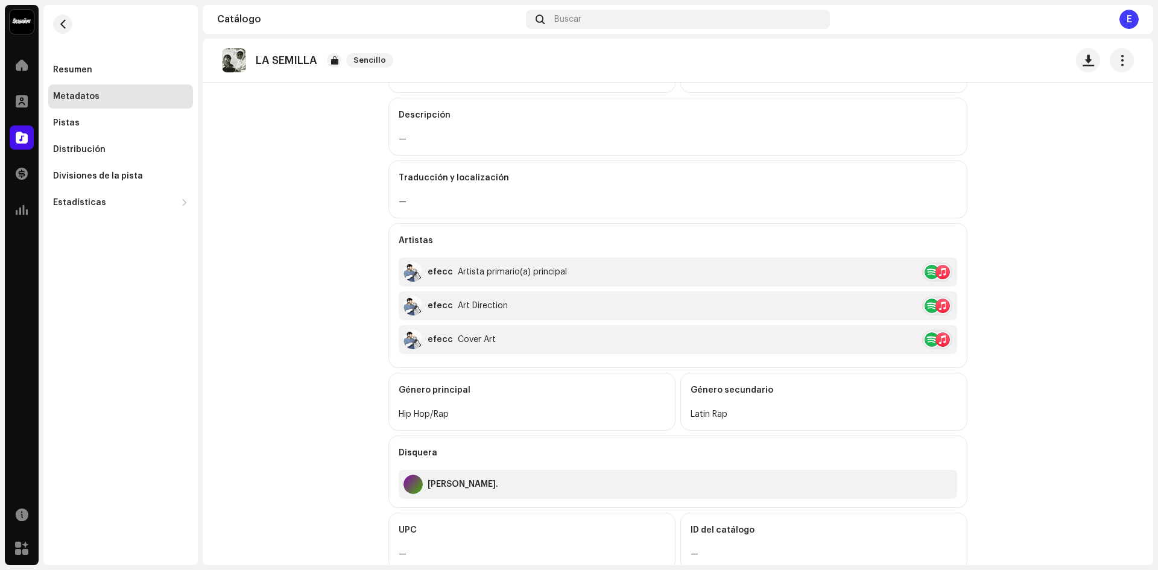
scroll to position [280, 0]
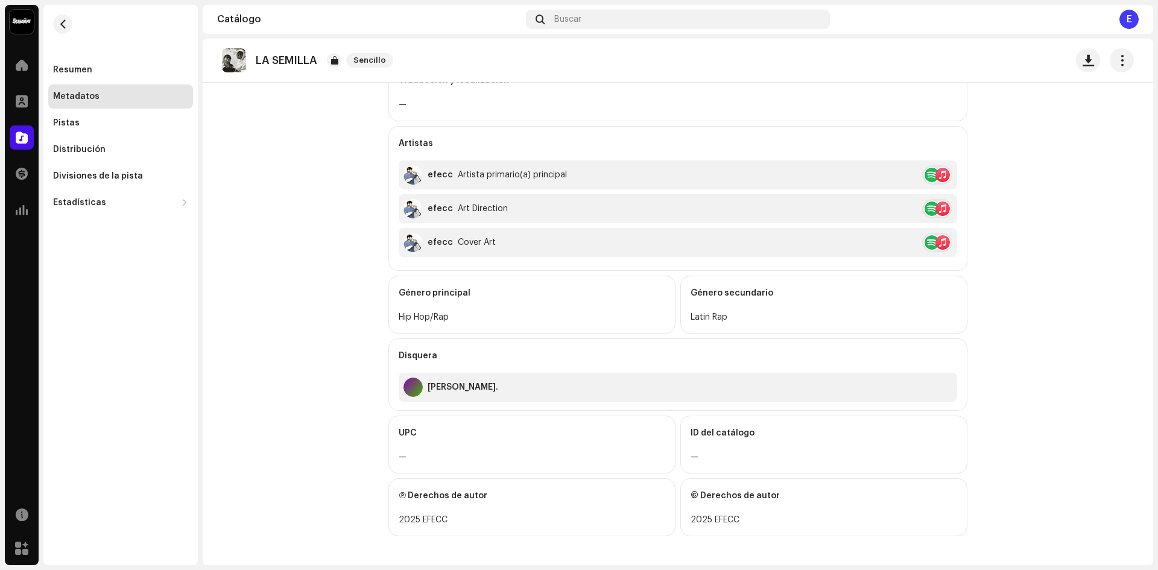
drag, startPoint x: 730, startPoint y: 522, endPoint x: 720, endPoint y: 523, distance: 9.7
click at [724, 523] on div "2025 EFECC" at bounding box center [823, 519] width 266 height 14
click at [220, 224] on catalog-releases-details-metadata "LA SEMILLA Sencillo Metadatos Título del lanzamiento LA SEMILLA Versión del tít…" at bounding box center [678, 162] width 950 height 806
click at [17, 93] on div at bounding box center [22, 101] width 24 height 24
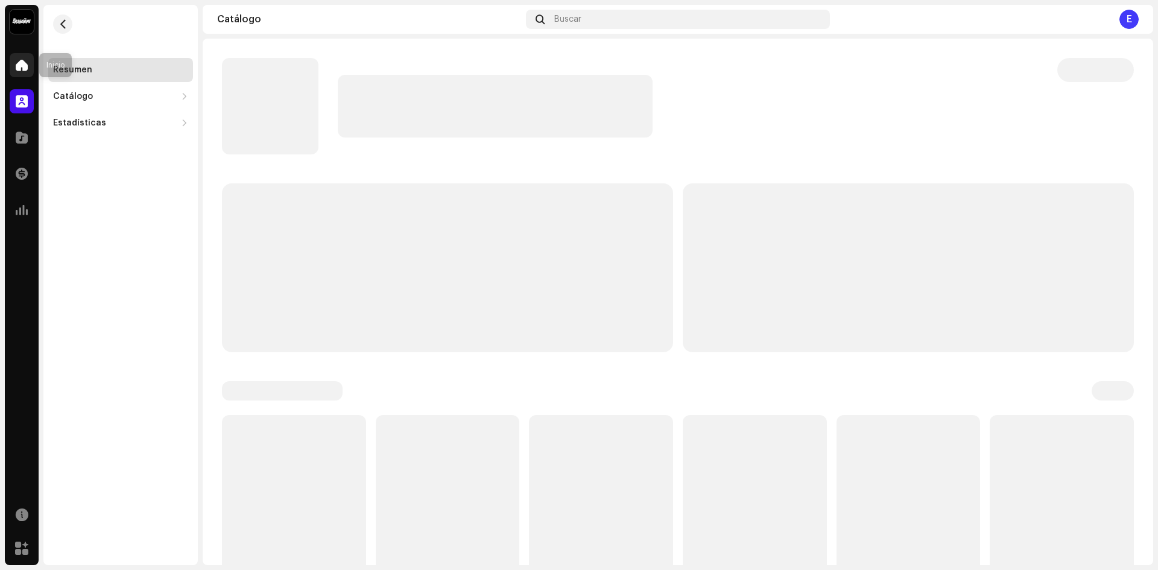
click at [20, 70] on span at bounding box center [22, 65] width 12 height 10
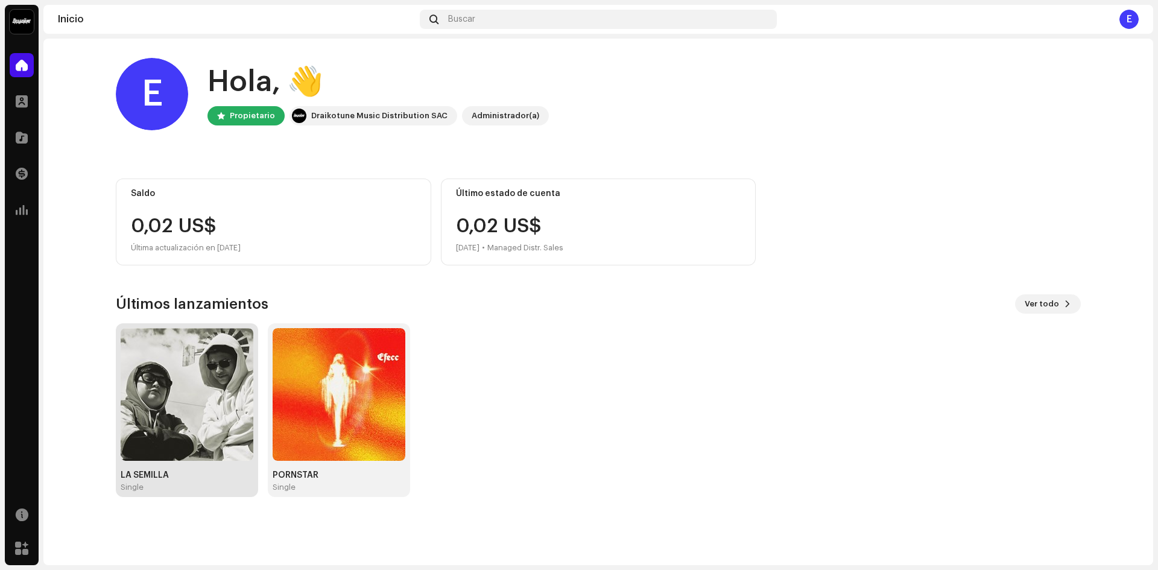
click at [179, 368] on img at bounding box center [187, 394] width 133 height 133
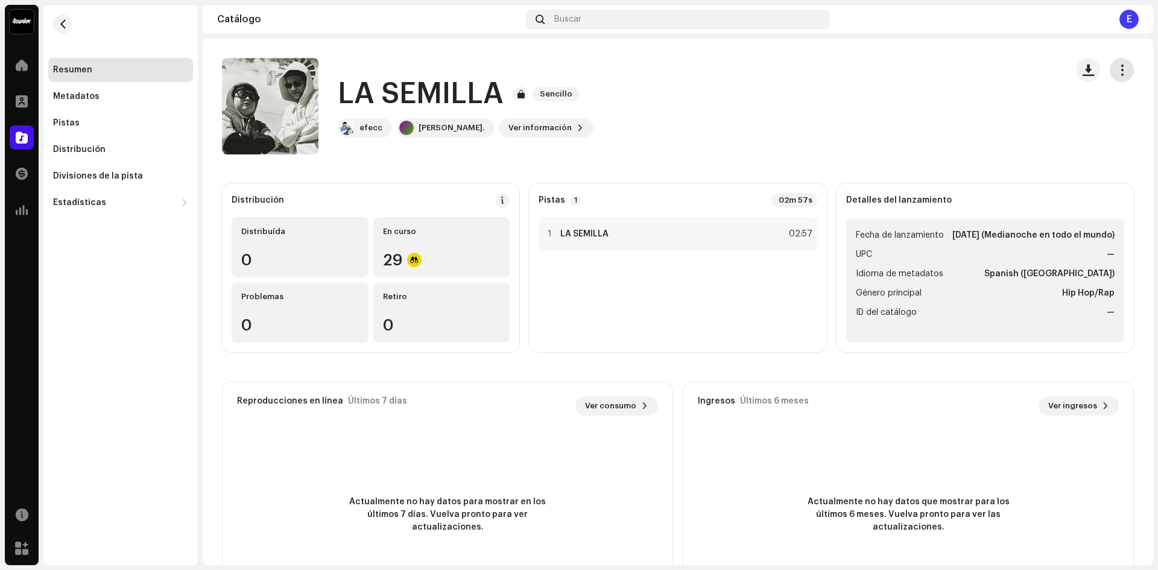
click at [1116, 74] on span "button" at bounding box center [1121, 70] width 11 height 10
click at [1076, 260] on ul "Fecha de lanzamiento [DATE] (Medianoche en todo el mundo) UPC — Idioma de metad…" at bounding box center [985, 280] width 278 height 124
drag, startPoint x: 1033, startPoint y: 400, endPoint x: 1045, endPoint y: 403, distance: 12.9
click at [1039, 402] on div "Ingresos Últimos 6 meses Ver ingresos" at bounding box center [908, 405] width 421 height 19
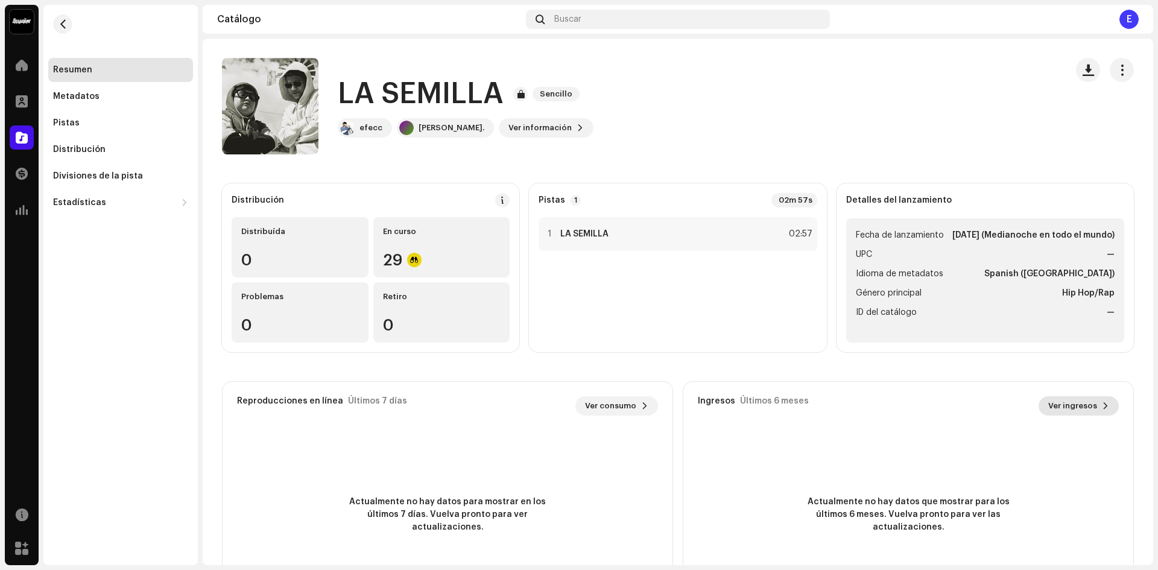
click at [1048, 403] on span "Ver ingresos" at bounding box center [1072, 406] width 49 height 24
drag, startPoint x: 998, startPoint y: 302, endPoint x: 699, endPoint y: 241, distance: 304.6
click at [995, 300] on li "Género principal Hip Hop/Rap" at bounding box center [985, 293] width 259 height 14
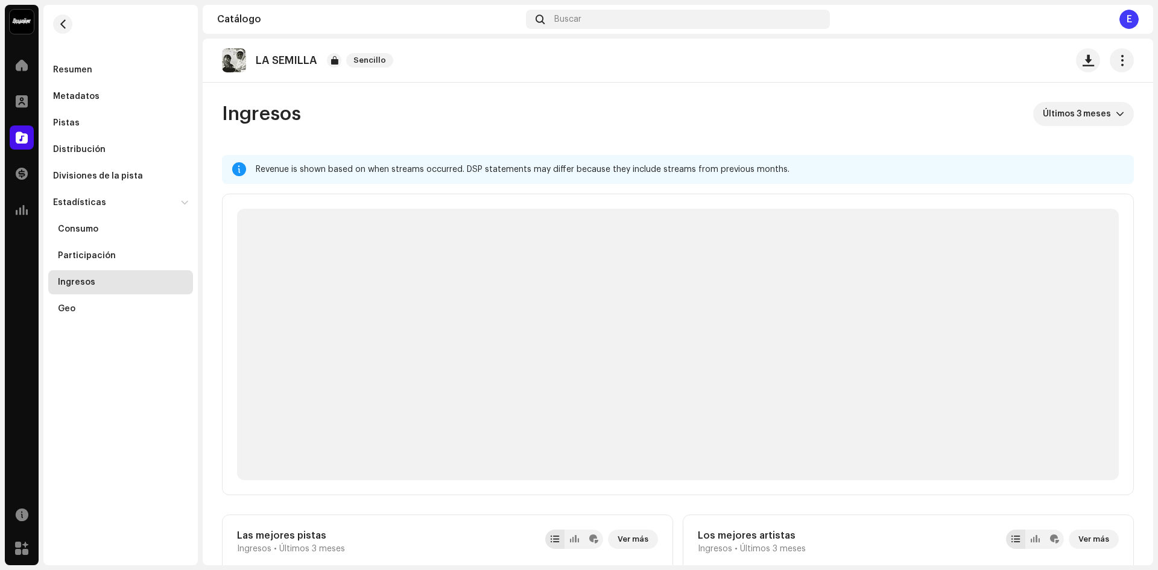
drag, startPoint x: 699, startPoint y: 241, endPoint x: 625, endPoint y: 229, distance: 75.1
click at [661, 229] on p-skeleton at bounding box center [677, 344] width 881 height 271
click at [90, 74] on div "Resumen" at bounding box center [72, 70] width 39 height 10
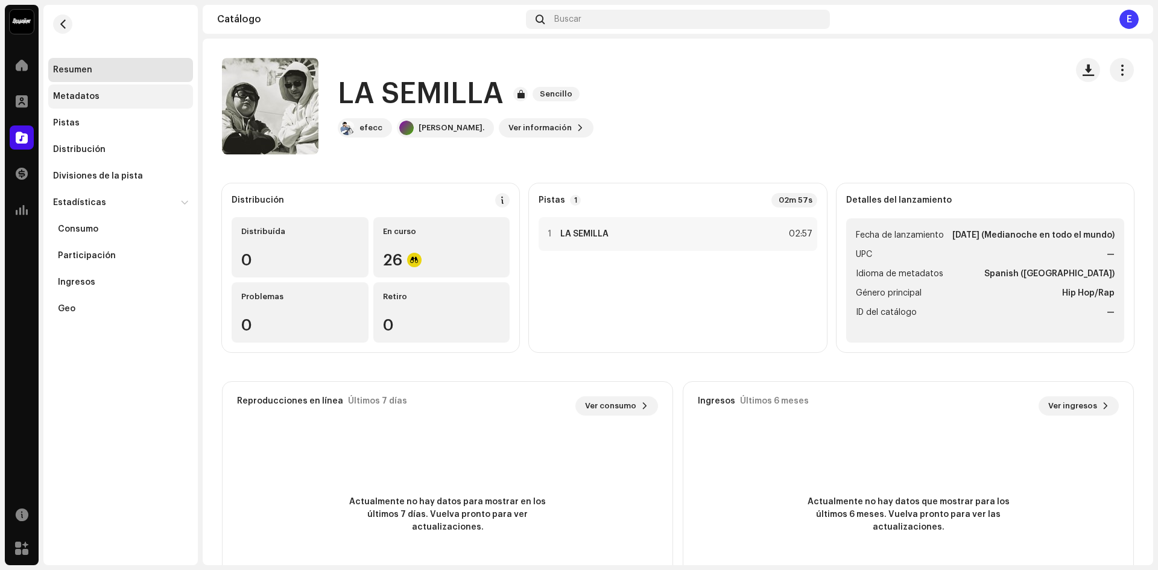
click at [100, 89] on div "Metadatos" at bounding box center [120, 96] width 145 height 24
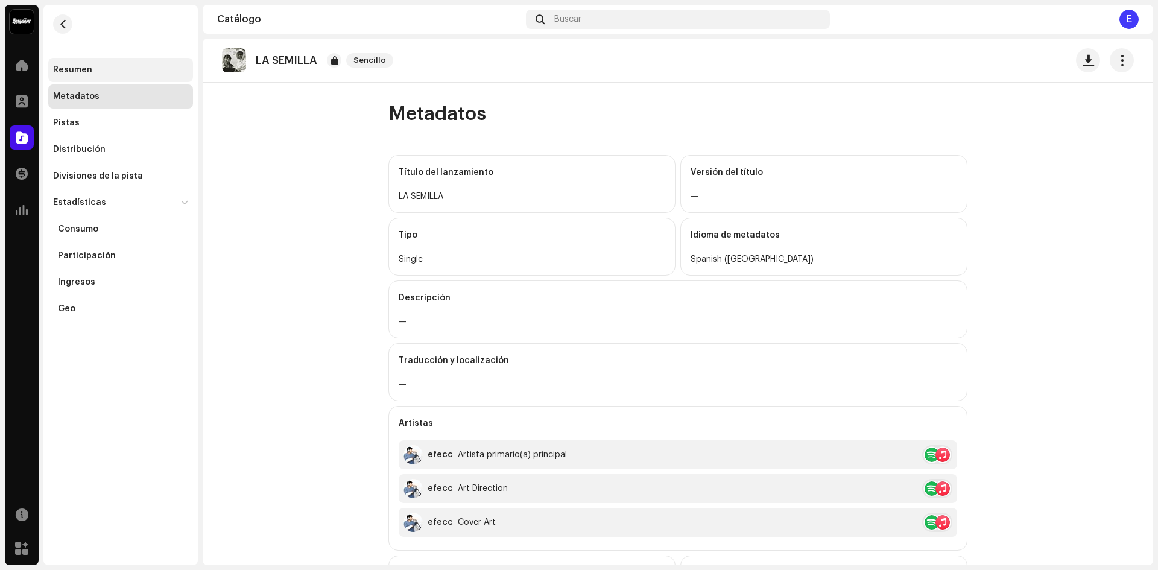
click at [112, 74] on div "Resumen" at bounding box center [120, 70] width 135 height 10
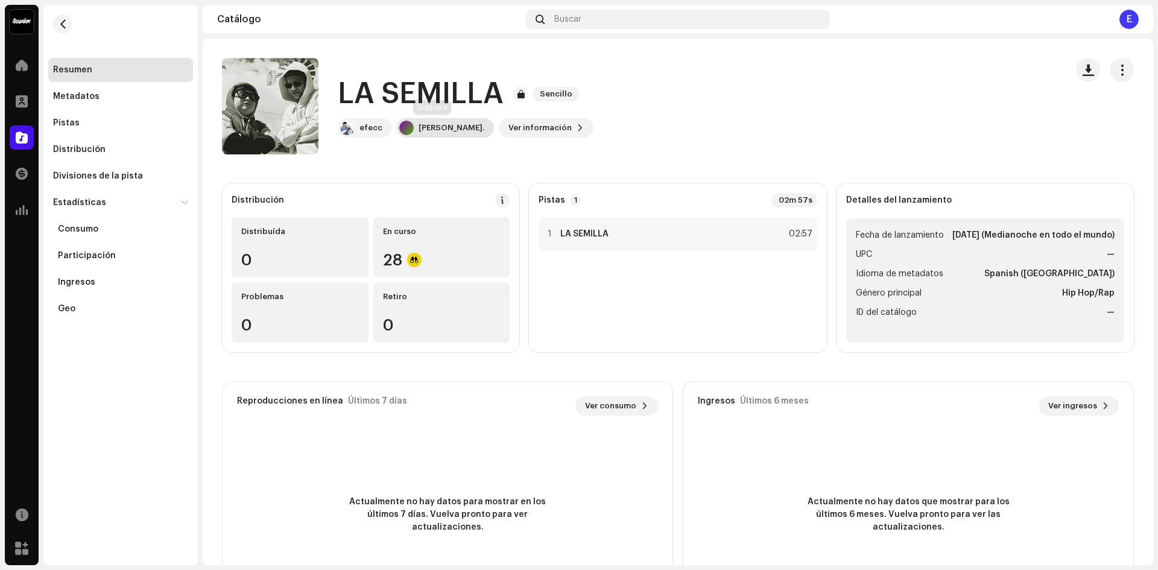
click at [421, 124] on div "[PERSON_NAME]." at bounding box center [451, 128] width 66 height 10
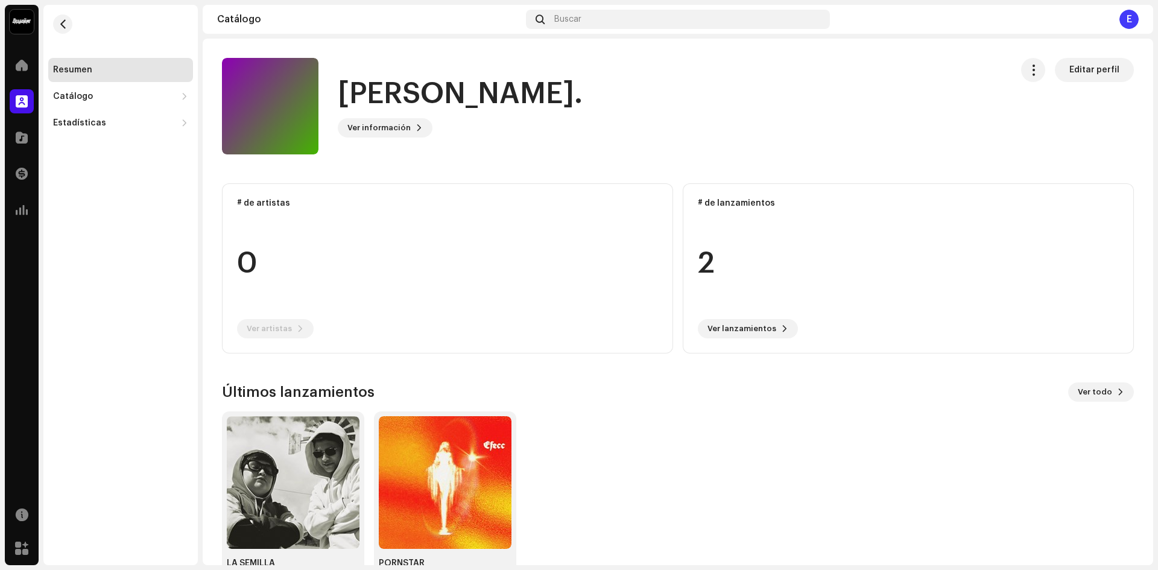
scroll to position [39, 0]
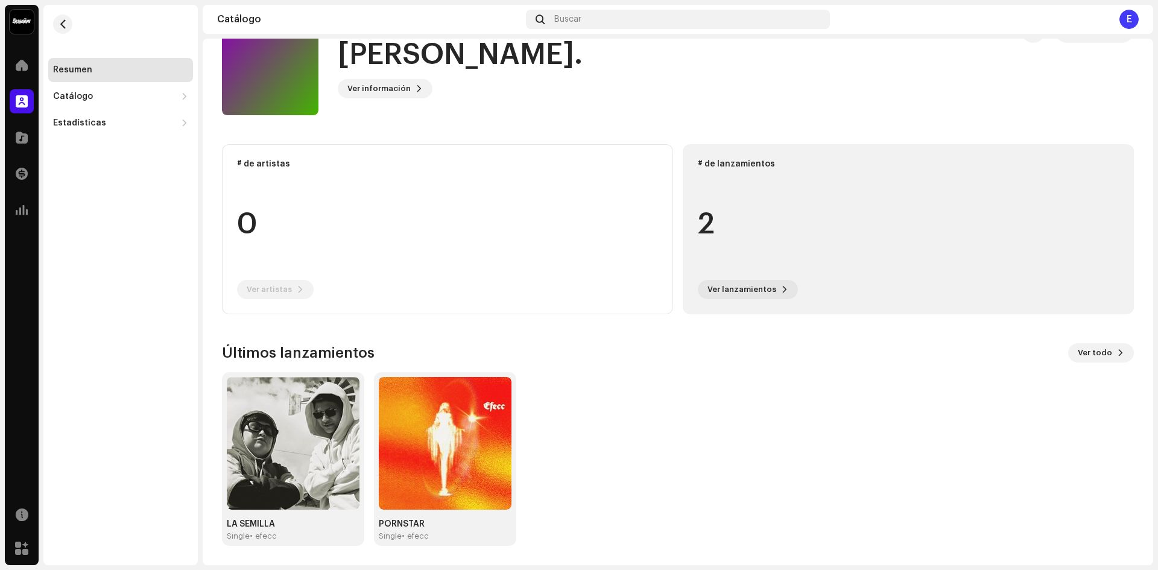
click at [740, 307] on div "# de lanzamientos 2 Ver lanzamientos" at bounding box center [907, 229] width 451 height 170
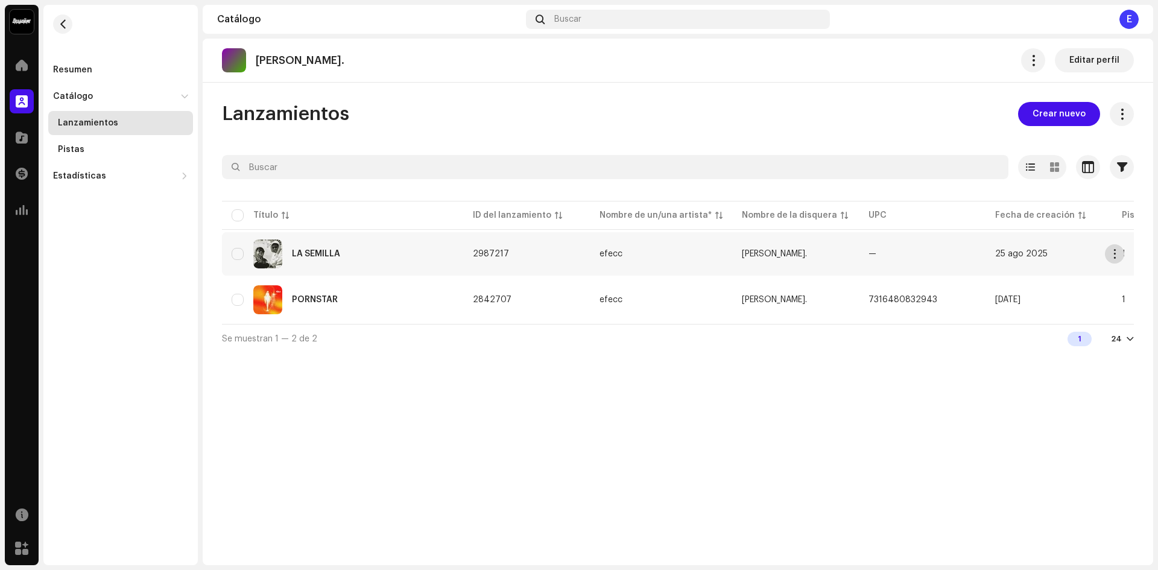
click at [1113, 260] on button "button" at bounding box center [1113, 253] width 19 height 19
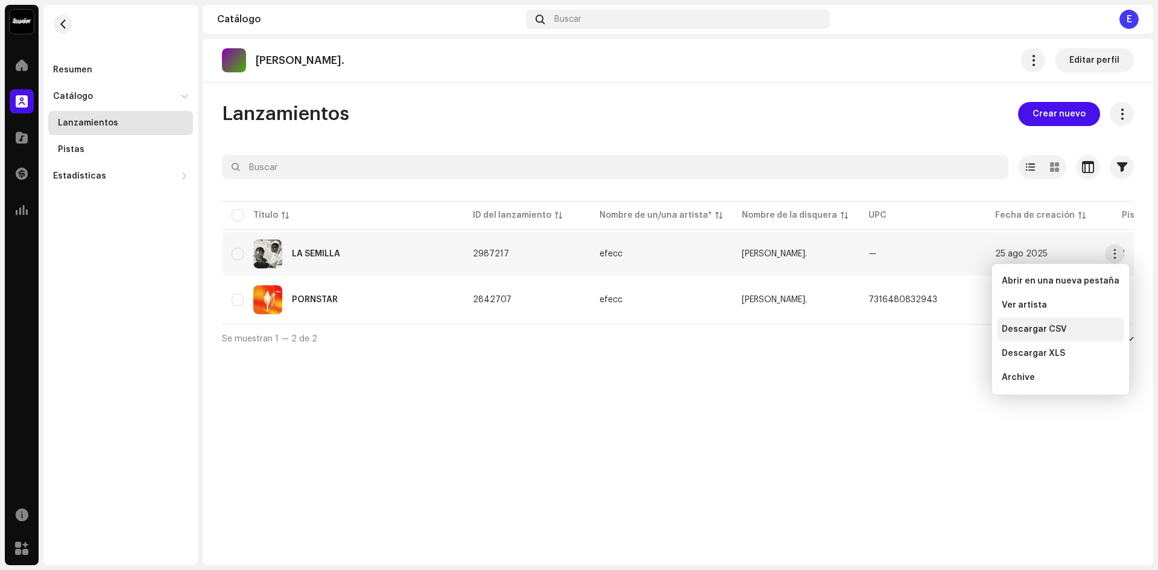
click at [1036, 328] on span "Descargar CSV" at bounding box center [1033, 329] width 65 height 10
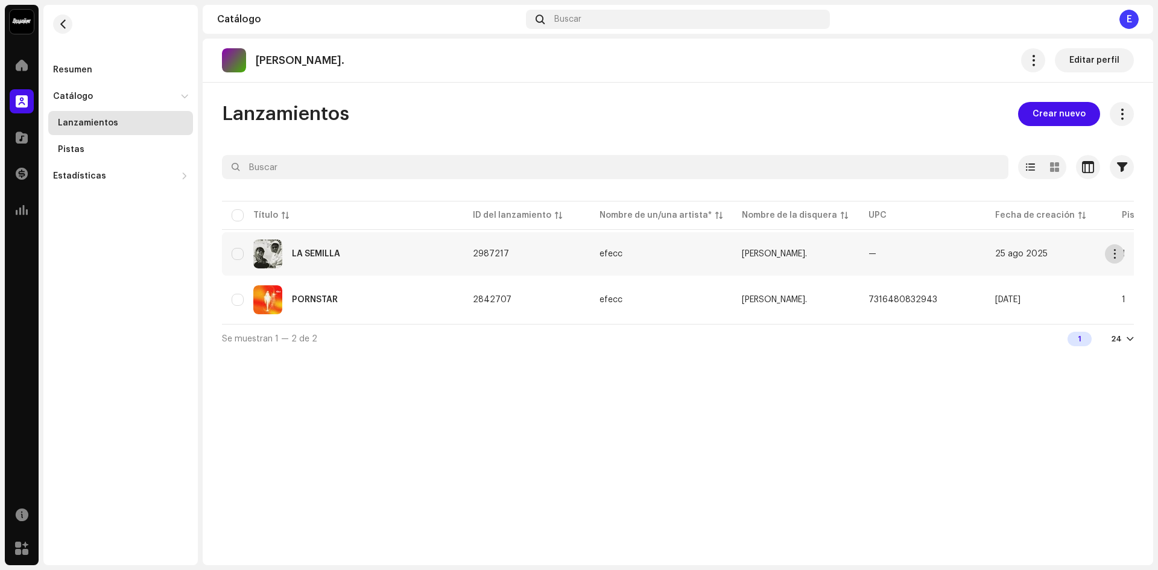
click at [1117, 258] on span "button" at bounding box center [1114, 254] width 9 height 10
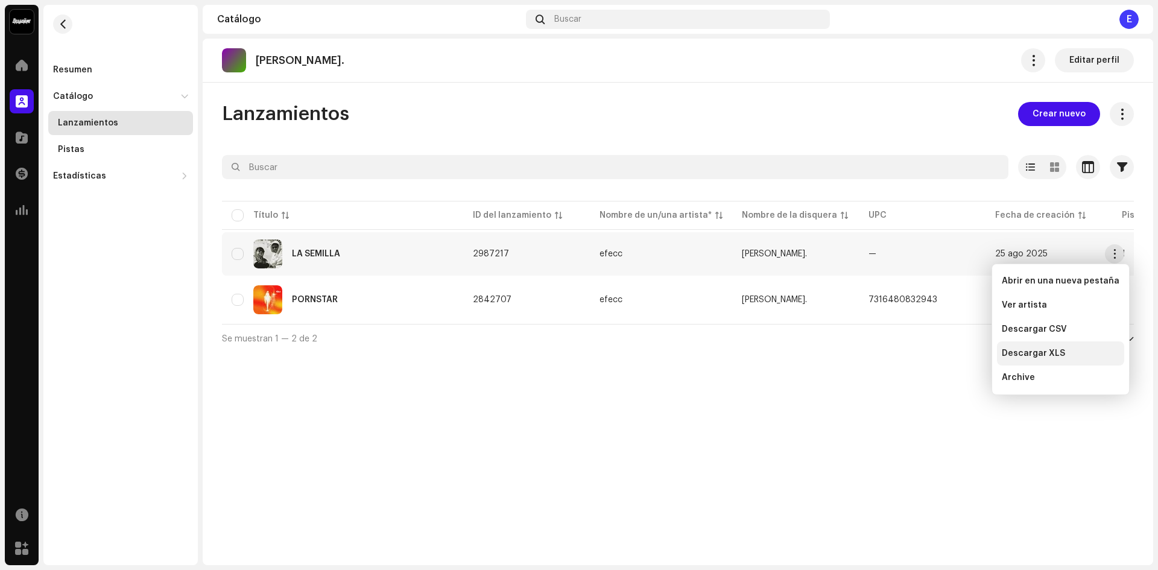
click at [1036, 344] on div "Descargar XLS" at bounding box center [1060, 353] width 127 height 24
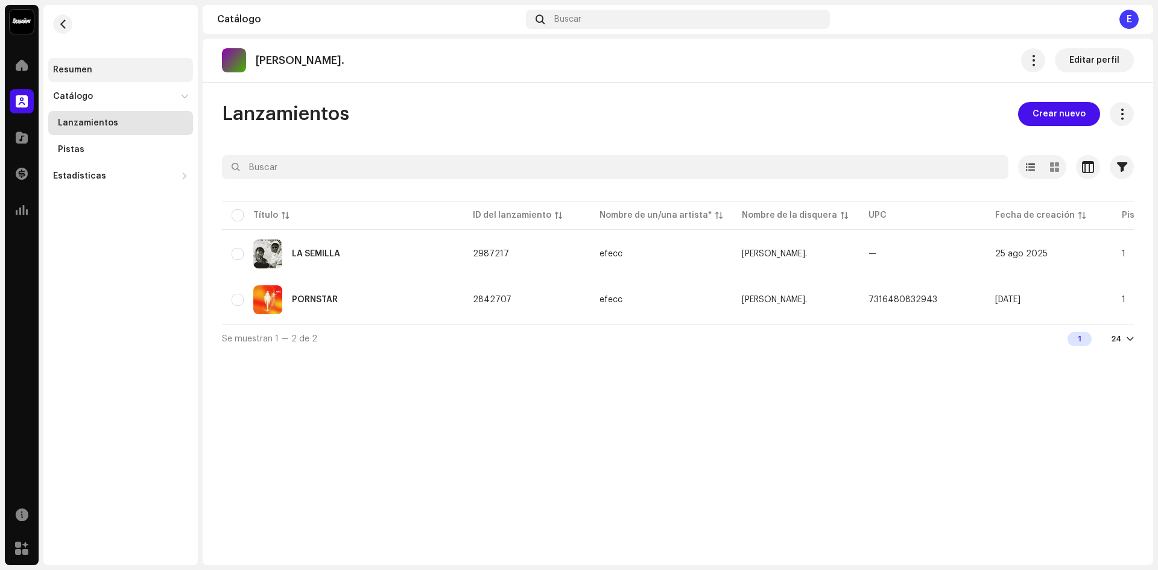
click at [91, 69] on div "Resumen" at bounding box center [120, 70] width 135 height 10
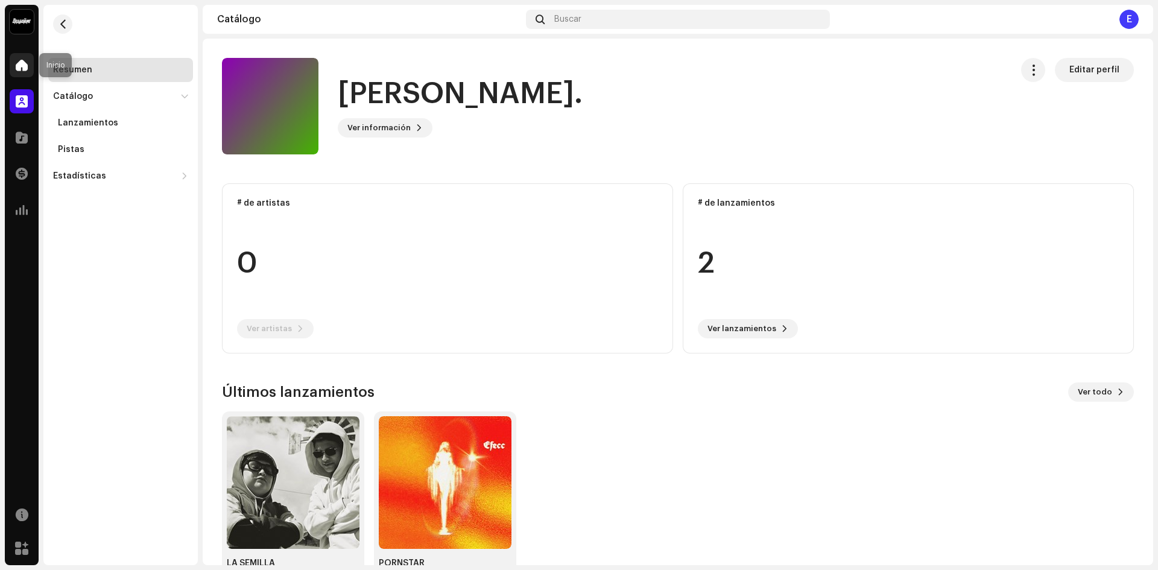
click at [20, 57] on div at bounding box center [22, 65] width 24 height 24
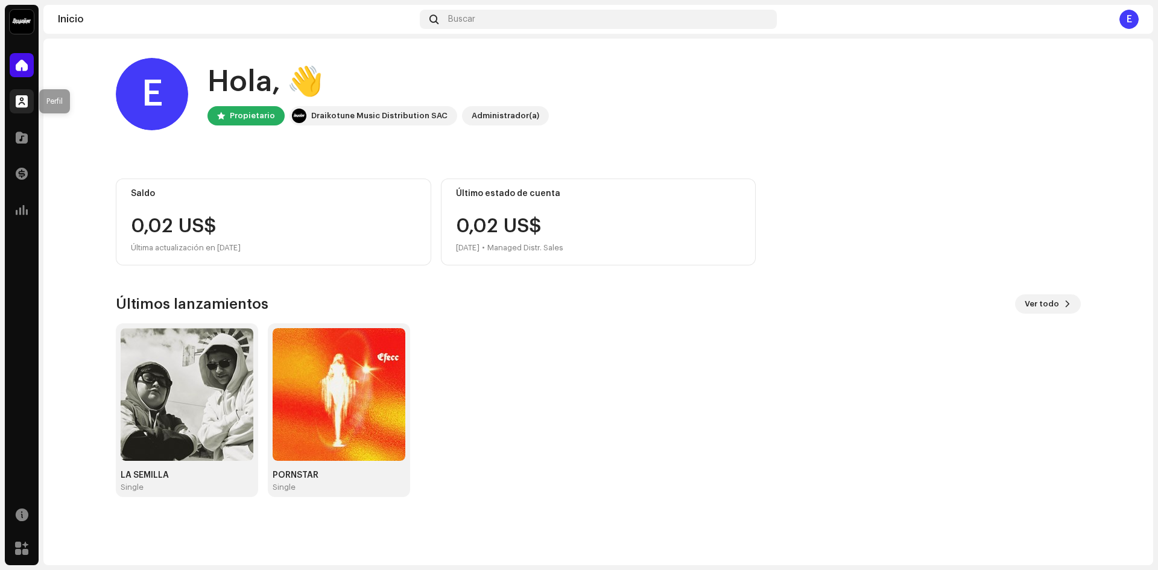
click at [19, 105] on span at bounding box center [22, 101] width 12 height 10
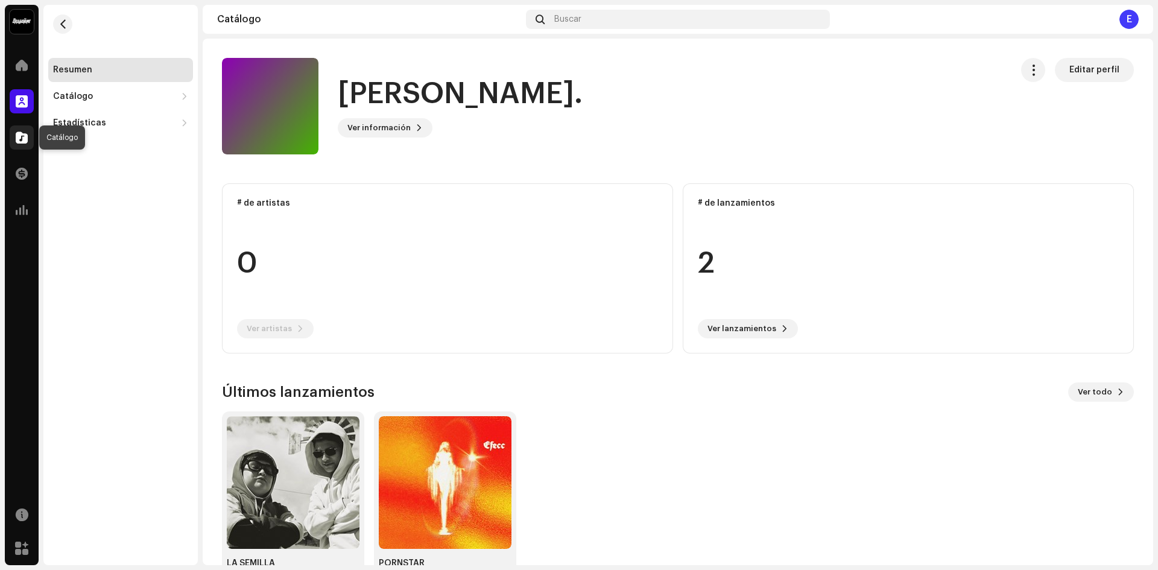
click at [27, 140] on span at bounding box center [22, 138] width 12 height 10
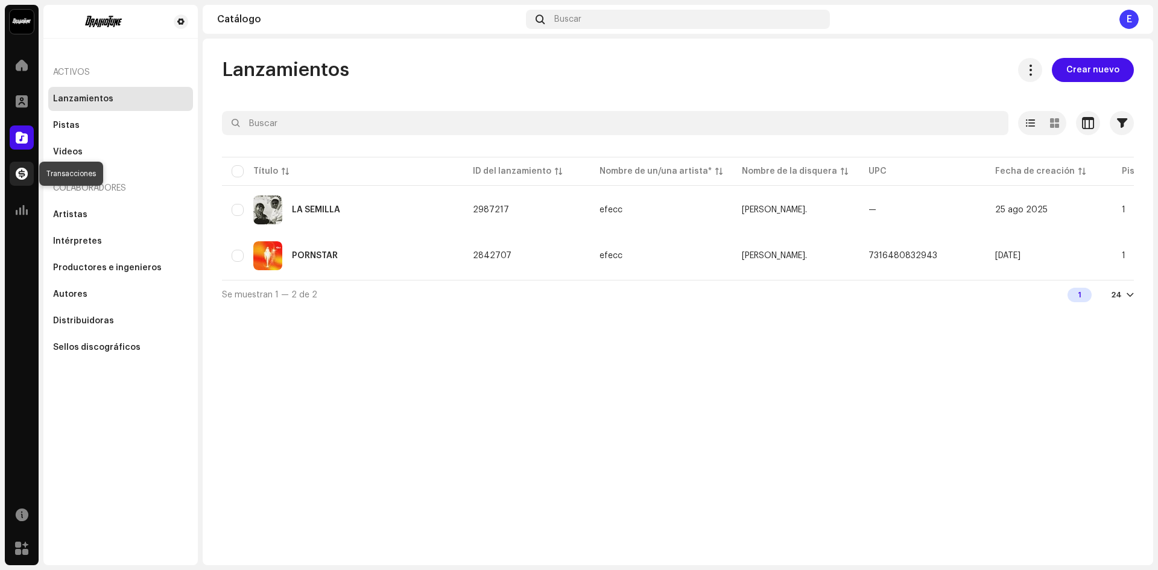
click at [16, 175] on span at bounding box center [22, 174] width 12 height 10
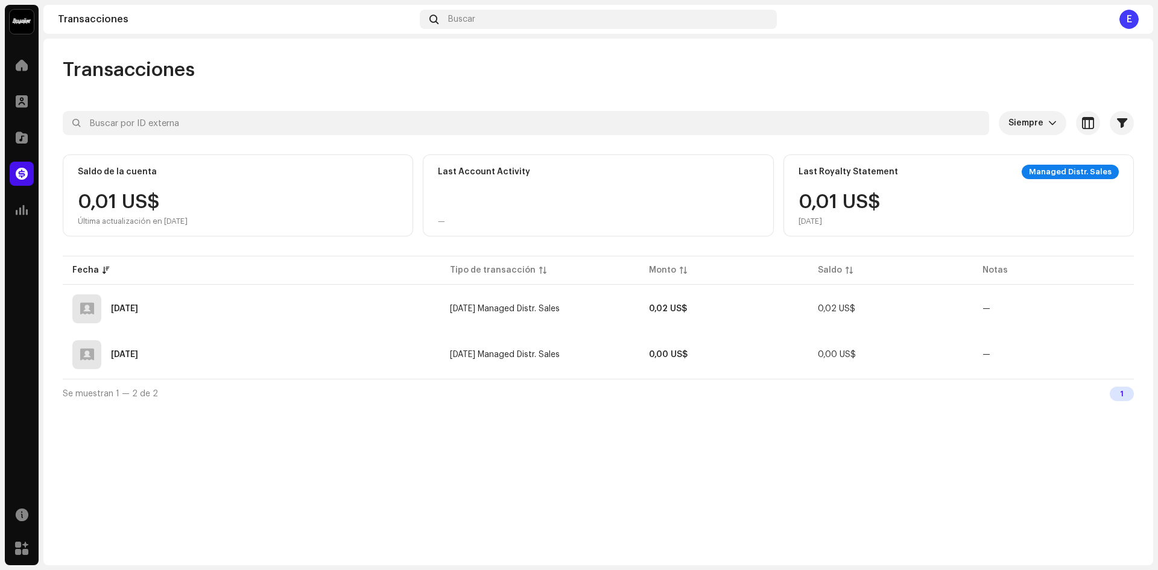
click at [16, 175] on span at bounding box center [22, 174] width 12 height 10
click at [27, 221] on div at bounding box center [22, 210] width 24 height 24
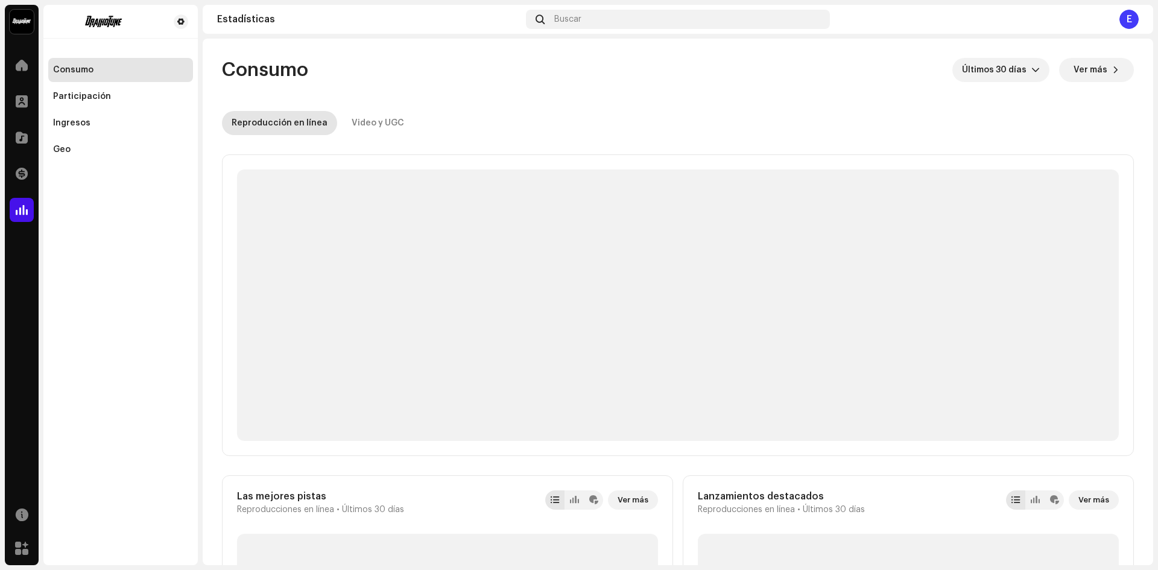
click at [16, 211] on span at bounding box center [22, 210] width 12 height 10
click at [20, 108] on div at bounding box center [22, 101] width 24 height 24
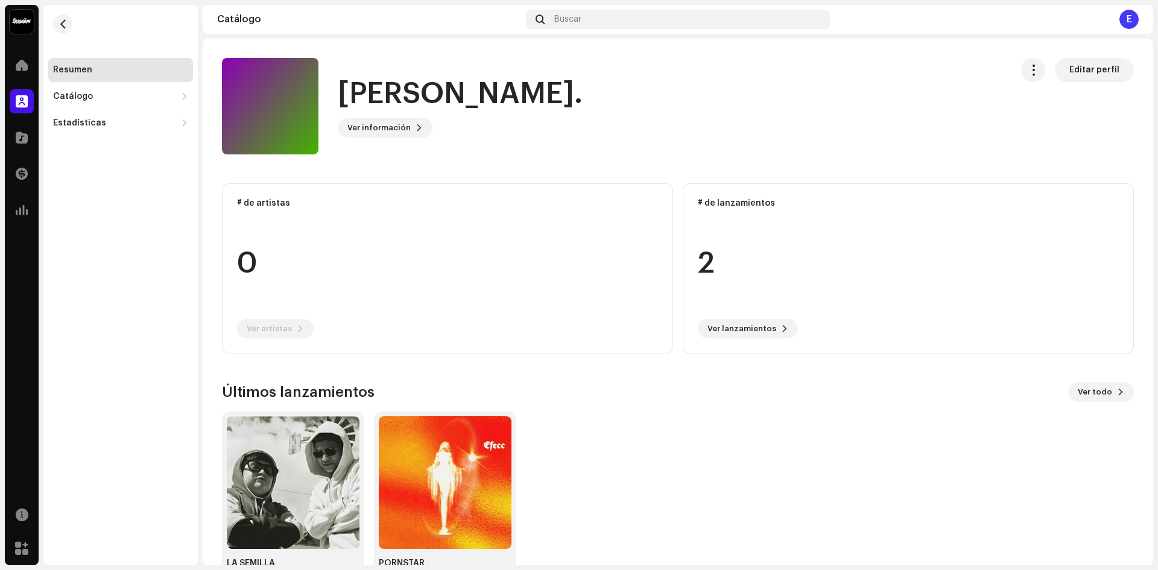
click at [23, 52] on div "Inicio" at bounding box center [22, 65] width 34 height 34
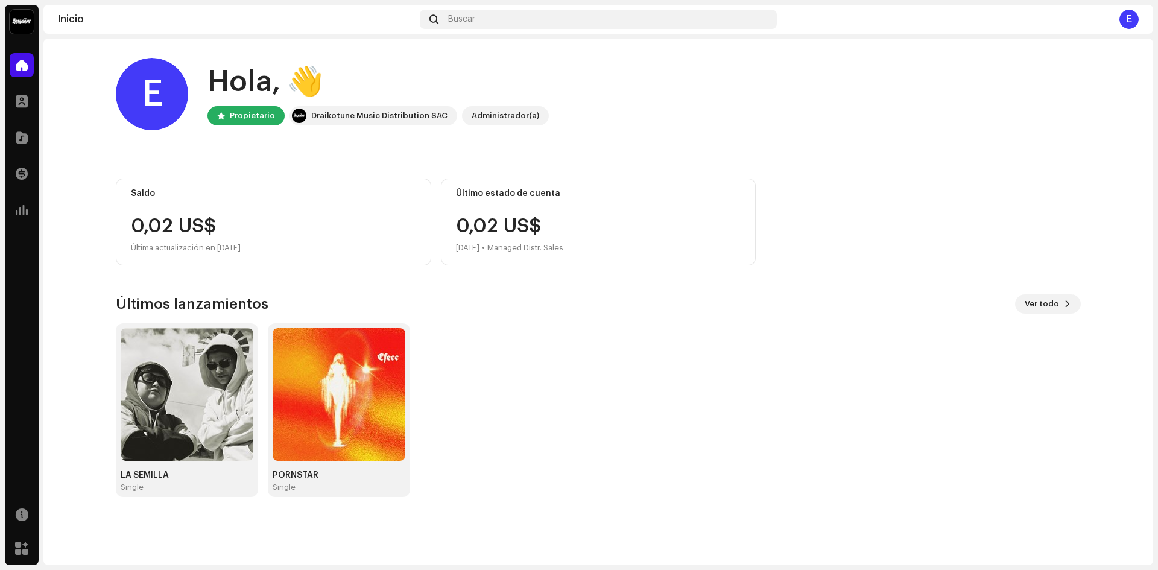
click at [235, 119] on div "Propietario" at bounding box center [252, 116] width 45 height 14
drag, startPoint x: 324, startPoint y: 113, endPoint x: 497, endPoint y: 126, distance: 174.1
click at [496, 127] on div "E Hola, 👋 Propietario Draikotune Music Distribution SAC Administrador(a)" at bounding box center [598, 94] width 965 height 72
click at [497, 126] on div "E Hola, 👋 Propietario Draikotune Music Distribution SAC Administrador(a)" at bounding box center [598, 94] width 965 height 72
click at [509, 119] on div "Administrador(a)" at bounding box center [505, 116] width 68 height 14
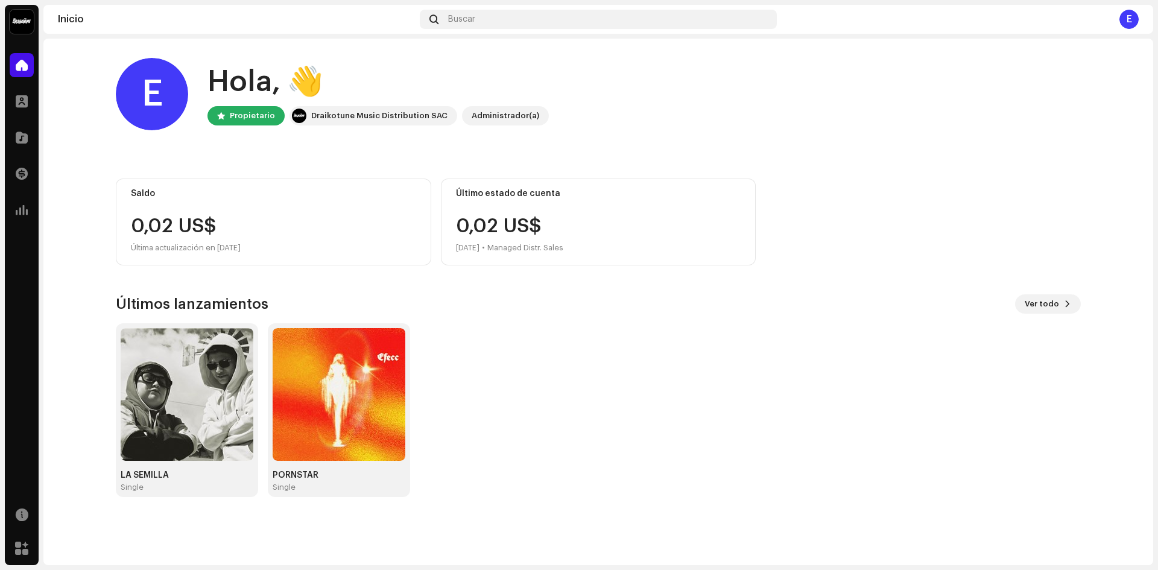
click at [646, 123] on div "E Hola, 👋 Propietario Draikotune Music Distribution SAC Administrador(a)" at bounding box center [598, 94] width 965 height 72
drag, startPoint x: 213, startPoint y: 380, endPoint x: 215, endPoint y: 373, distance: 6.9
click at [215, 373] on img at bounding box center [187, 394] width 133 height 133
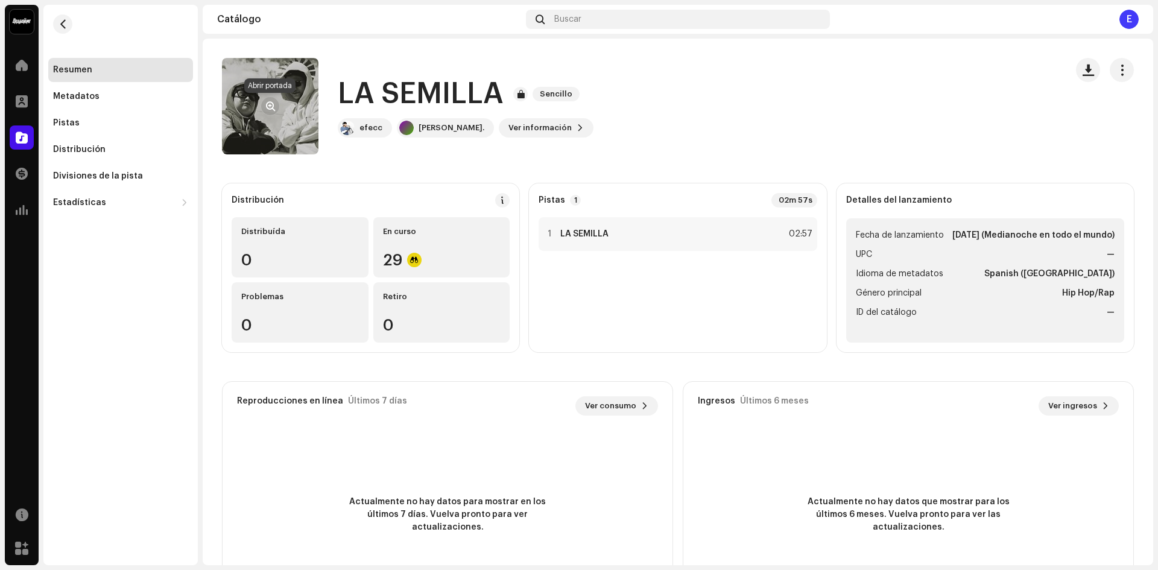
click at [277, 105] on button "button" at bounding box center [269, 105] width 19 height 19
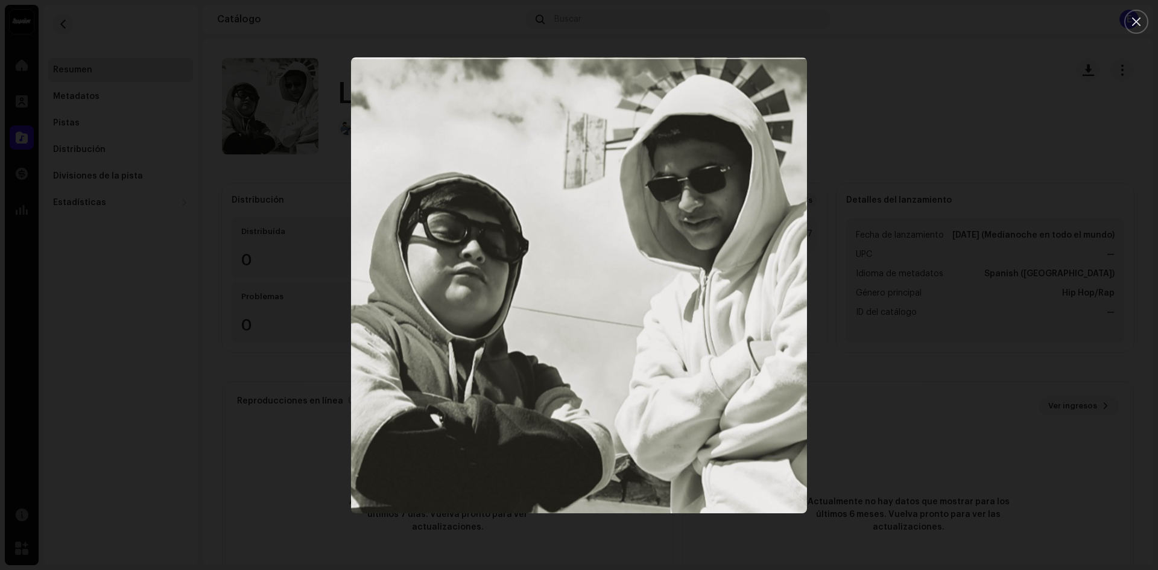
click at [892, 324] on div at bounding box center [579, 285] width 1158 height 570
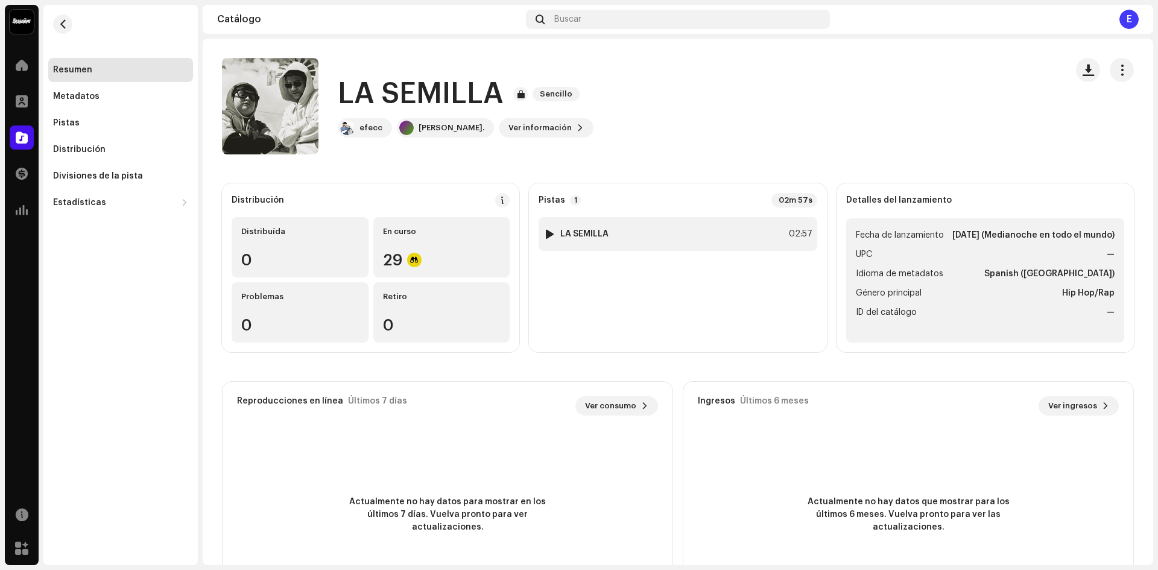
click at [565, 242] on div "1 LA SEMILLA 02:57" at bounding box center [677, 234] width 278 height 34
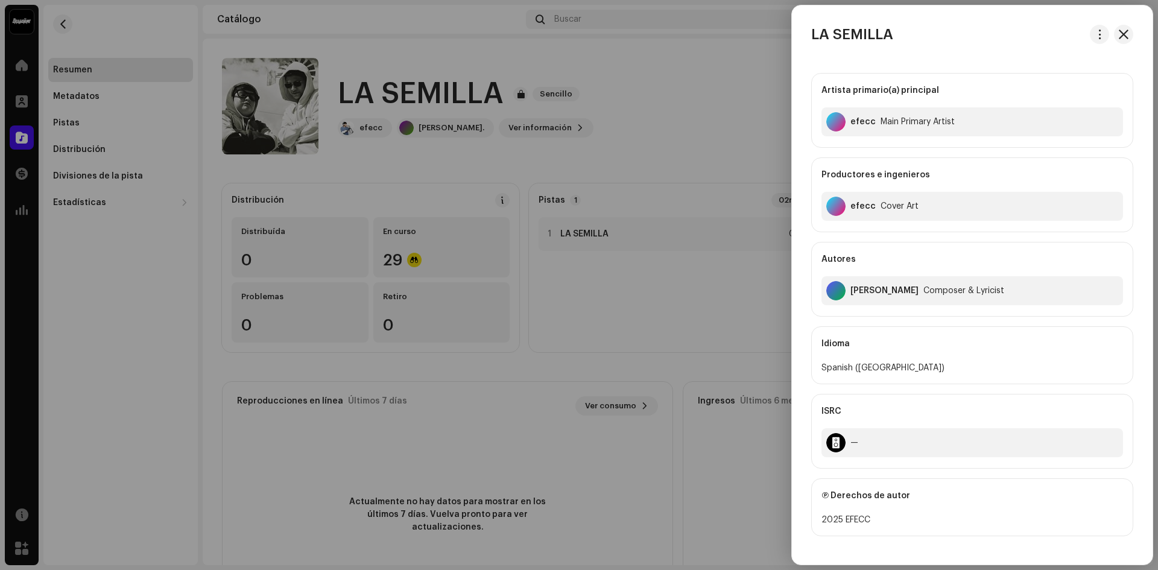
click at [1124, 569] on div at bounding box center [579, 576] width 1158 height 12
click at [19, 569] on img at bounding box center [15, 575] width 10 height 10
click at [954, 127] on div "efecc Main Primary Artist" at bounding box center [971, 121] width 301 height 29
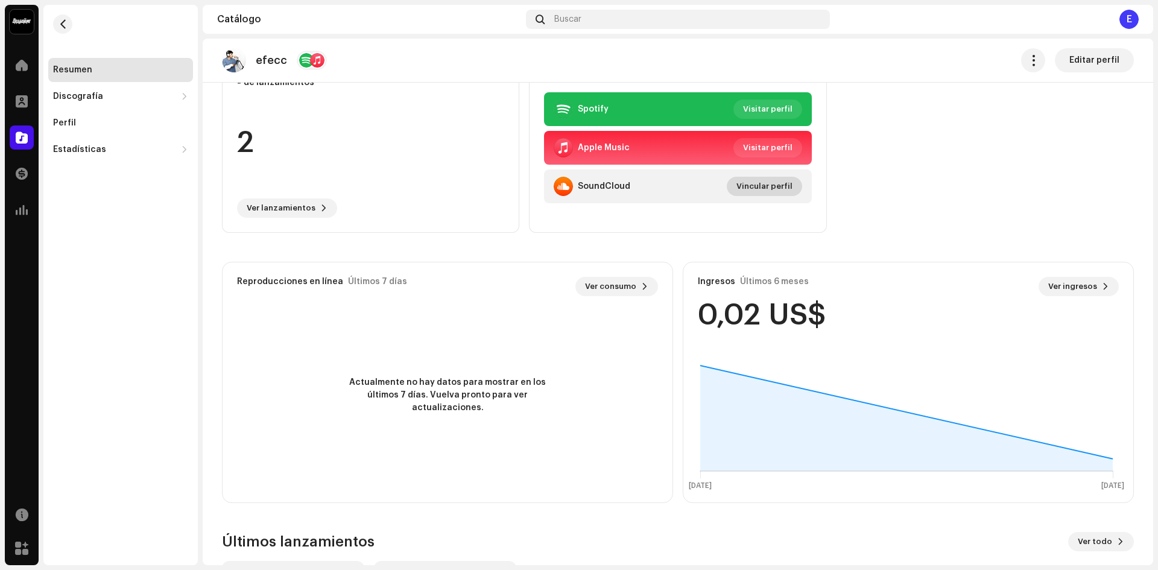
scroll to position [309, 0]
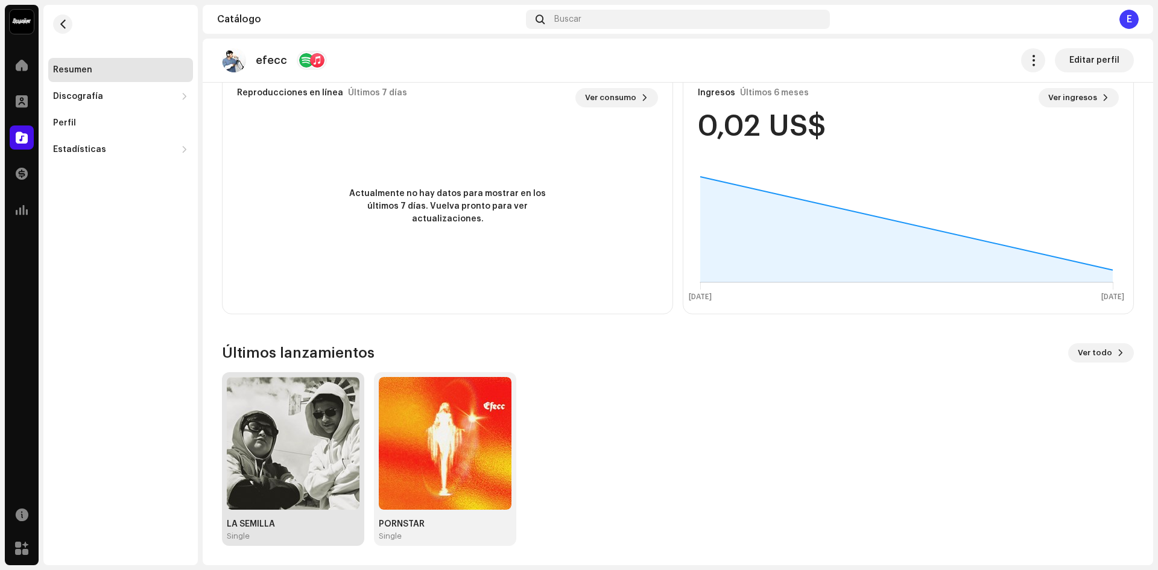
drag, startPoint x: 326, startPoint y: 514, endPoint x: 306, endPoint y: 486, distance: 35.0
click at [306, 486] on img at bounding box center [293, 443] width 133 height 133
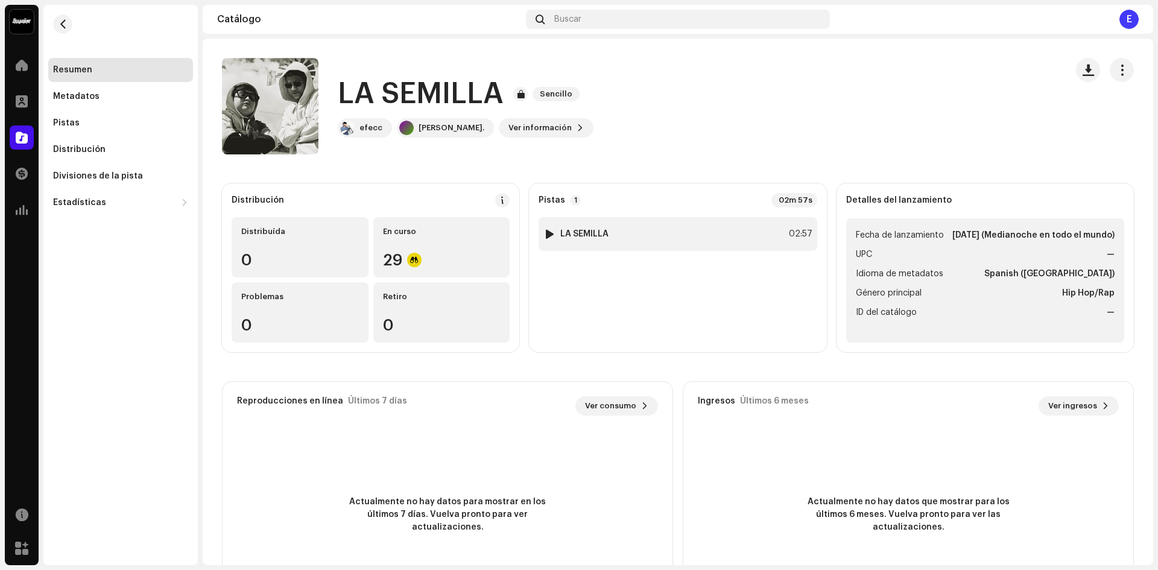
click at [596, 232] on strong "LA SEMILLA" at bounding box center [584, 234] width 48 height 10
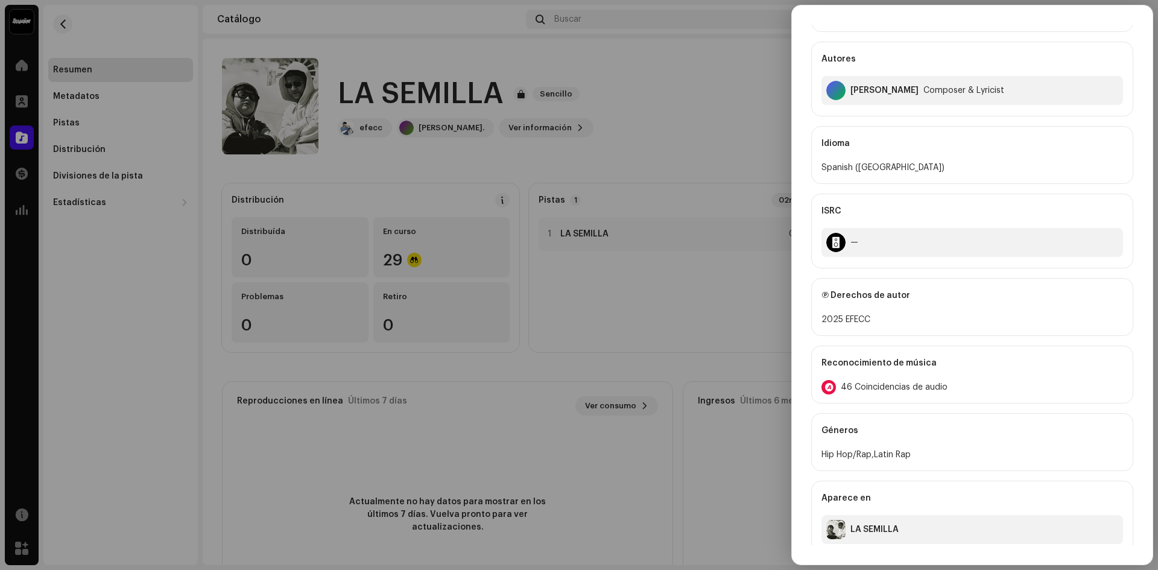
scroll to position [210, 0]
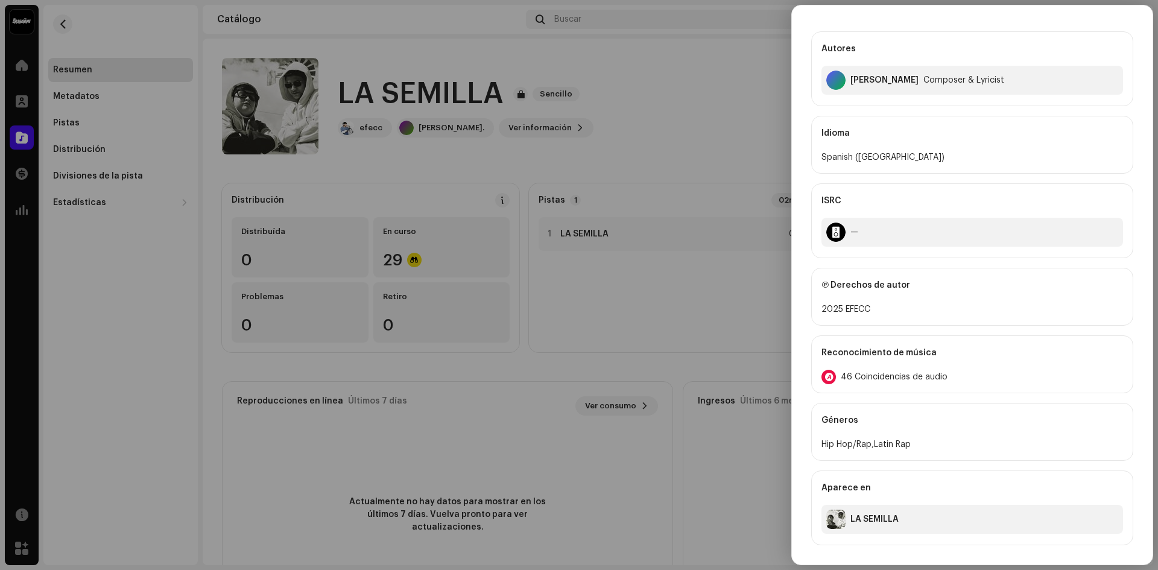
click at [899, 375] on span "46 Coincidencias de audio" at bounding box center [893, 377] width 107 height 10
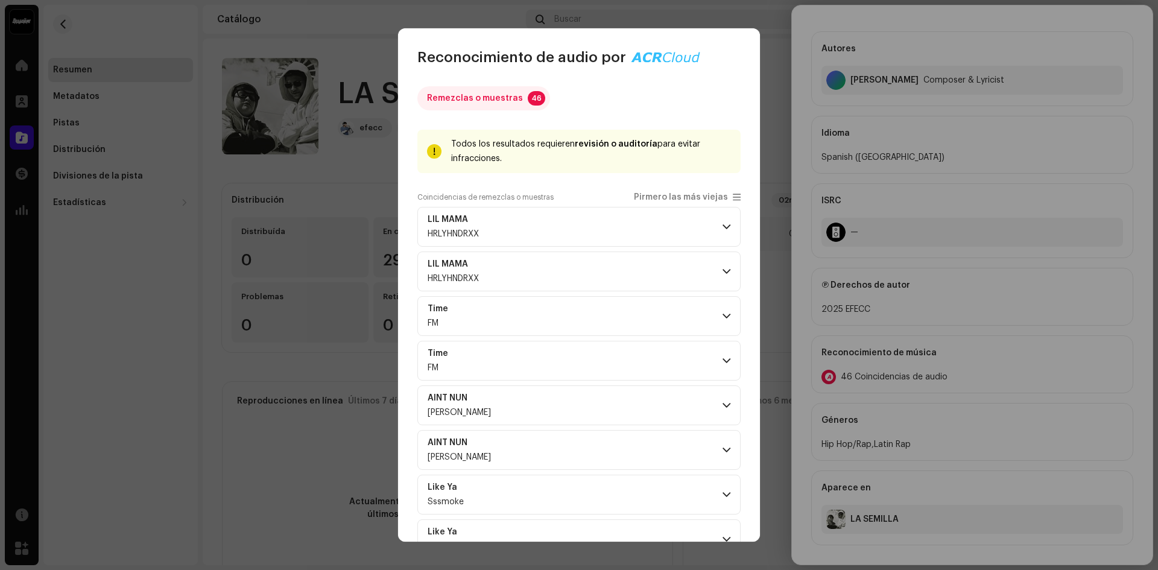
click at [673, 49] on div "Reconocimiento de audio por" at bounding box center [558, 57] width 283 height 19
click at [667, 58] on div "Reconocimiento de audio por" at bounding box center [558, 57] width 283 height 19
click at [725, 197] on span "Pirmero las más viejas" at bounding box center [687, 197] width 107 height 10
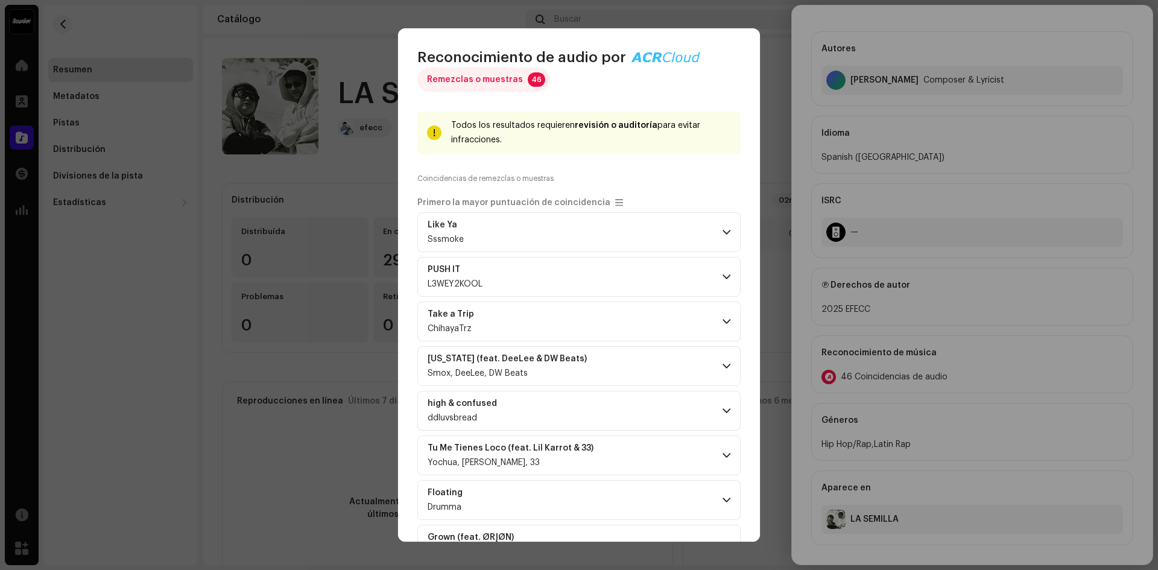
scroll to position [0, 0]
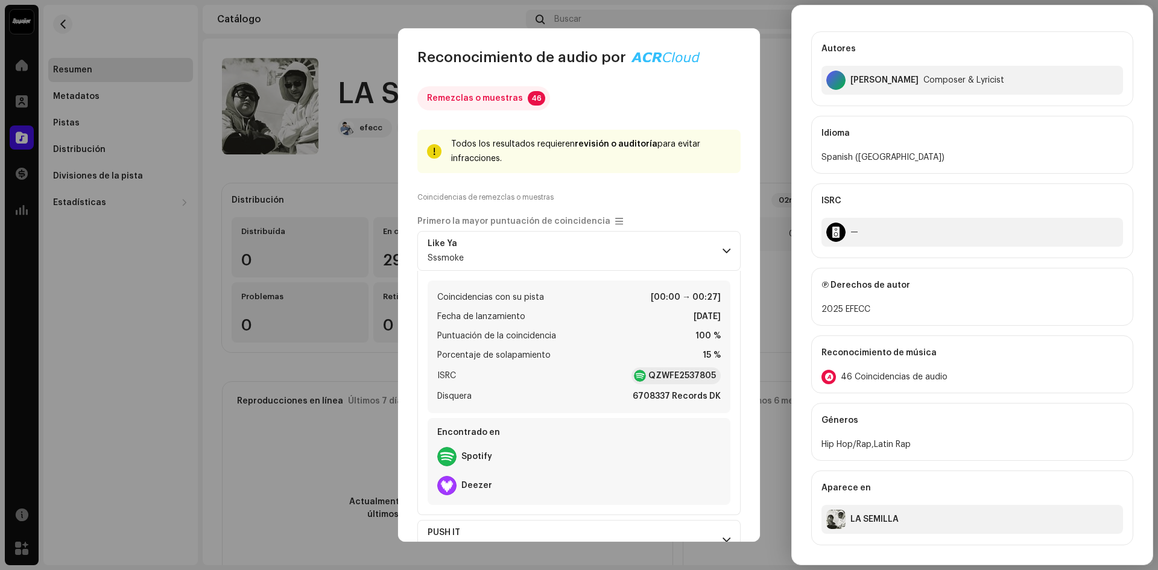
click at [347, 175] on div "Reconocimiento de audio por Remezclas o muestras 46 Todos los resultados requie…" at bounding box center [579, 285] width 1158 height 570
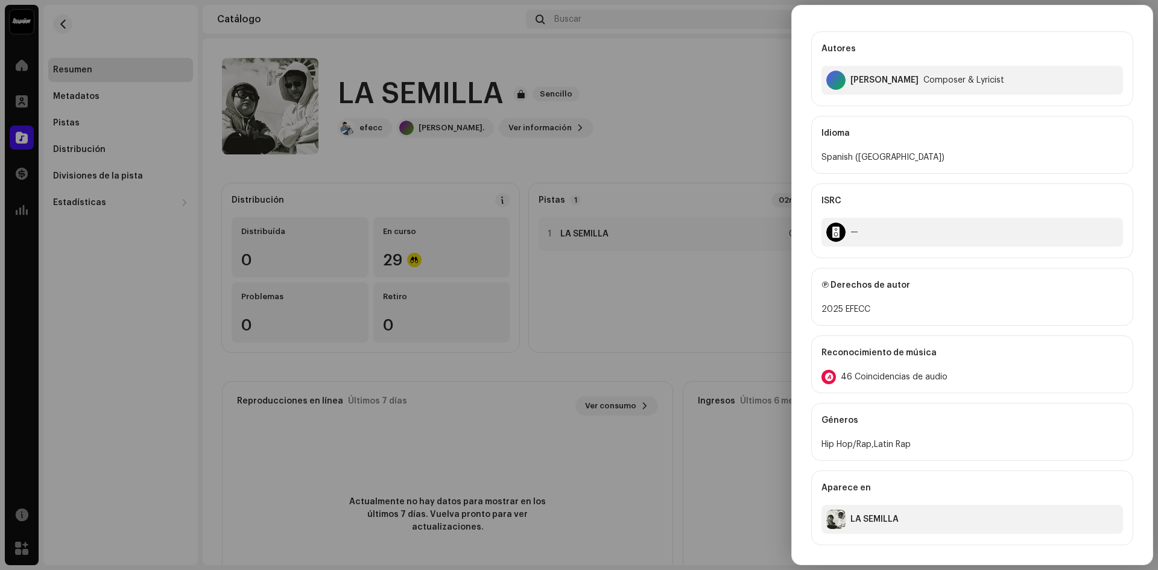
click at [347, 175] on div at bounding box center [579, 285] width 1158 height 570
